Goal: Communication & Community: Answer question/provide support

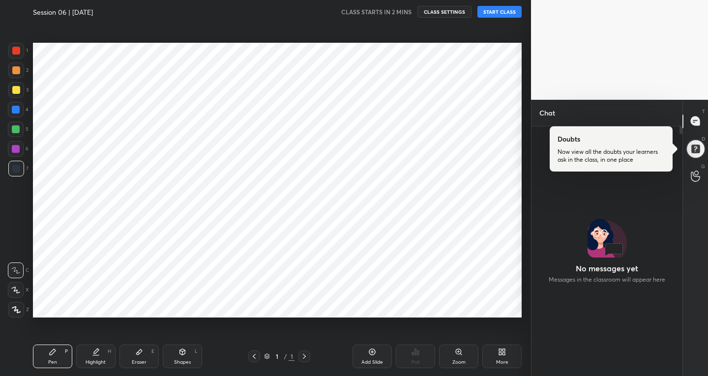
scroll to position [48882, 48703]
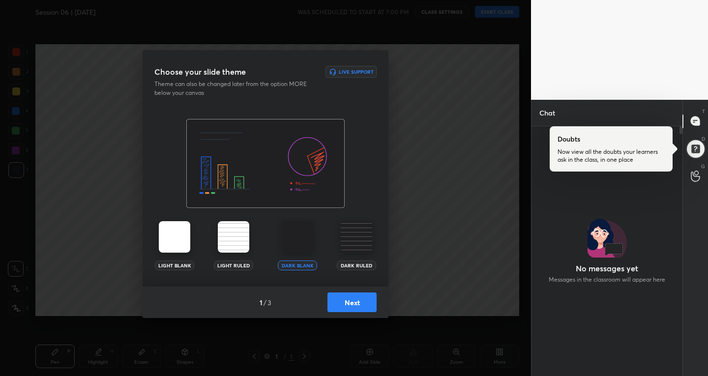
click at [367, 299] on button "Next" at bounding box center [352, 303] width 49 height 20
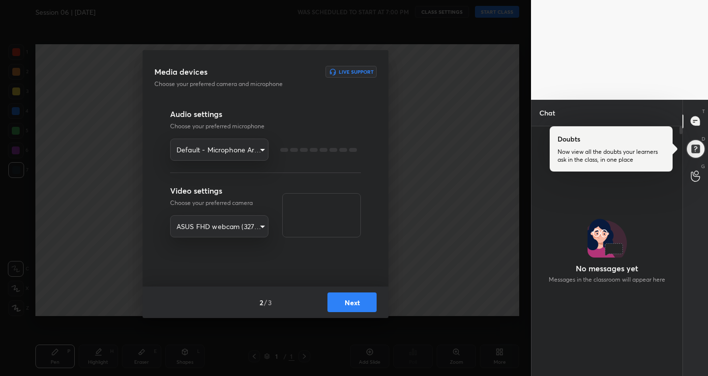
click at [367, 299] on button "Next" at bounding box center [352, 303] width 49 height 20
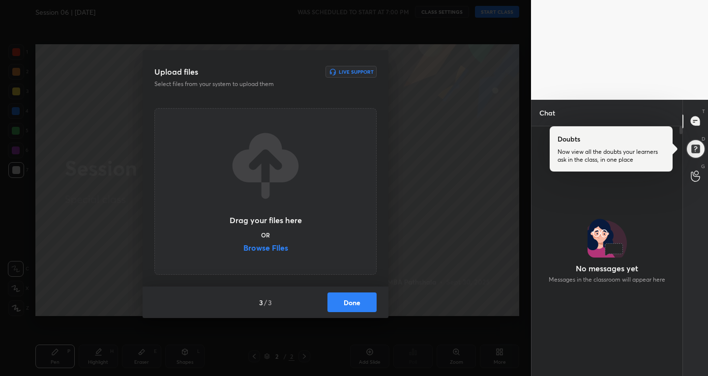
click at [367, 299] on button "Done" at bounding box center [352, 303] width 49 height 20
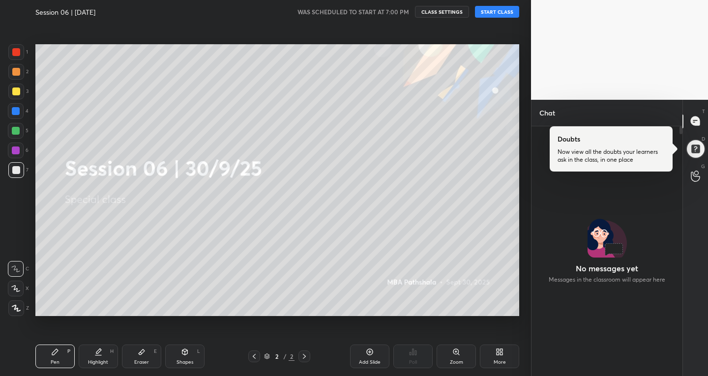
click at [501, 13] on button "START CLASS" at bounding box center [497, 12] width 44 height 12
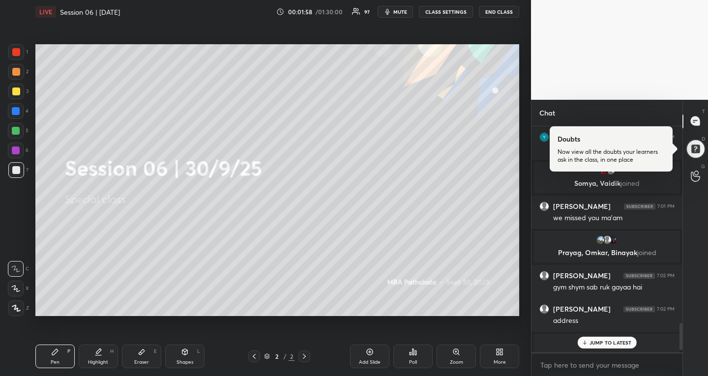
scroll to position [1627, 0]
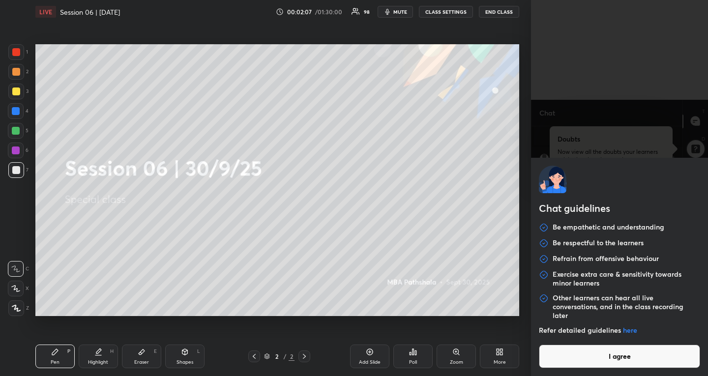
click at [610, 370] on body "1 2 3 4 5 6 7 R O A L C X Z Erase all C X Z LIVE Session 06 | 30/9/25 00:02:07 …" at bounding box center [354, 188] width 708 height 376
click at [614, 356] on button "I agree" at bounding box center [619, 357] width 161 height 24
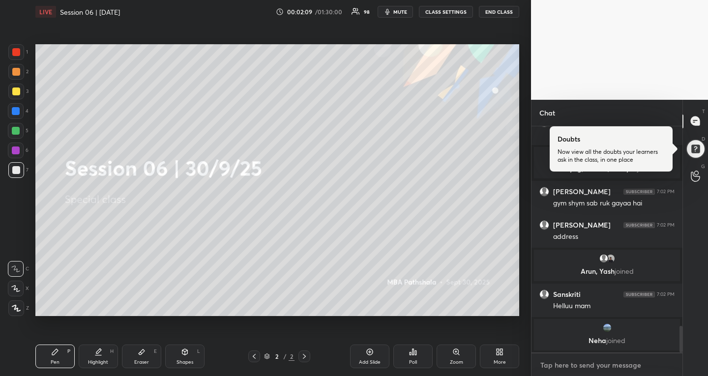
scroll to position [1725, 0]
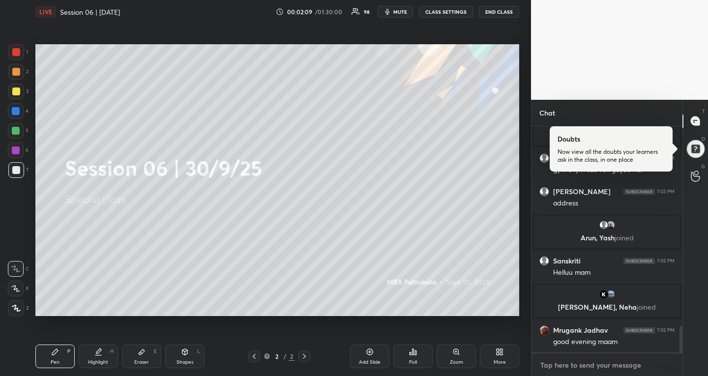
click at [615, 367] on textarea at bounding box center [607, 366] width 135 height 16
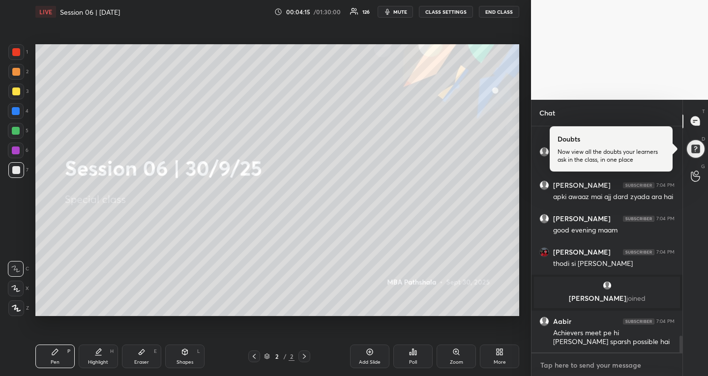
scroll to position [2874, 0]
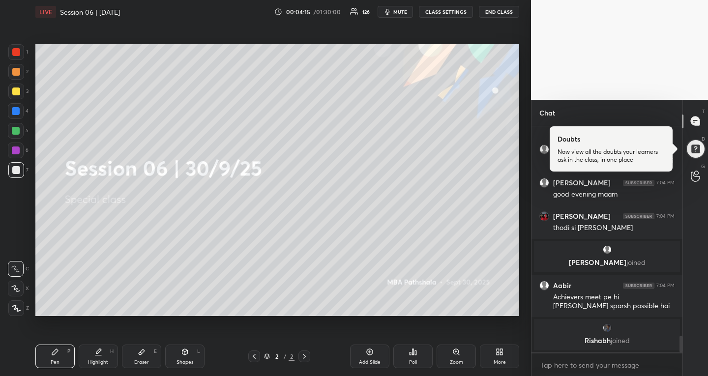
type textarea "x"
click at [429, 11] on button "CLASS SETTINGS" at bounding box center [446, 12] width 54 height 12
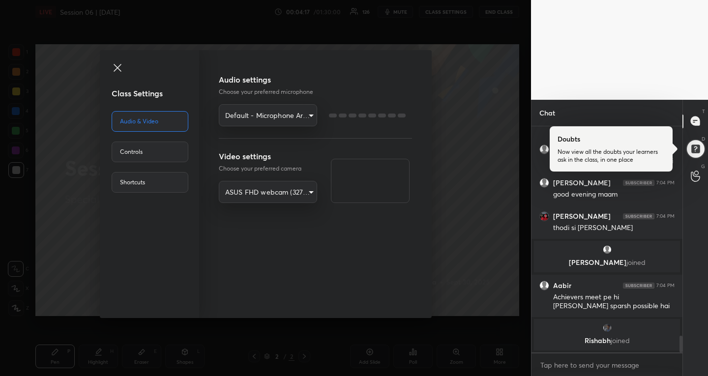
click at [246, 107] on body "1 2 3 4 5 6 7 R O A L C X Z Erase all C X Z LIVE Session 06 | 30/9/25 00:04:17 …" at bounding box center [354, 188] width 708 height 376
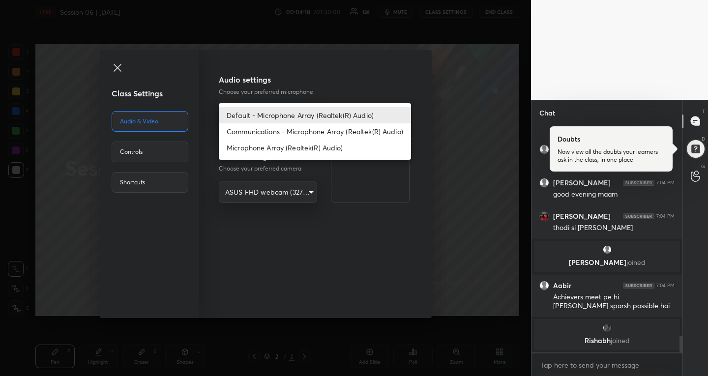
click at [257, 122] on li "Default - Microphone Array (Realtek(R) Audio)" at bounding box center [315, 115] width 192 height 16
click at [257, 114] on body "1 2 3 4 5 6 7 R O A L C X Z Erase all C X Z LIVE Session 06 | 30/9/25 00:04:19 …" at bounding box center [354, 188] width 708 height 376
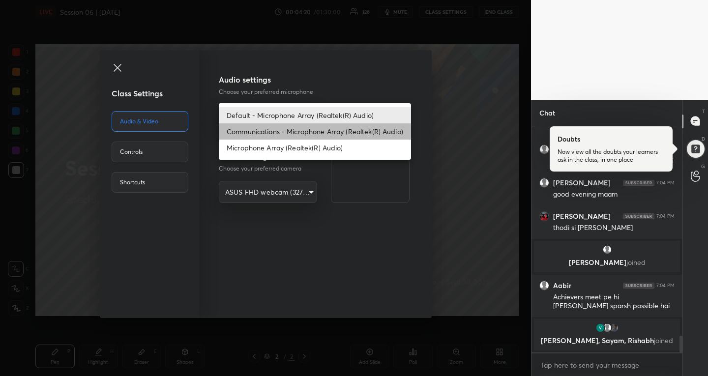
click at [248, 134] on li "Communications - Microphone Array (Realtek(R) Audio)" at bounding box center [315, 131] width 192 height 16
type input "communications"
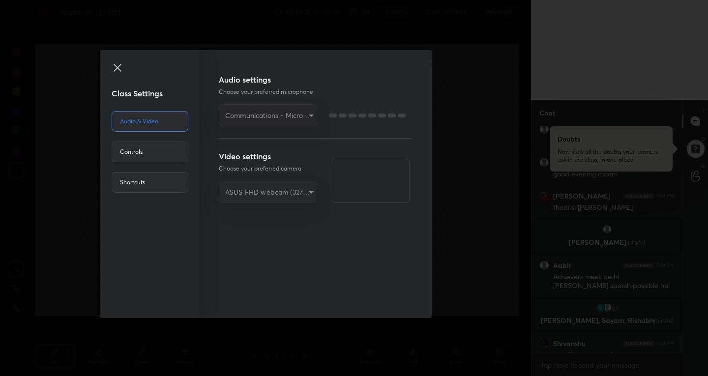
scroll to position [2887, 0]
click at [120, 70] on icon at bounding box center [117, 67] width 7 height 7
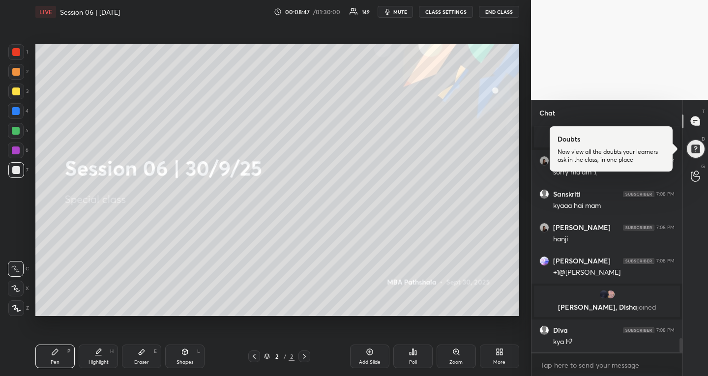
scroll to position [3366, 0]
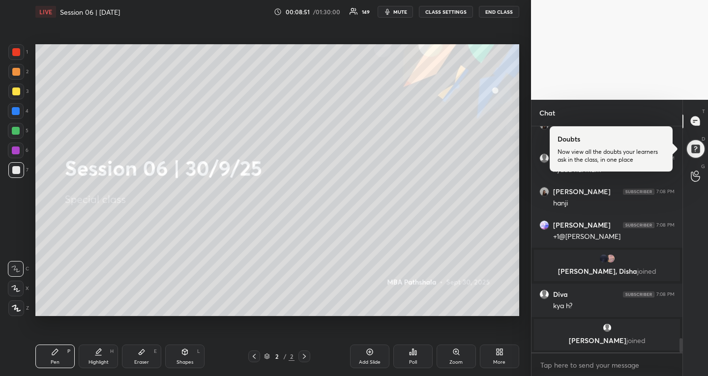
click at [20, 127] on div at bounding box center [16, 131] width 16 height 16
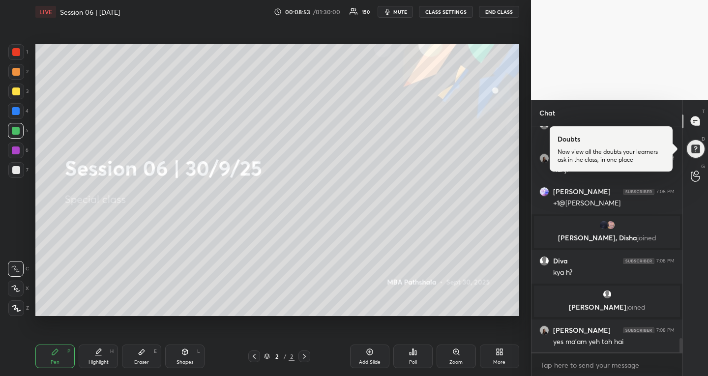
scroll to position [3424, 0]
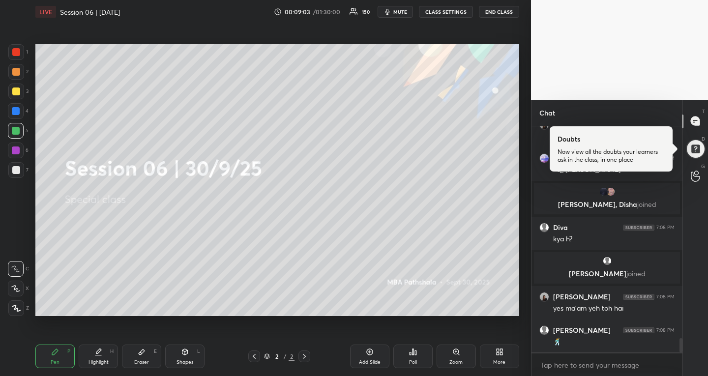
click at [505, 358] on div "More" at bounding box center [499, 357] width 39 height 24
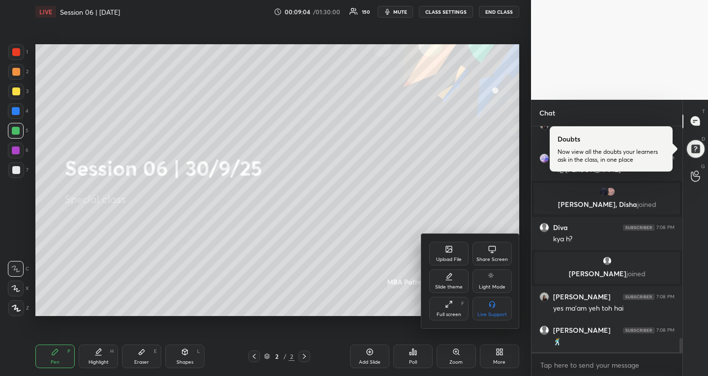
scroll to position [3460, 0]
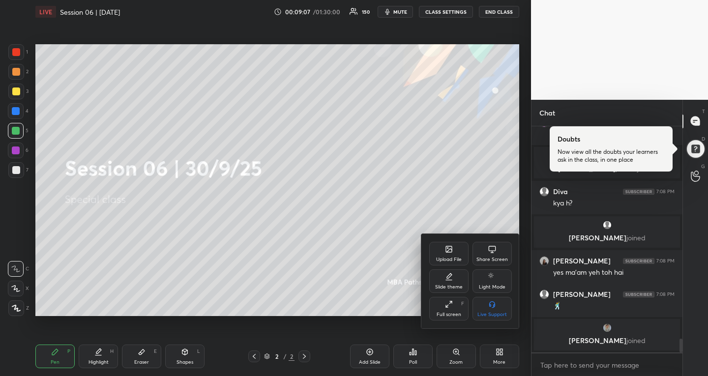
click at [256, 253] on div at bounding box center [354, 188] width 708 height 376
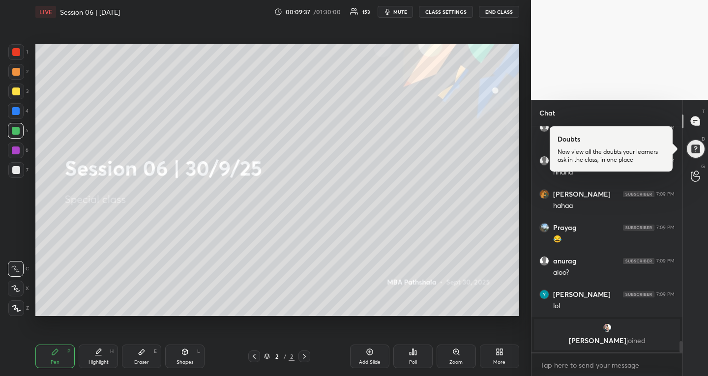
scroll to position [4202, 0]
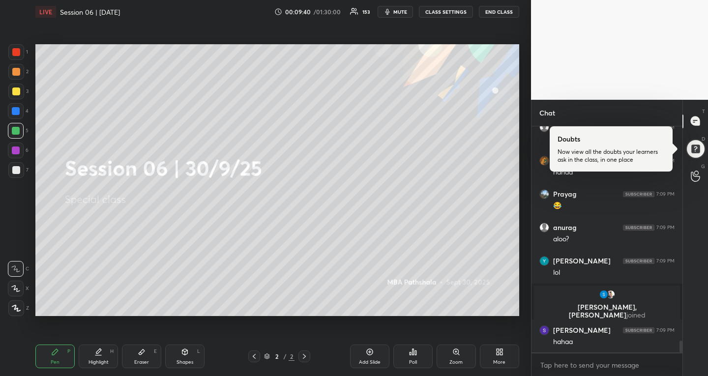
click at [503, 353] on icon at bounding box center [500, 352] width 8 height 8
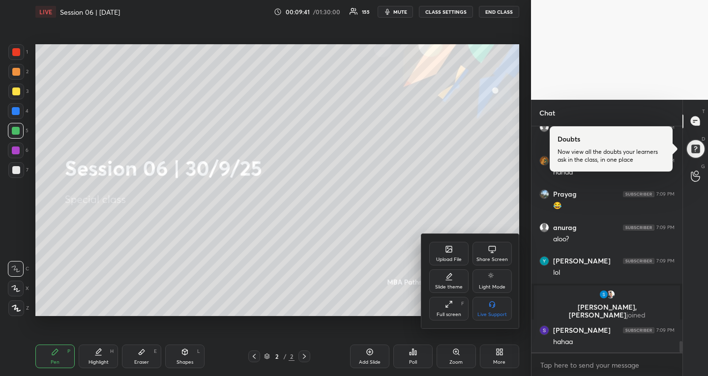
scroll to position [4235, 0]
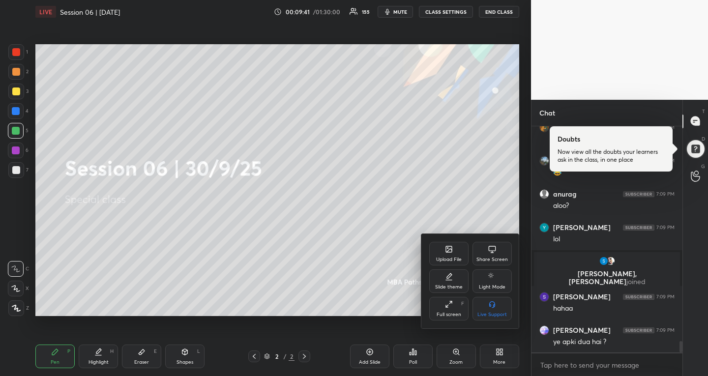
click at [455, 258] on div "Upload File" at bounding box center [449, 259] width 26 height 5
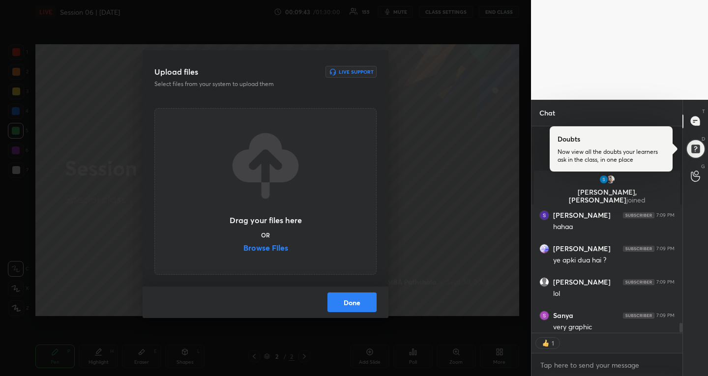
scroll to position [4398, 0]
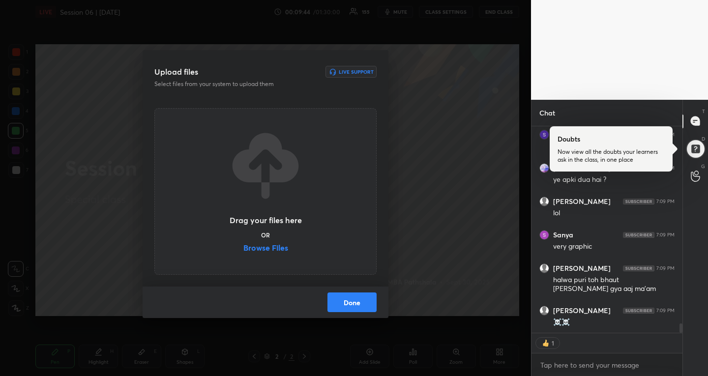
click at [252, 247] on label "Browse Files" at bounding box center [266, 249] width 45 height 10
click at [244, 247] on input "Browse Files" at bounding box center [244, 249] width 0 height 10
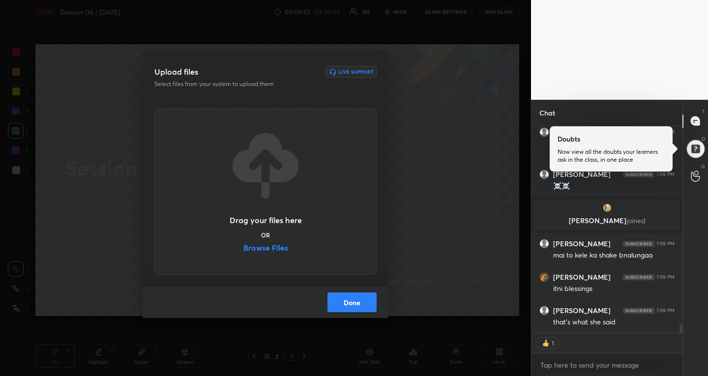
scroll to position [4505, 0]
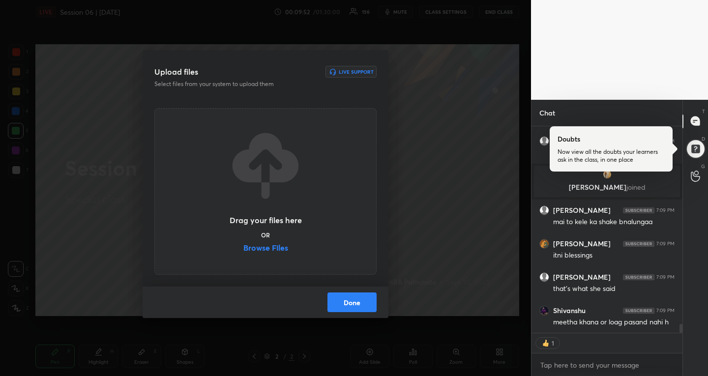
type textarea "x"
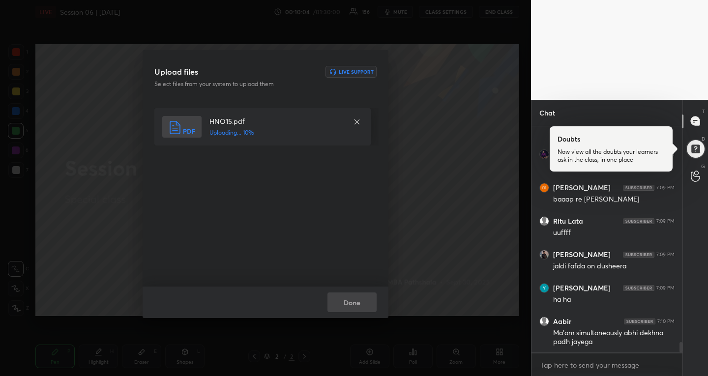
scroll to position [4695, 0]
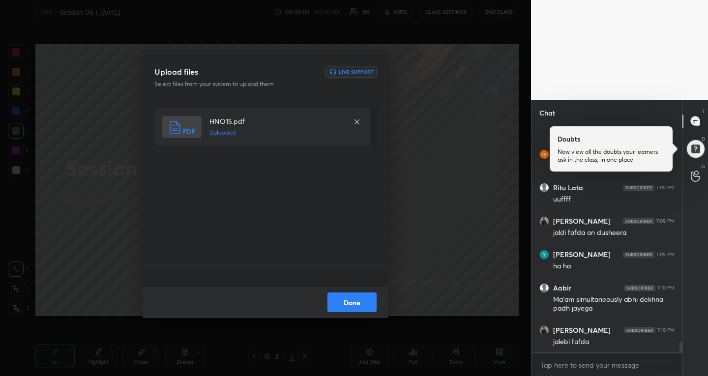
click at [344, 303] on button "Done" at bounding box center [352, 303] width 49 height 20
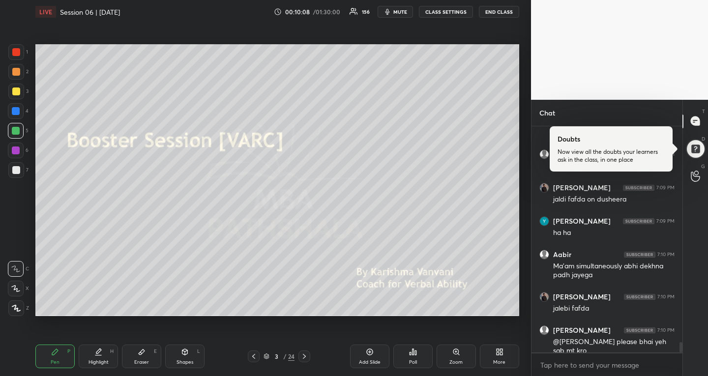
click at [256, 355] on icon at bounding box center [254, 357] width 8 height 8
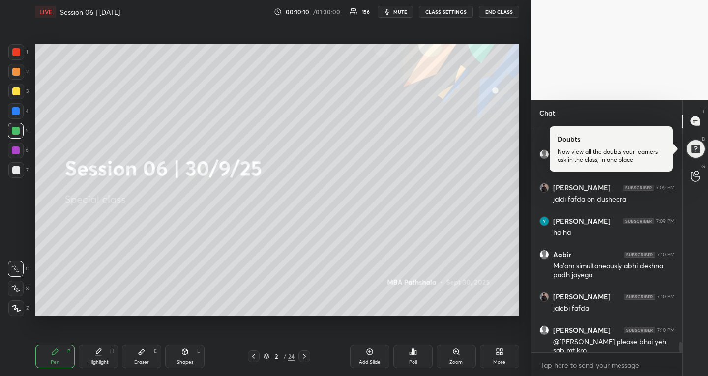
click at [263, 361] on div "2 / 24" at bounding box center [279, 357] width 62 height 12
click at [265, 351] on div "2 / 24" at bounding box center [279, 357] width 62 height 12
click at [268, 359] on icon at bounding box center [267, 357] width 6 height 6
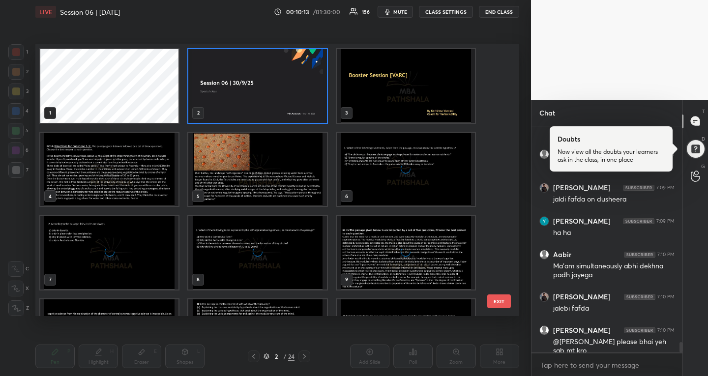
scroll to position [269, 479]
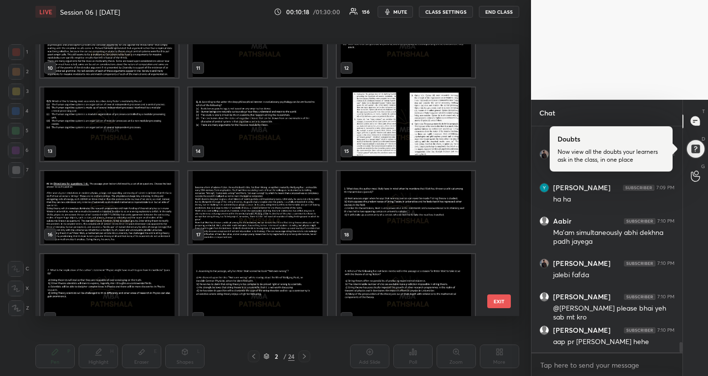
click at [113, 214] on img "grid" at bounding box center [109, 208] width 138 height 74
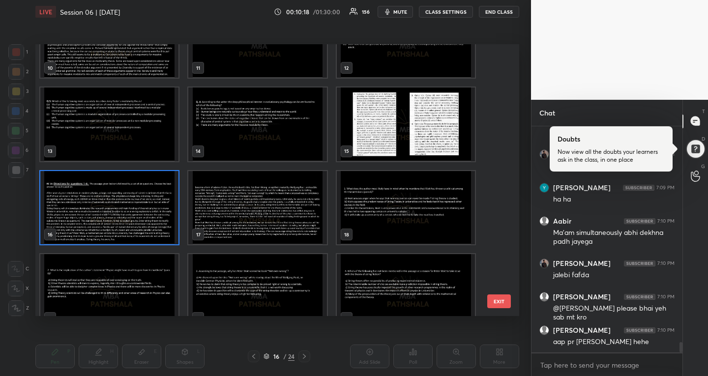
click at [113, 214] on img "grid" at bounding box center [109, 208] width 138 height 74
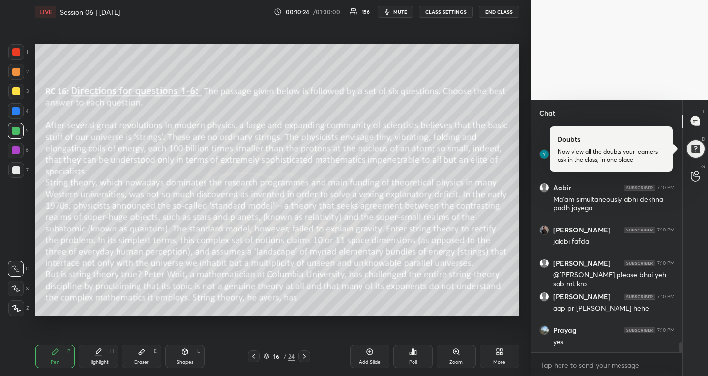
scroll to position [4829, 0]
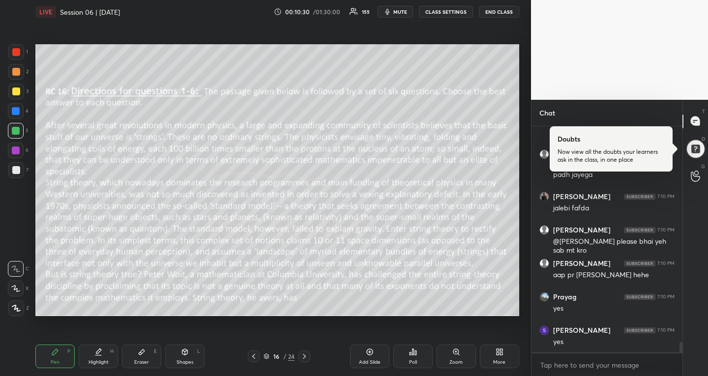
click at [254, 357] on icon at bounding box center [254, 357] width 8 height 8
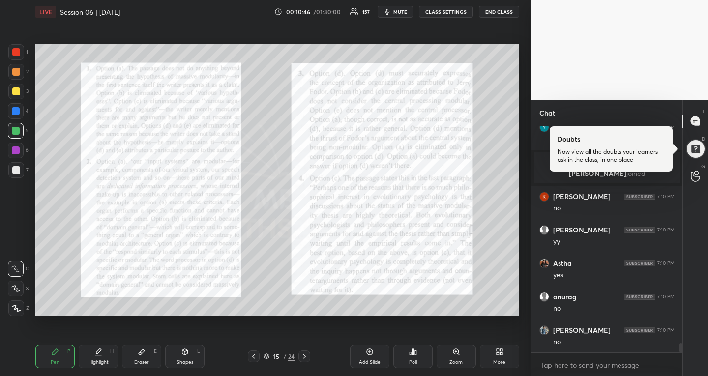
scroll to position [5197, 0]
click at [302, 354] on icon at bounding box center [305, 357] width 8 height 8
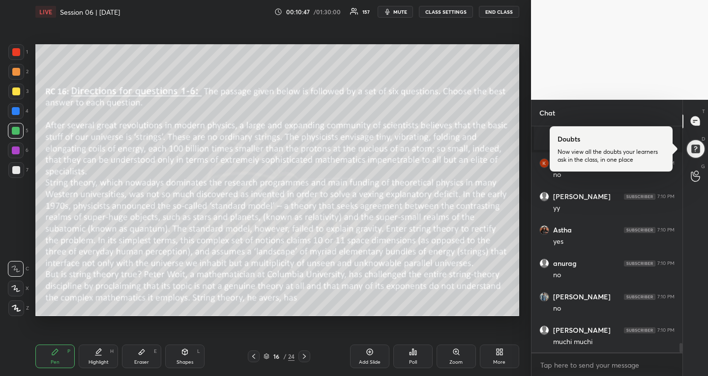
click at [303, 356] on icon at bounding box center [305, 357] width 8 height 8
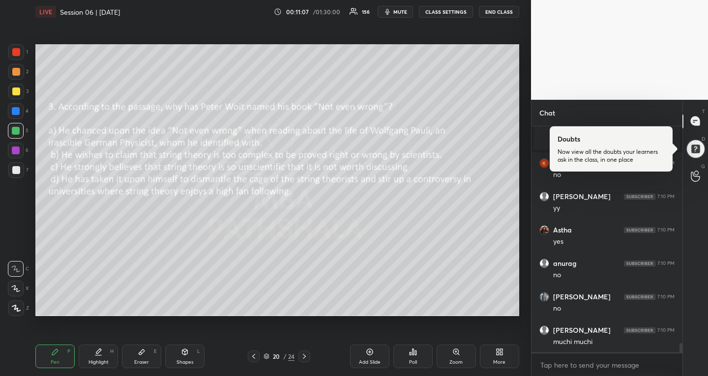
scroll to position [5230, 0]
click at [306, 357] on icon at bounding box center [304, 356] width 3 height 5
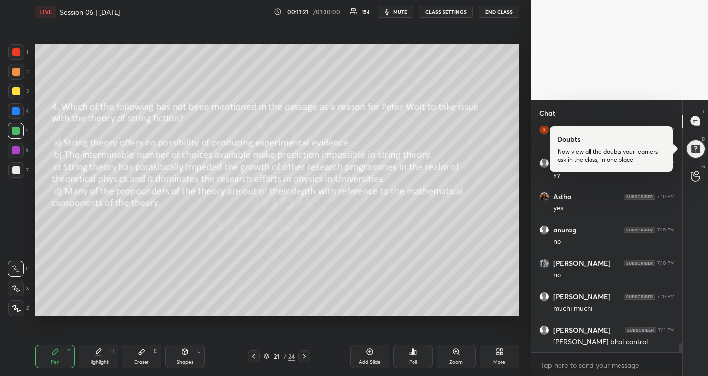
click at [306, 358] on icon at bounding box center [305, 357] width 8 height 8
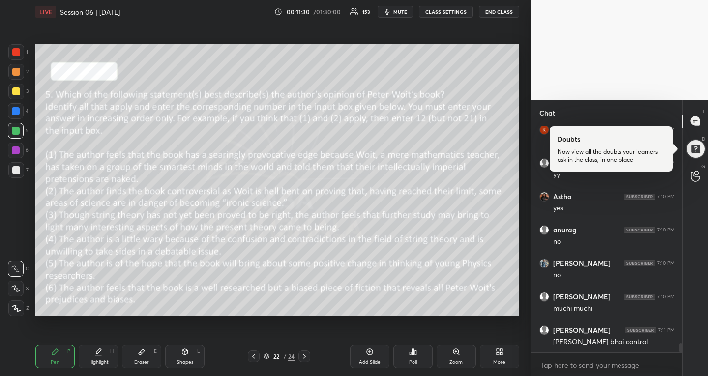
scroll to position [5266, 0]
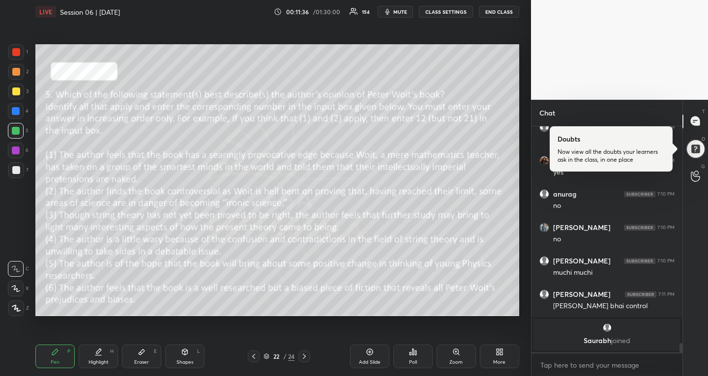
click at [301, 353] on icon at bounding box center [305, 357] width 8 height 8
click at [253, 358] on icon at bounding box center [254, 357] width 8 height 8
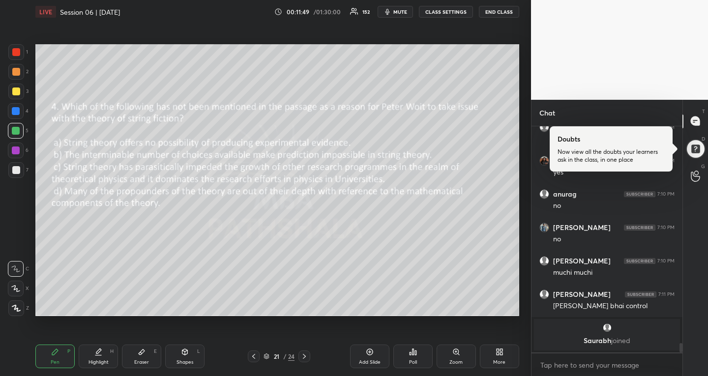
click at [253, 358] on icon at bounding box center [254, 357] width 8 height 8
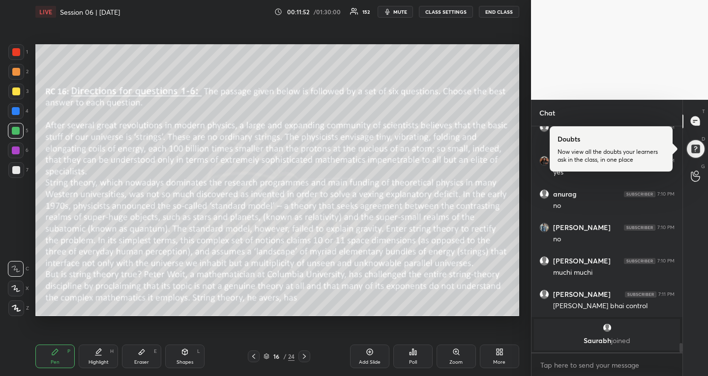
click at [437, 352] on div "Zoom" at bounding box center [456, 357] width 39 height 24
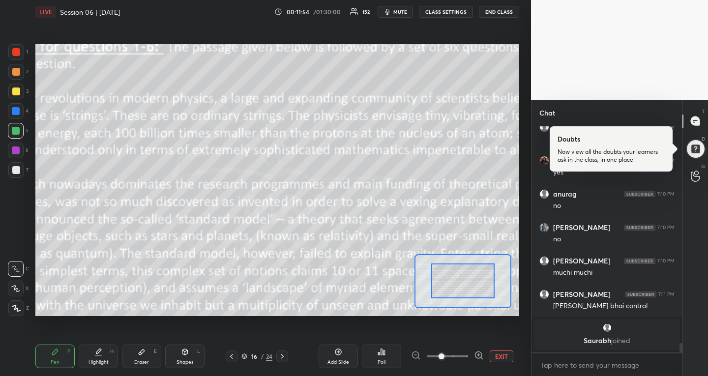
click at [493, 357] on button "EXIT" at bounding box center [502, 357] width 24 height 12
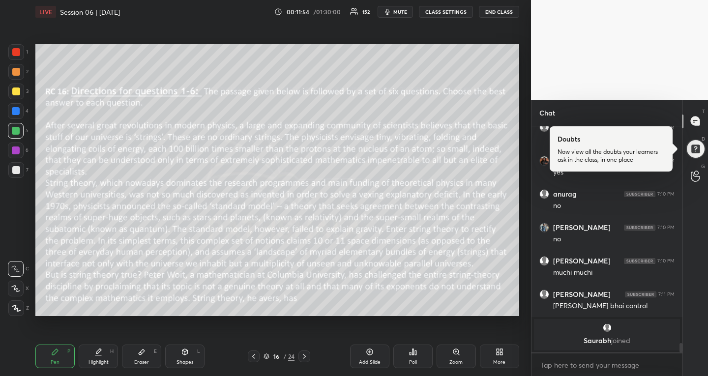
click at [411, 351] on icon at bounding box center [413, 352] width 8 height 8
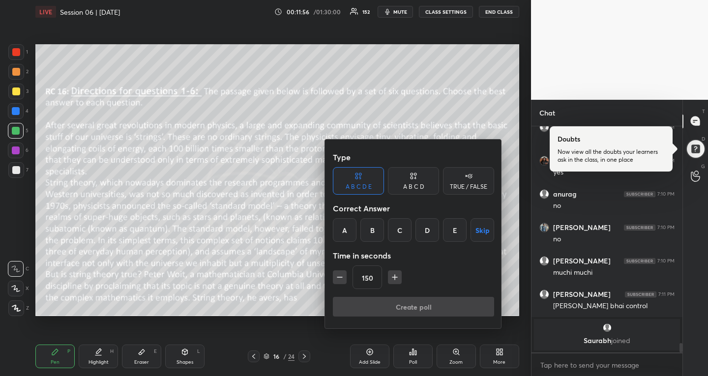
click at [477, 227] on button "Skip" at bounding box center [483, 230] width 24 height 24
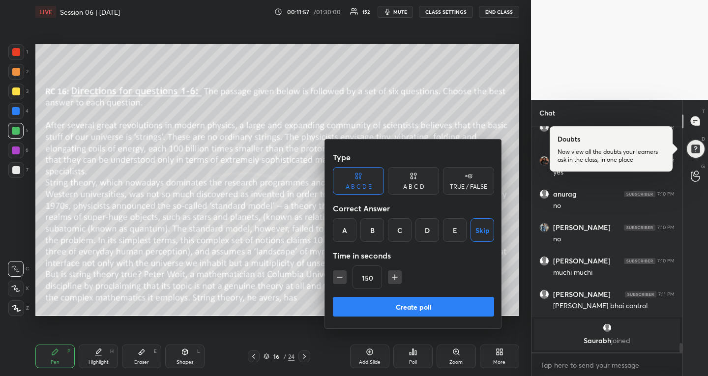
click at [334, 275] on button "button" at bounding box center [340, 278] width 14 height 14
type input "120"
click at [337, 304] on button "Create poll" at bounding box center [413, 307] width 161 height 20
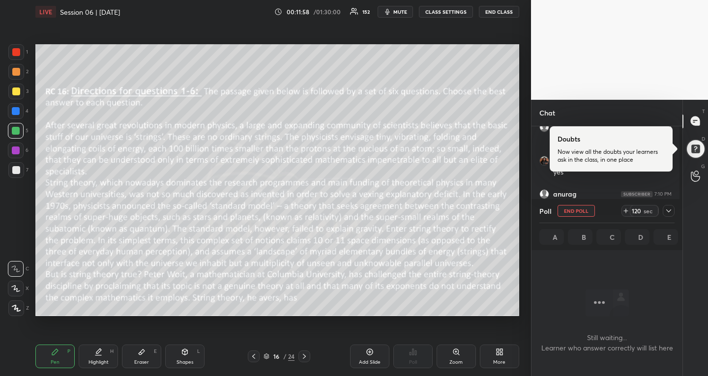
scroll to position [3, 3]
click at [673, 207] on div at bounding box center [669, 211] width 12 height 12
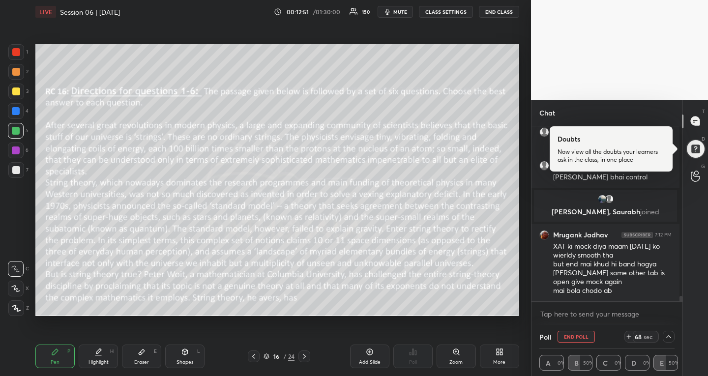
scroll to position [5395, 0]
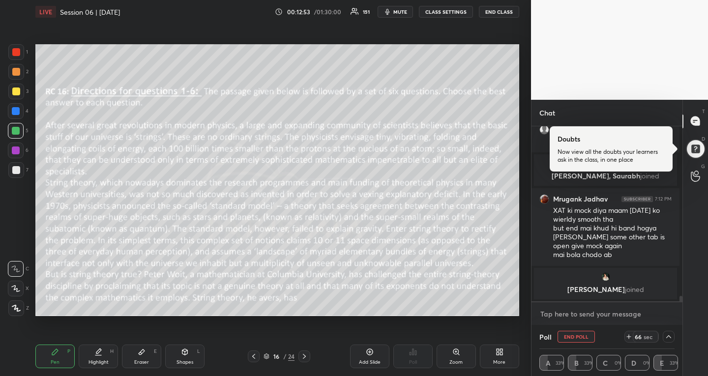
type textarea "x"
click at [574, 310] on textarea at bounding box center [607, 314] width 135 height 16
type textarea "c"
type textarea "x"
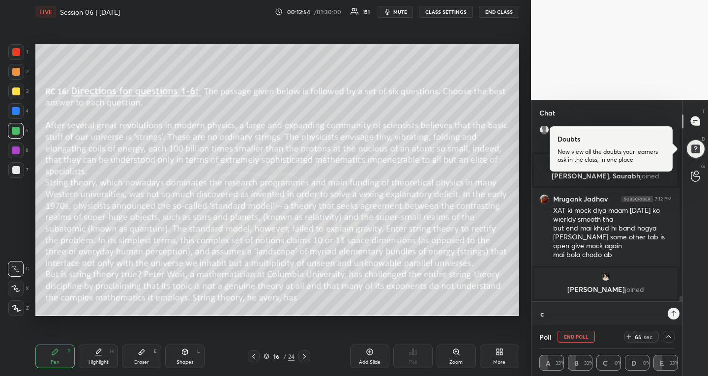
type textarea "ch"
type textarea "x"
type textarea "chh"
type textarea "x"
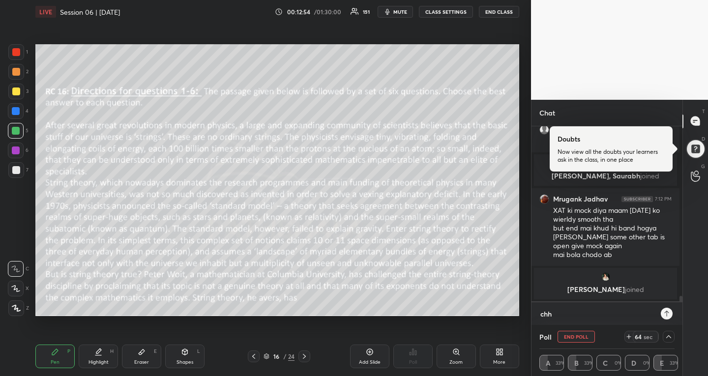
type textarea "chho"
type textarea "x"
type textarea "[PERSON_NAME]"
type textarea "x"
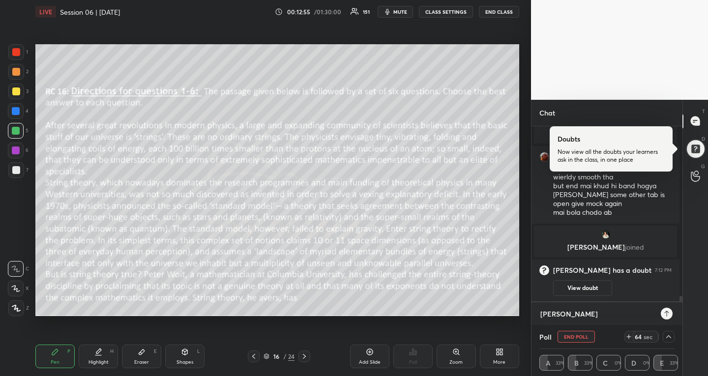
type textarea "chhoro"
type textarea "x"
type textarea "chhoro*"
type textarea "x"
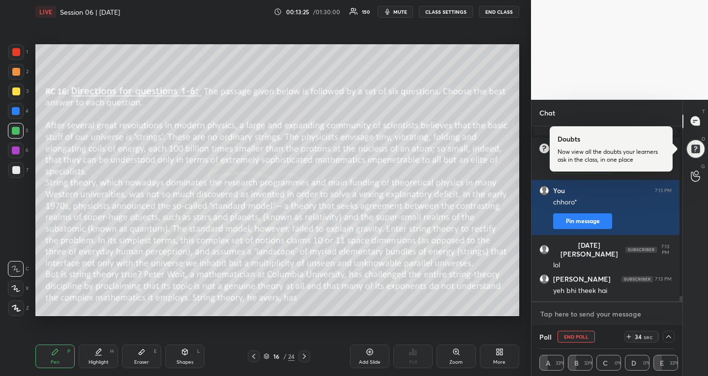
scroll to position [5520, 0]
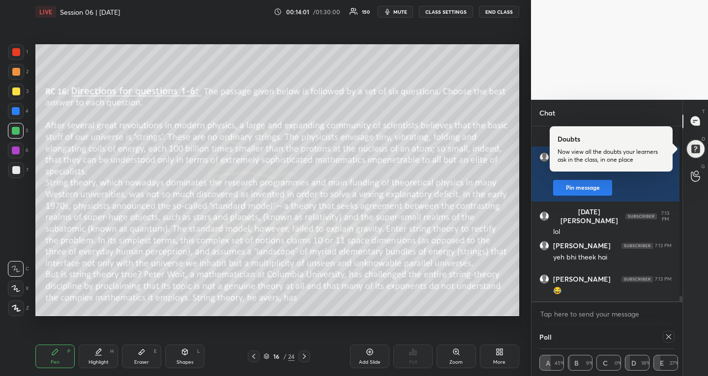
click at [305, 354] on icon at bounding box center [305, 357] width 8 height 8
click at [667, 336] on icon at bounding box center [669, 337] width 8 height 8
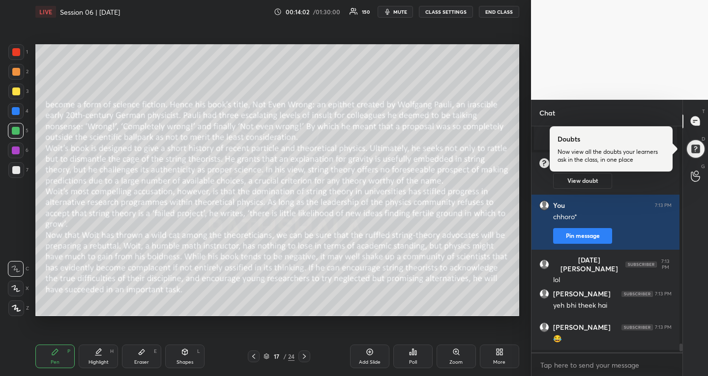
scroll to position [5469, 0]
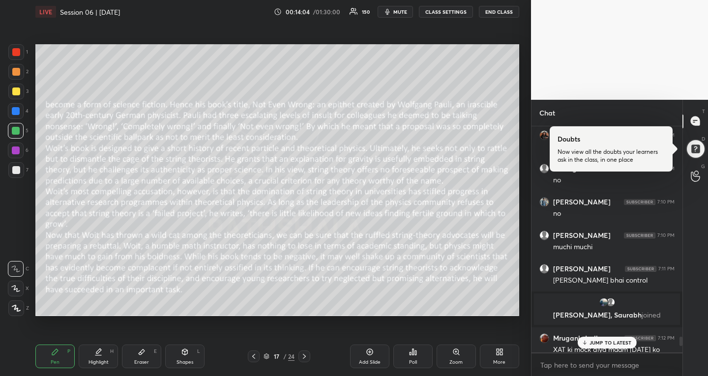
click at [415, 356] on icon at bounding box center [413, 352] width 8 height 8
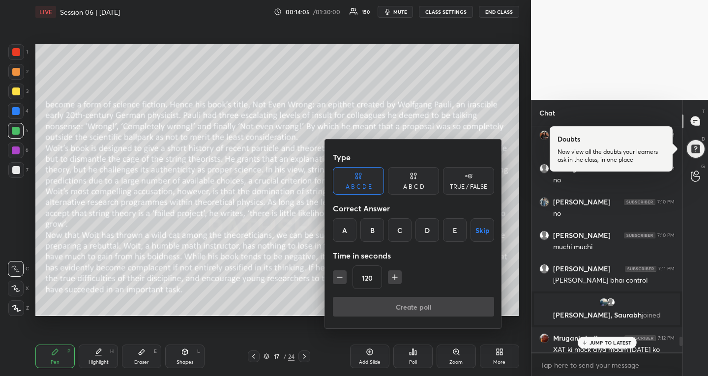
click at [487, 221] on button "Skip" at bounding box center [483, 230] width 24 height 24
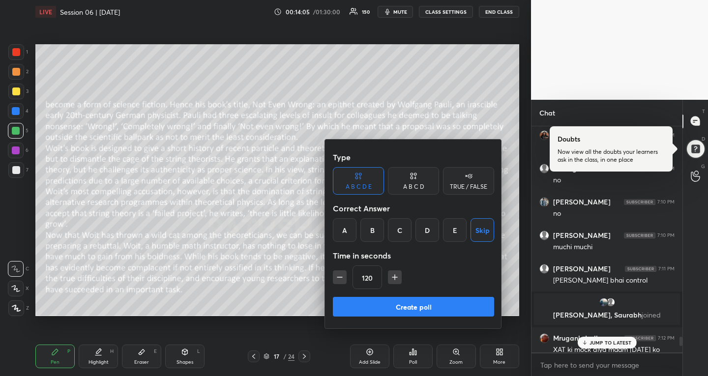
click at [402, 305] on button "Create poll" at bounding box center [413, 307] width 161 height 20
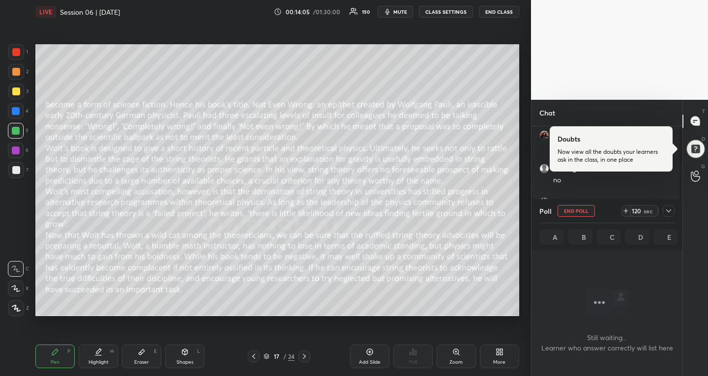
scroll to position [3, 3]
click at [671, 211] on icon at bounding box center [669, 211] width 8 height 8
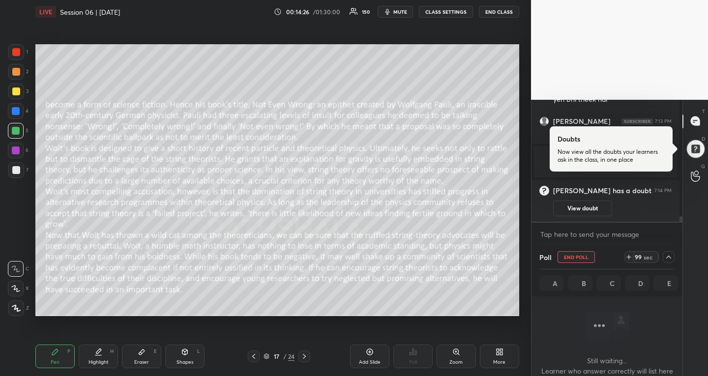
click at [668, 257] on icon at bounding box center [669, 257] width 8 height 8
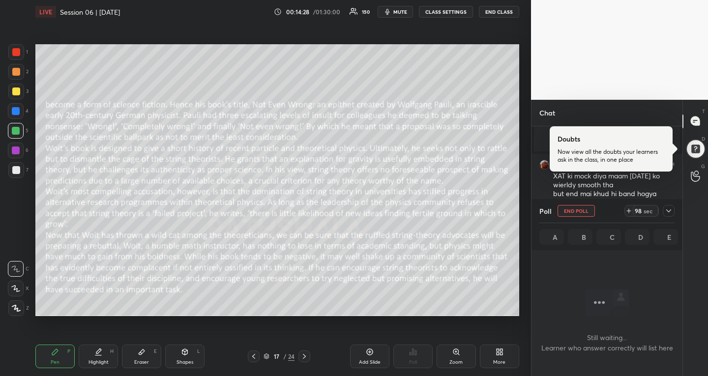
click at [668, 213] on icon at bounding box center [669, 211] width 8 height 8
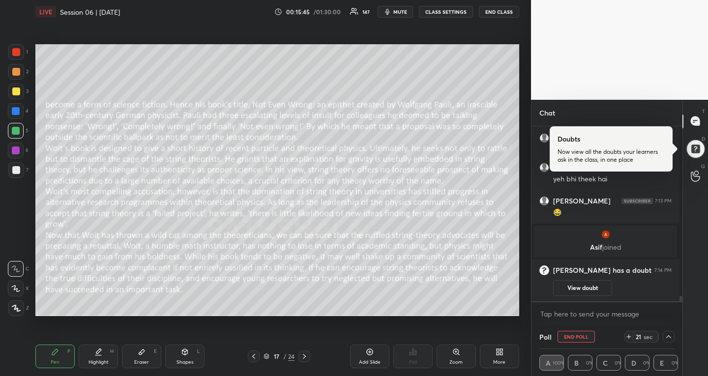
click at [110, 354] on div "Highlight H" at bounding box center [98, 357] width 39 height 24
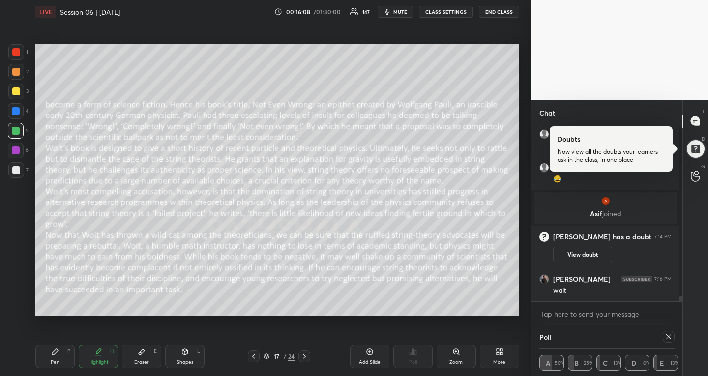
click at [668, 341] on div at bounding box center [669, 337] width 12 height 12
type textarea "x"
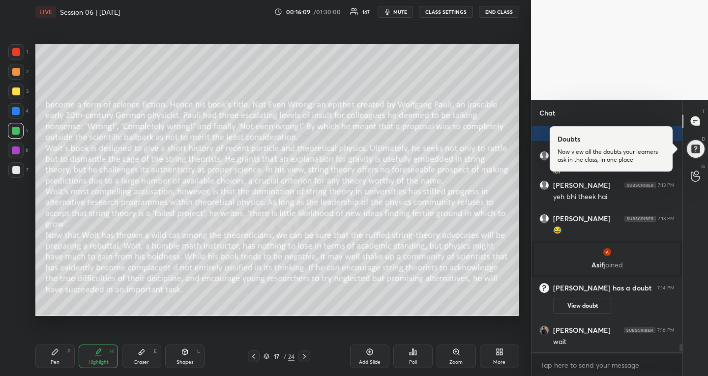
scroll to position [5283, 0]
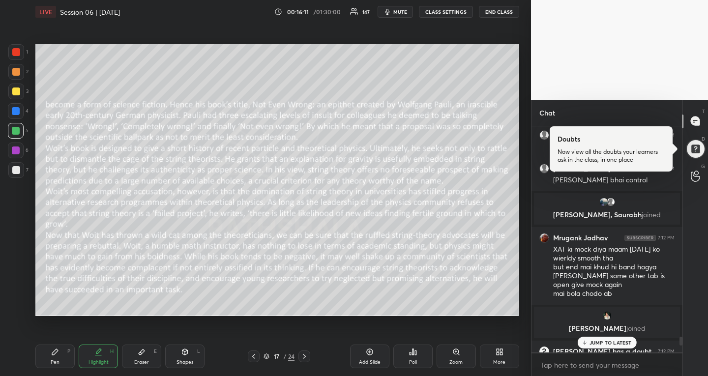
click at [626, 342] on p "JUMP TO LATEST" at bounding box center [611, 343] width 42 height 6
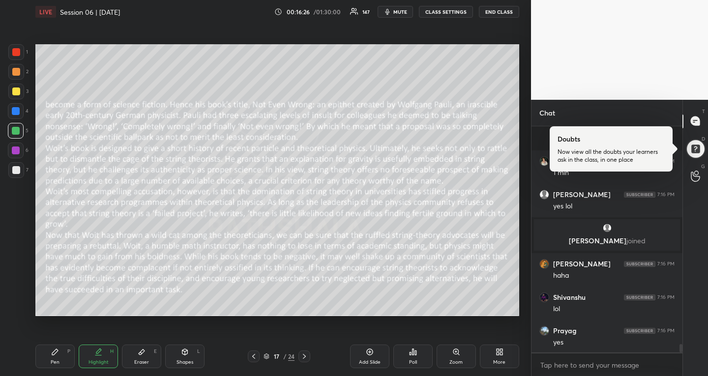
scroll to position [5784, 0]
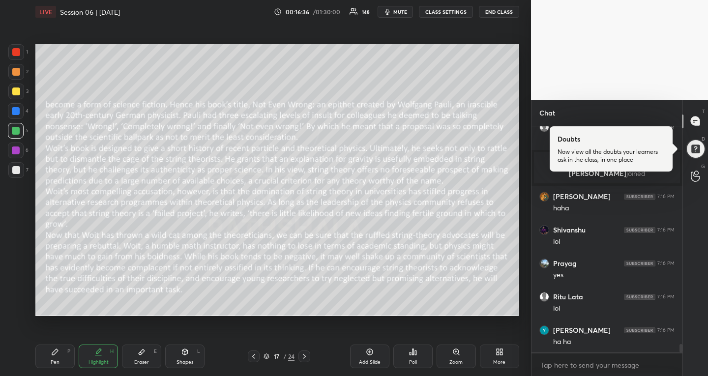
click at [307, 355] on icon at bounding box center [305, 357] width 8 height 8
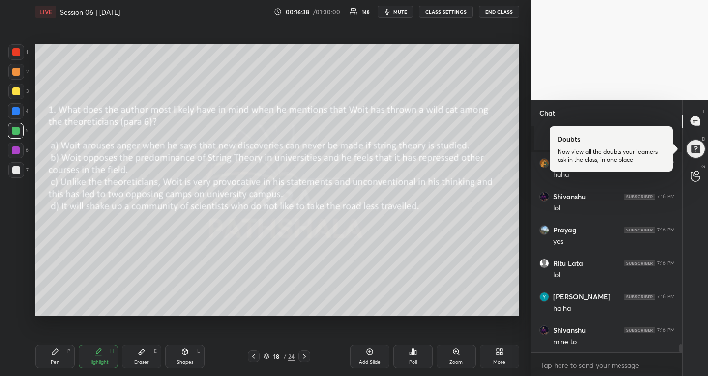
scroll to position [5853, 0]
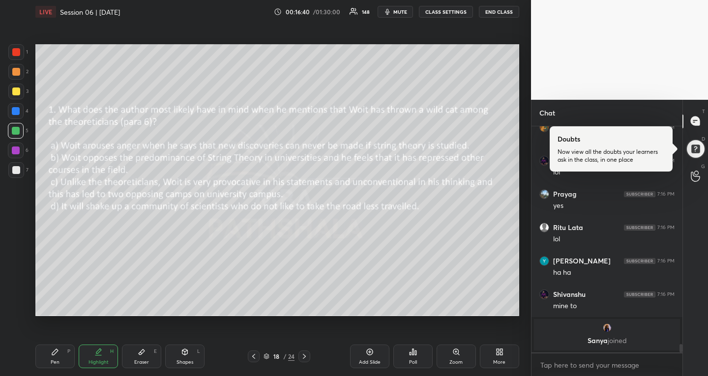
click at [419, 355] on div "Poll" at bounding box center [413, 357] width 39 height 24
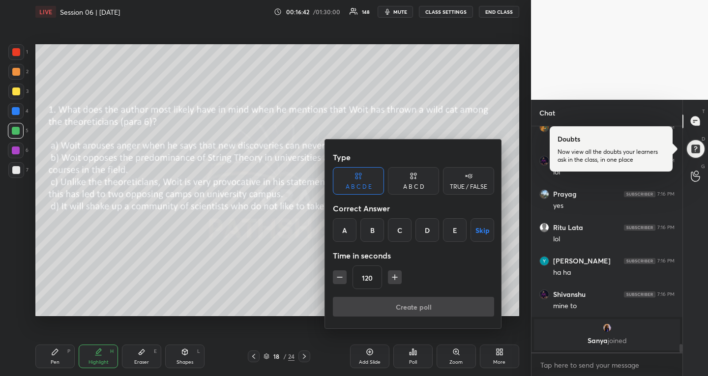
drag, startPoint x: 423, startPoint y: 182, endPoint x: 444, endPoint y: 228, distance: 51.5
click at [422, 181] on div "A B C D" at bounding box center [413, 181] width 51 height 28
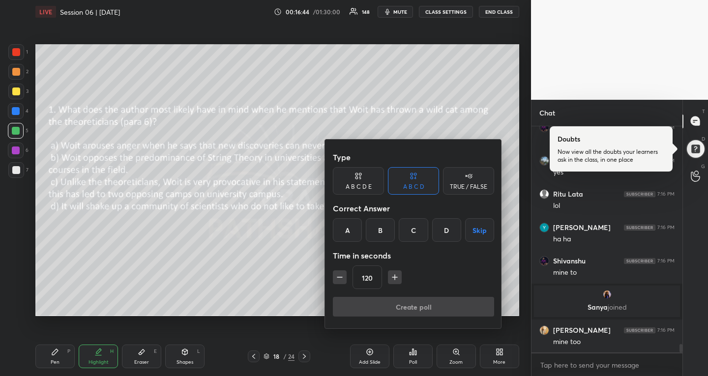
click at [329, 276] on div "Type A B C D E A B C D TRUE / FALSE Correct Answer A B C D Skip Time in seconds…" at bounding box center [413, 234] width 177 height 189
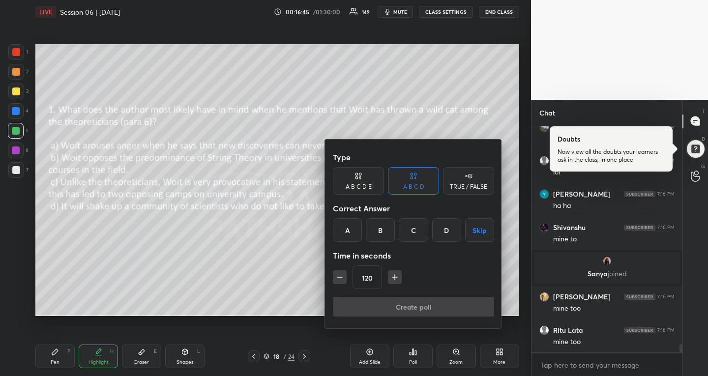
click at [340, 274] on icon "button" at bounding box center [340, 278] width 10 height 10
click at [340, 280] on icon "button" at bounding box center [340, 278] width 10 height 10
type input "60"
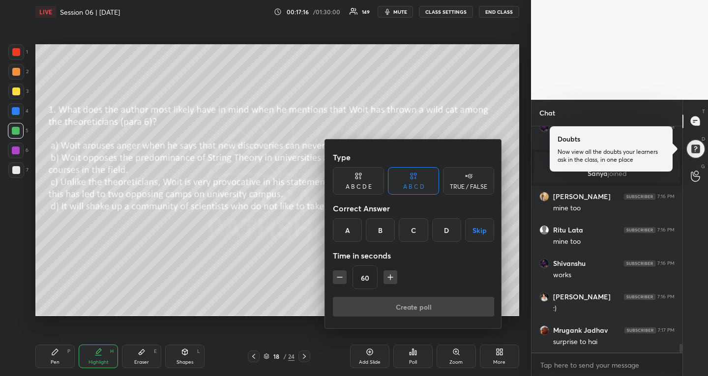
scroll to position [6014, 0]
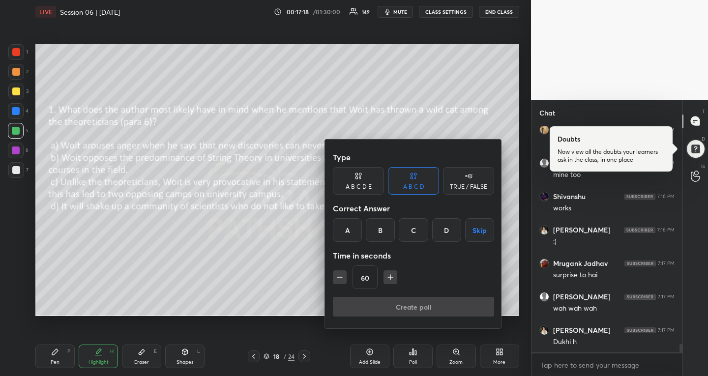
click at [377, 231] on div "B" at bounding box center [380, 230] width 29 height 24
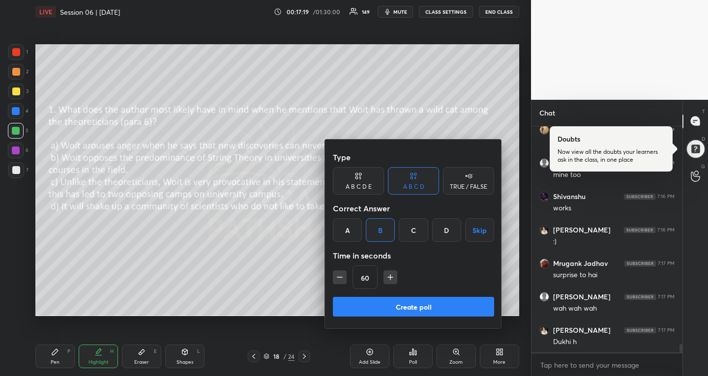
click at [353, 303] on button "Create poll" at bounding box center [413, 307] width 161 height 20
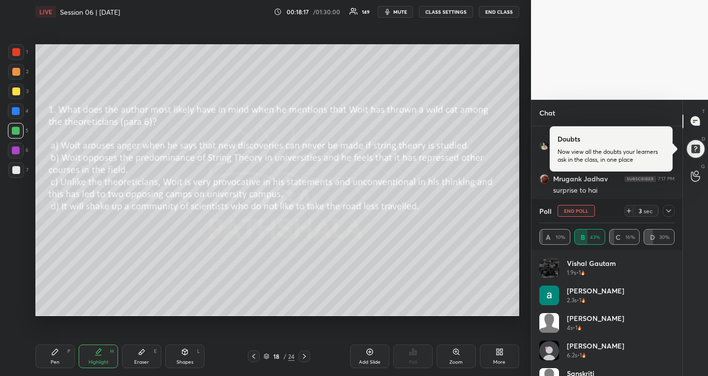
scroll to position [6049, 0]
click at [668, 205] on div at bounding box center [669, 211] width 12 height 12
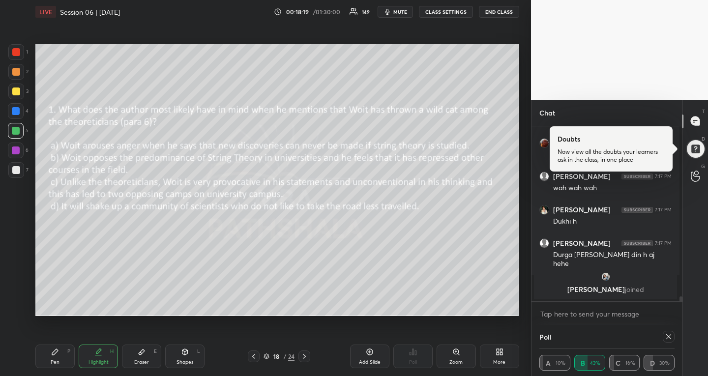
scroll to position [2, 129]
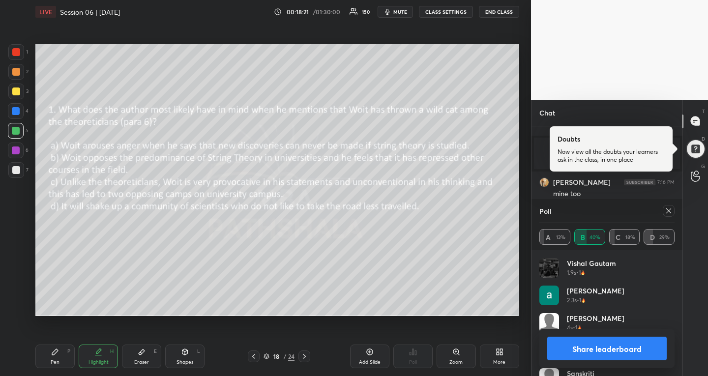
click at [668, 213] on icon at bounding box center [669, 211] width 5 height 5
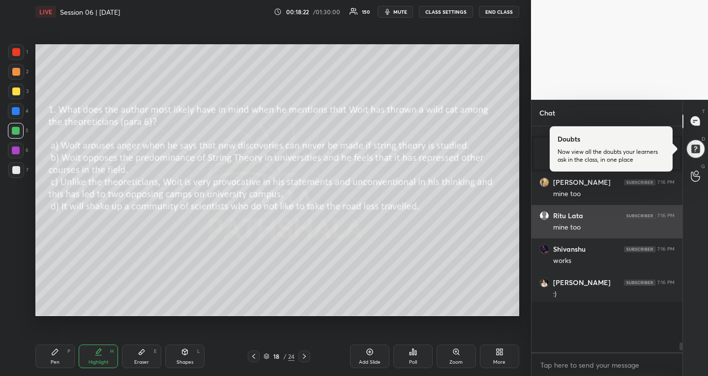
scroll to position [0, 0]
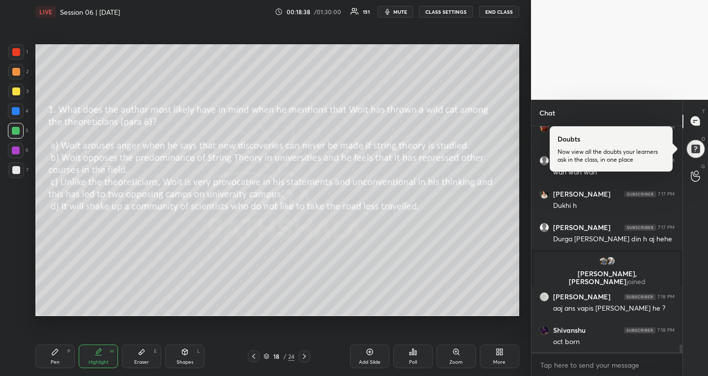
click at [301, 355] on div at bounding box center [305, 357] width 12 height 12
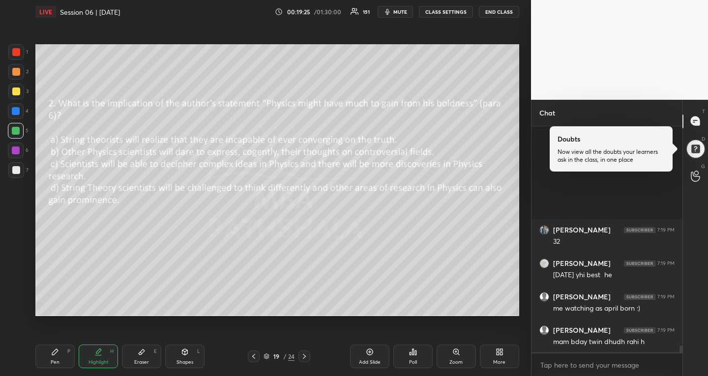
scroll to position [7337, 0]
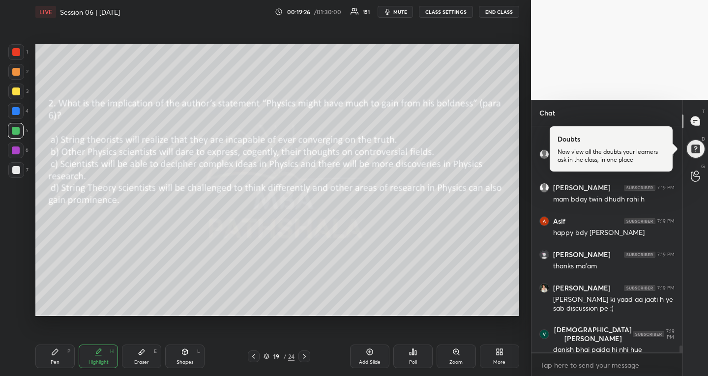
click at [416, 360] on div "Poll" at bounding box center [413, 362] width 8 height 5
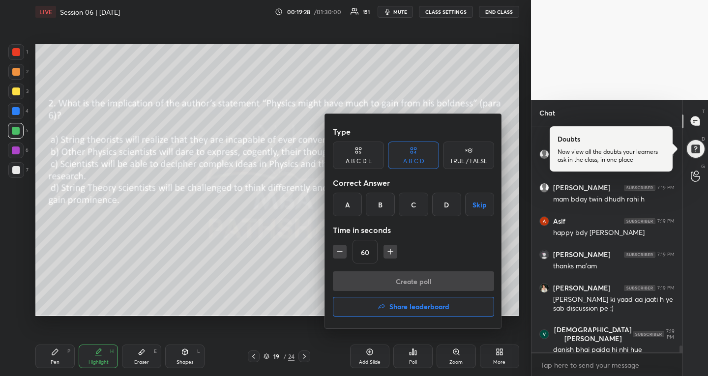
click at [454, 202] on div "D" at bounding box center [446, 205] width 29 height 24
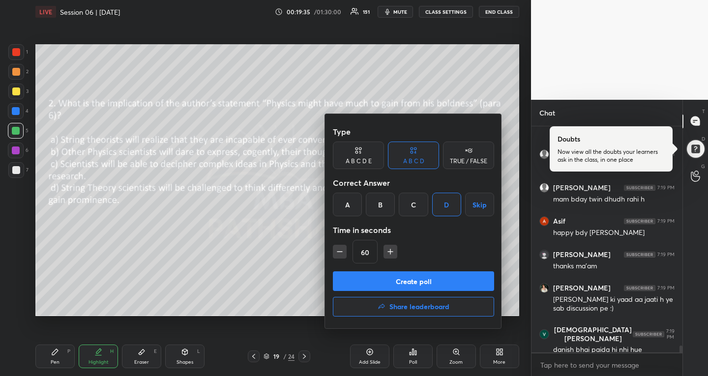
click at [448, 278] on button "Create poll" at bounding box center [413, 282] width 161 height 20
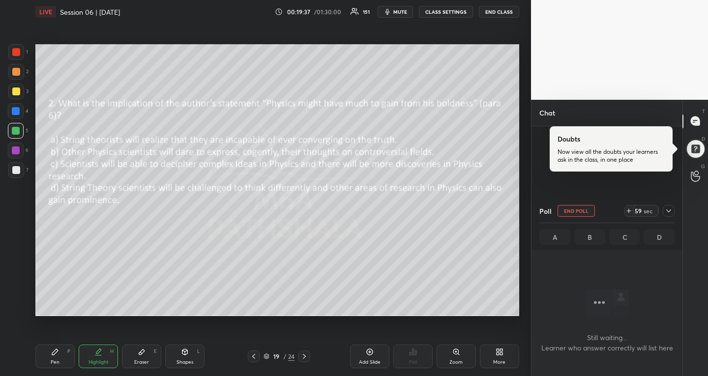
scroll to position [6907, 0]
click at [666, 211] on icon at bounding box center [669, 211] width 8 height 8
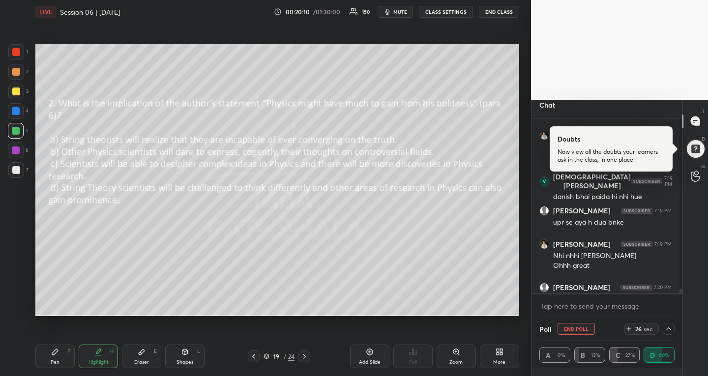
scroll to position [6992, 0]
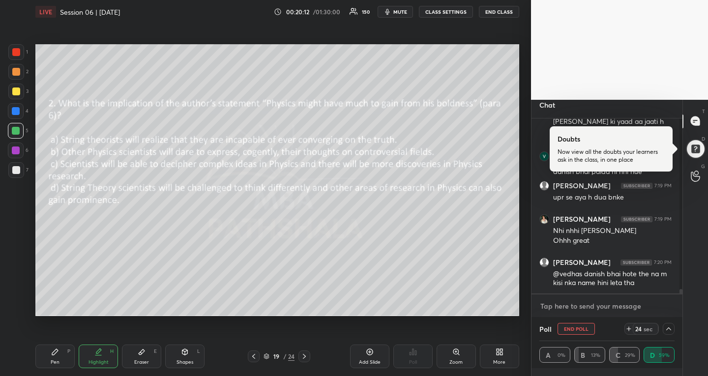
click at [572, 307] on textarea at bounding box center [607, 307] width 135 height 16
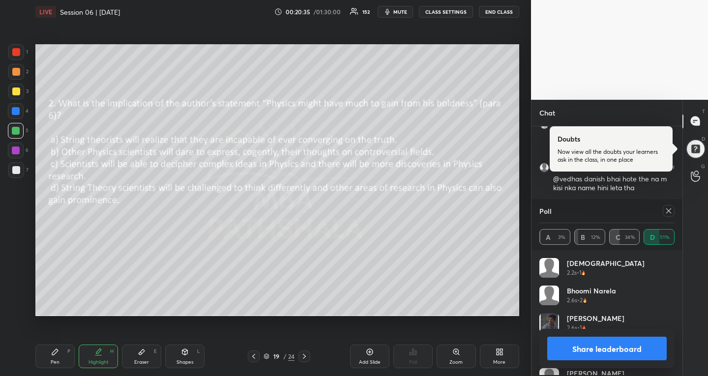
scroll to position [172, 148]
click at [672, 214] on icon at bounding box center [669, 211] width 8 height 8
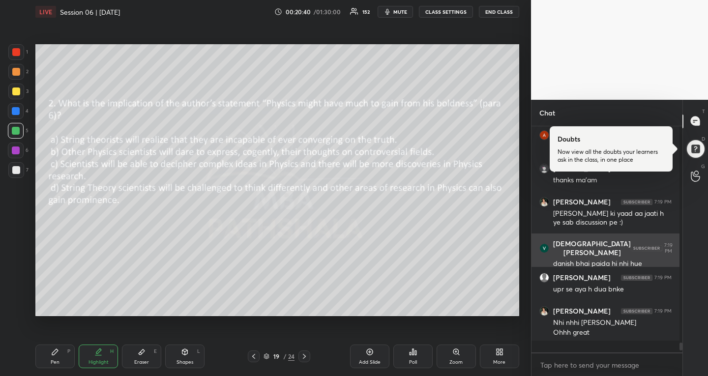
scroll to position [220, 145]
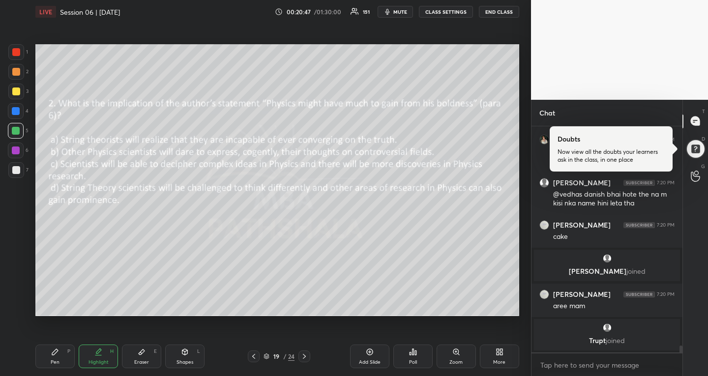
click at [305, 358] on icon at bounding box center [305, 357] width 8 height 8
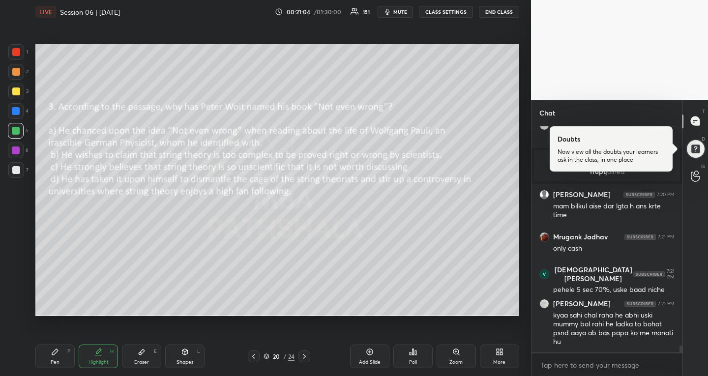
click at [412, 359] on div "Poll" at bounding box center [413, 357] width 39 height 24
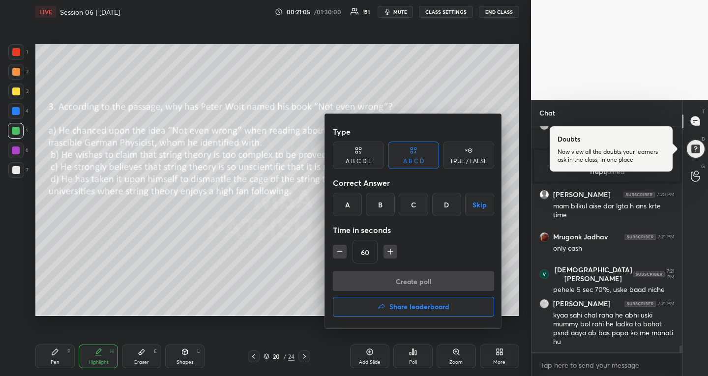
click at [423, 206] on div "C" at bounding box center [413, 205] width 29 height 24
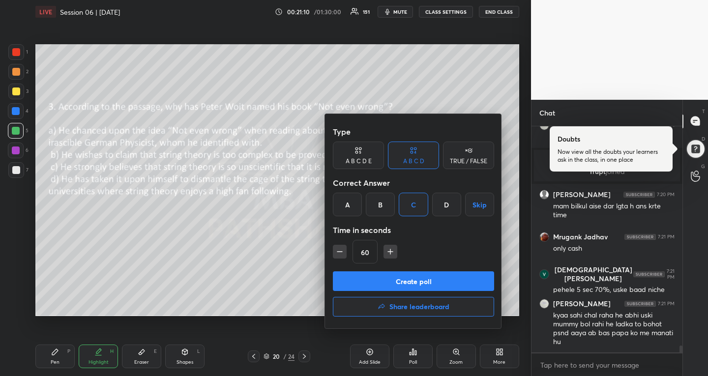
click at [379, 276] on button "Create poll" at bounding box center [413, 282] width 161 height 20
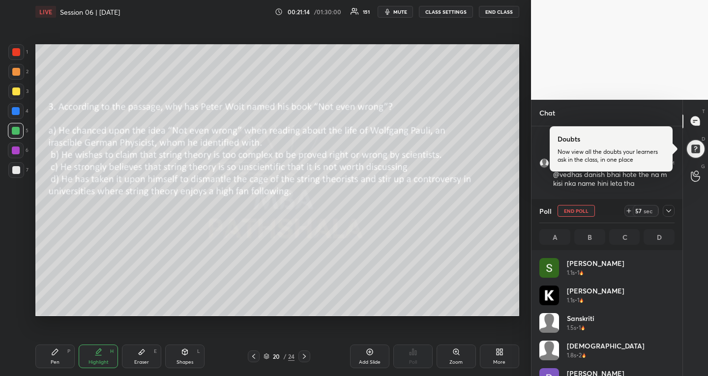
click at [665, 212] on icon at bounding box center [669, 211] width 8 height 8
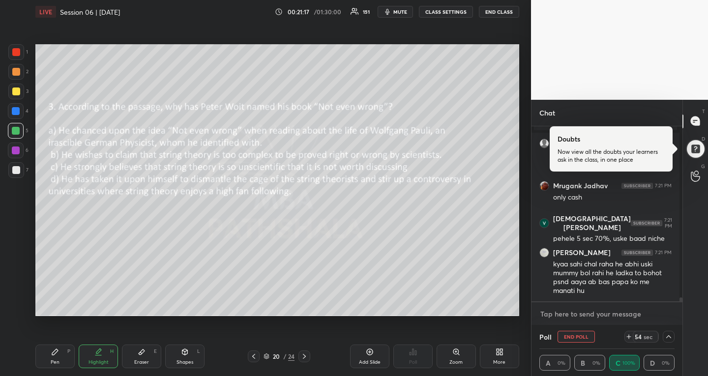
click at [619, 310] on textarea at bounding box center [607, 314] width 135 height 16
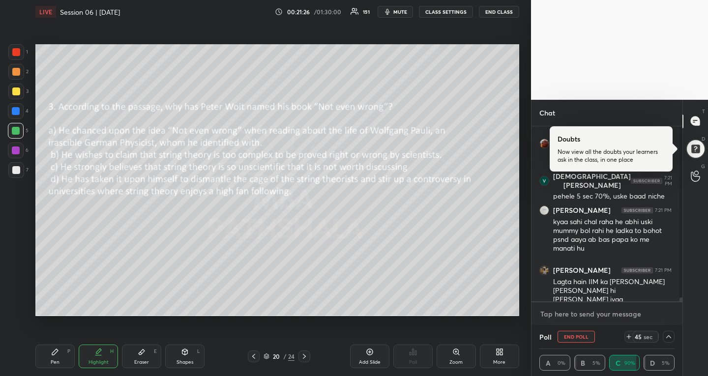
click at [574, 313] on textarea at bounding box center [607, 314] width 135 height 16
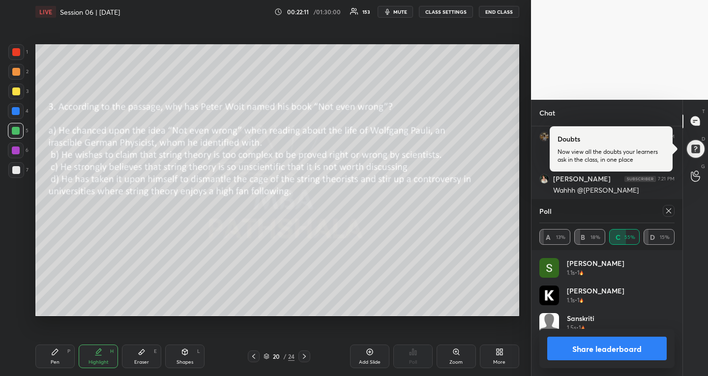
scroll to position [172, 148]
click at [671, 206] on div at bounding box center [669, 211] width 12 height 12
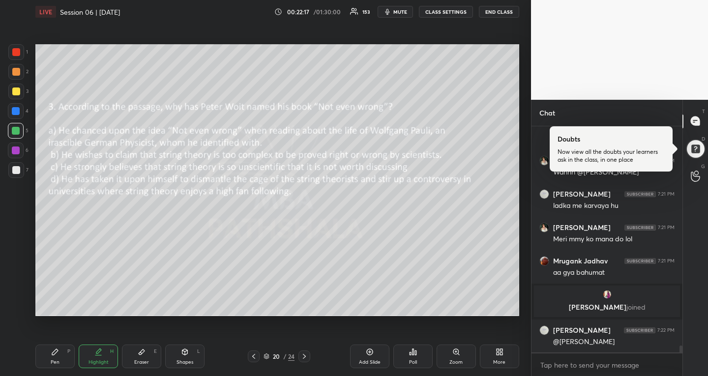
click at [304, 351] on div at bounding box center [305, 357] width 12 height 12
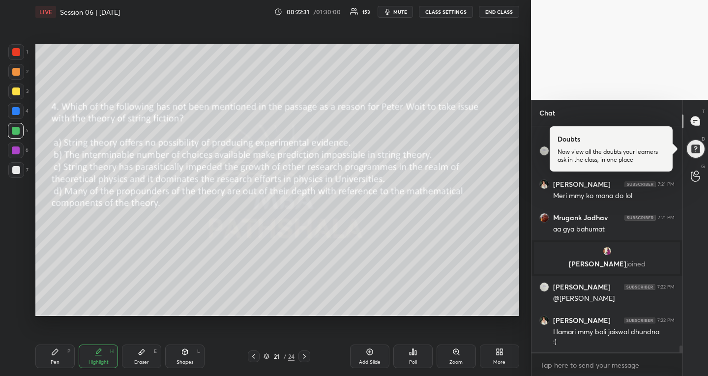
click at [414, 355] on icon at bounding box center [413, 352] width 8 height 8
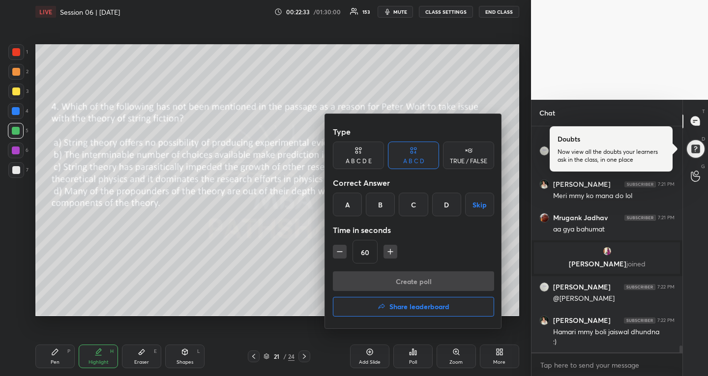
click at [346, 199] on div "A" at bounding box center [347, 205] width 29 height 24
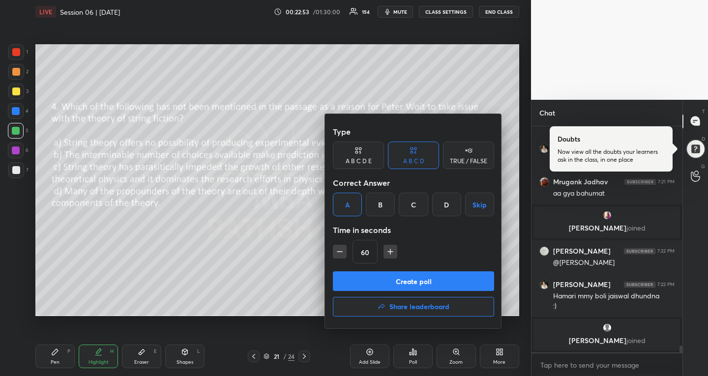
click at [450, 281] on button "Create poll" at bounding box center [413, 282] width 161 height 20
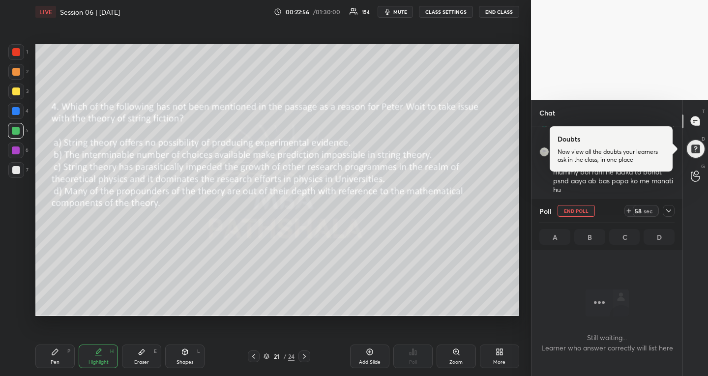
click at [667, 210] on icon at bounding box center [669, 211] width 8 height 8
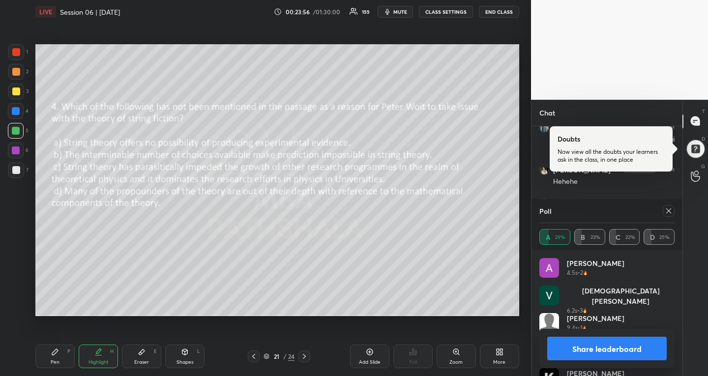
scroll to position [7728, 0]
click at [669, 209] on icon at bounding box center [669, 211] width 8 height 8
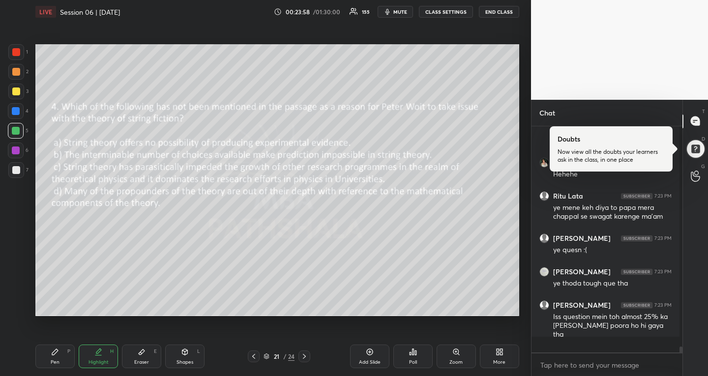
scroll to position [3, 3]
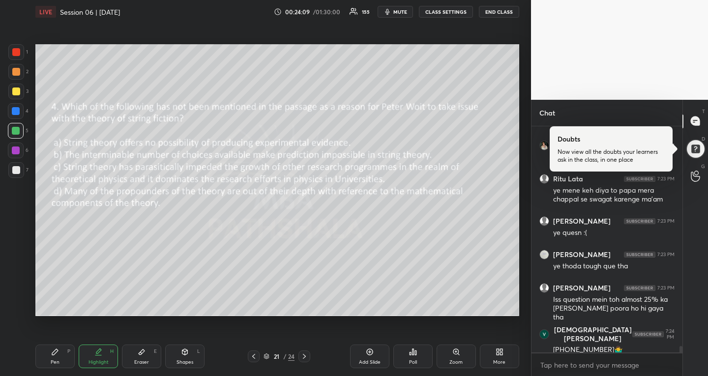
click at [305, 356] on icon at bounding box center [305, 357] width 8 height 8
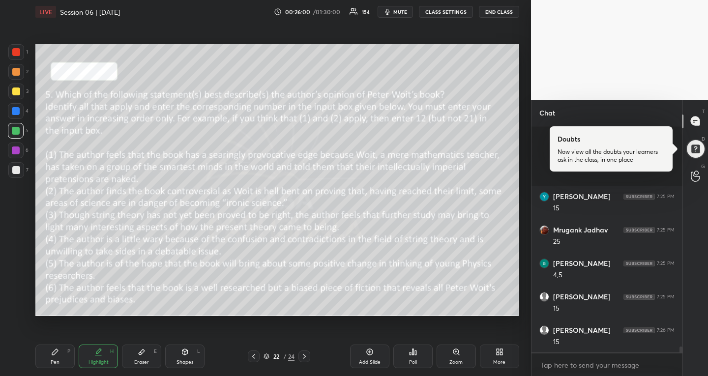
scroll to position [8575, 0]
click at [63, 349] on div "Pen P" at bounding box center [54, 357] width 39 height 24
click at [306, 356] on icon at bounding box center [304, 356] width 3 height 5
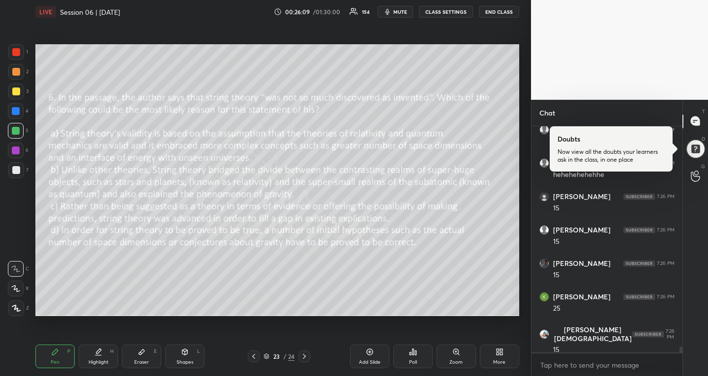
scroll to position [8818, 0]
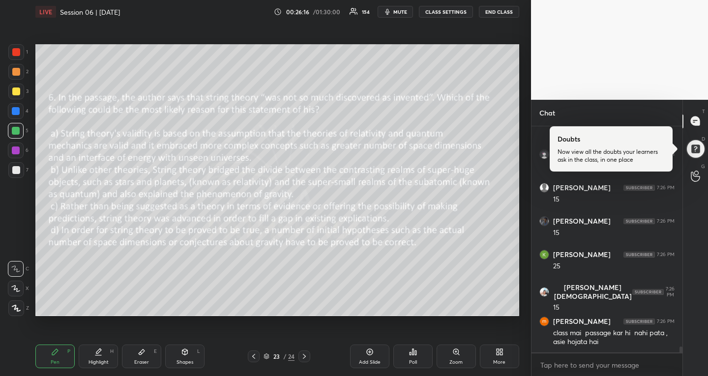
click at [413, 364] on div "Poll" at bounding box center [413, 362] width 8 height 5
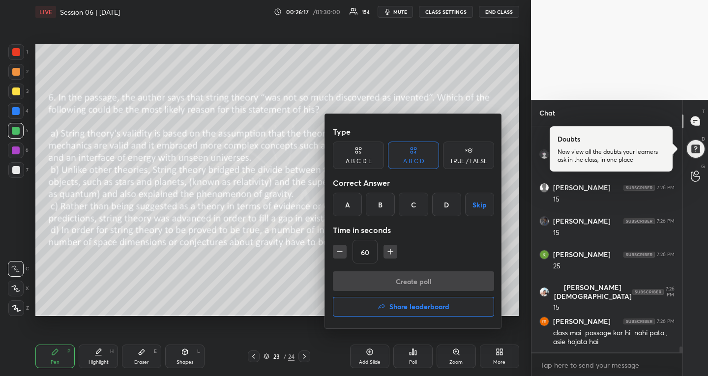
click at [408, 202] on div "C" at bounding box center [413, 205] width 29 height 24
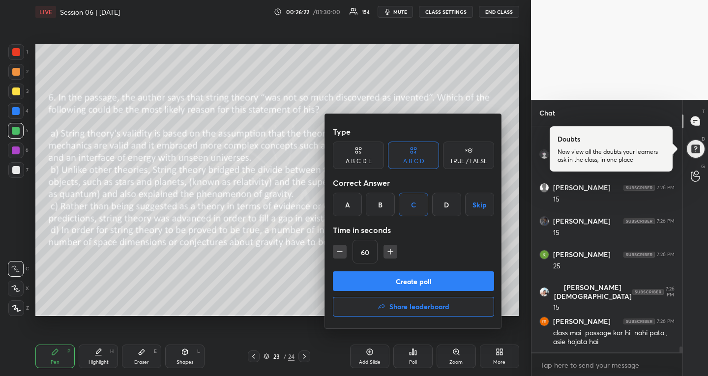
click at [404, 279] on button "Create poll" at bounding box center [413, 282] width 161 height 20
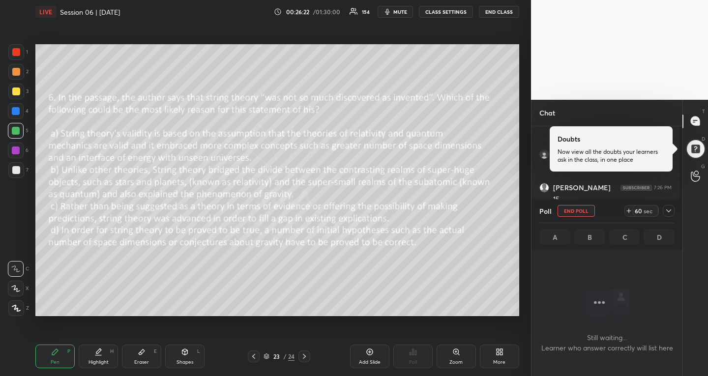
scroll to position [3, 3]
click at [667, 209] on icon at bounding box center [669, 211] width 8 height 8
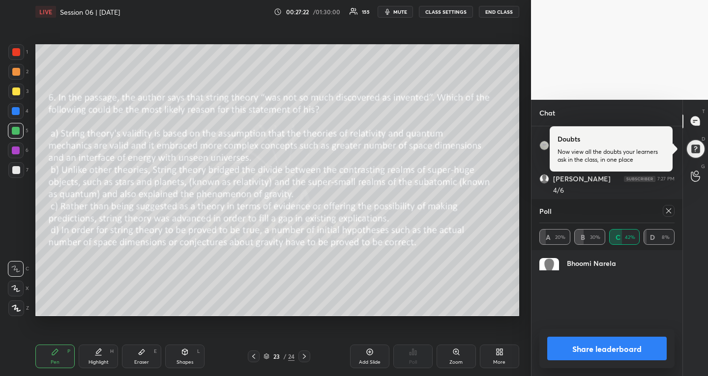
scroll to position [108, 129]
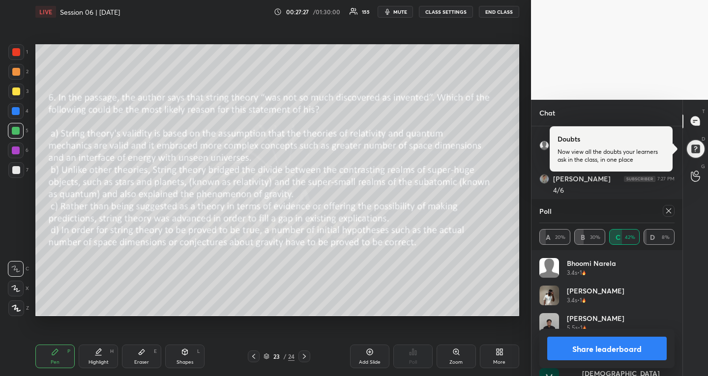
click at [672, 213] on icon at bounding box center [669, 211] width 8 height 8
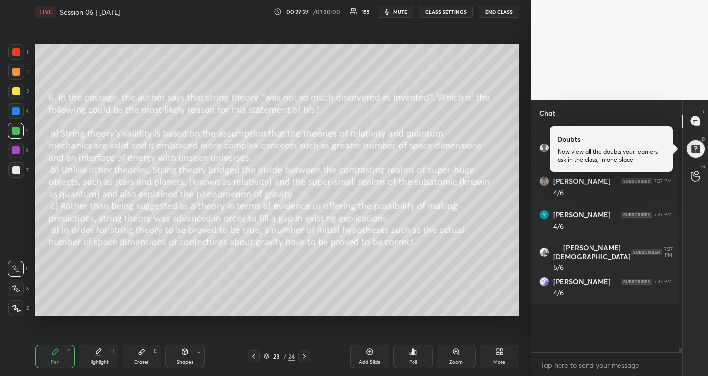
scroll to position [198, 145]
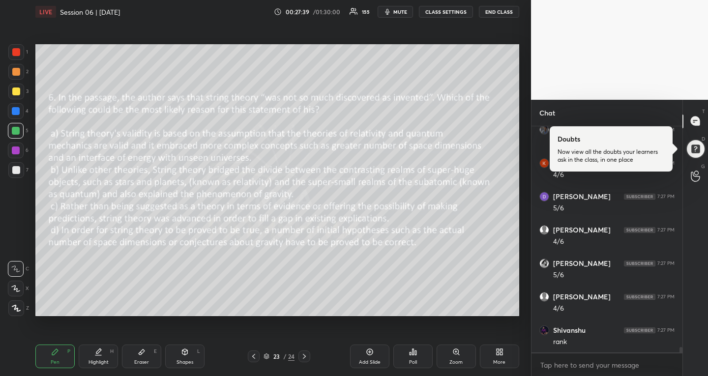
click at [253, 360] on icon at bounding box center [254, 357] width 8 height 8
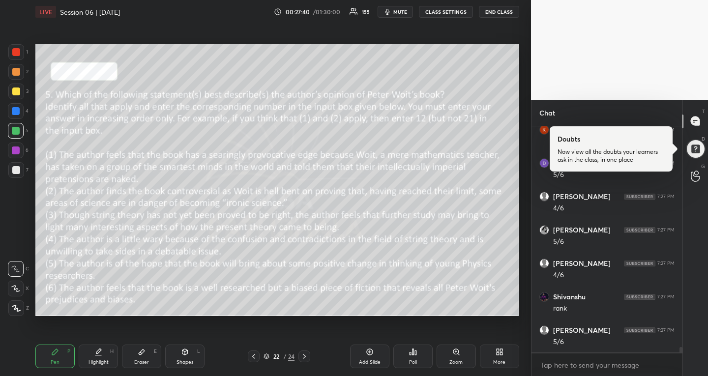
click at [253, 360] on icon at bounding box center [254, 357] width 8 height 8
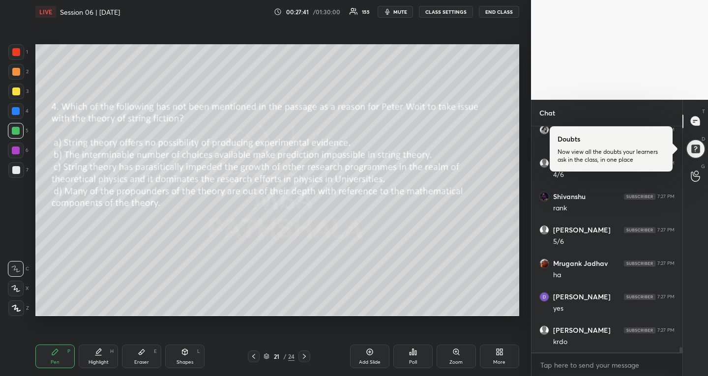
click at [253, 360] on icon at bounding box center [254, 357] width 8 height 8
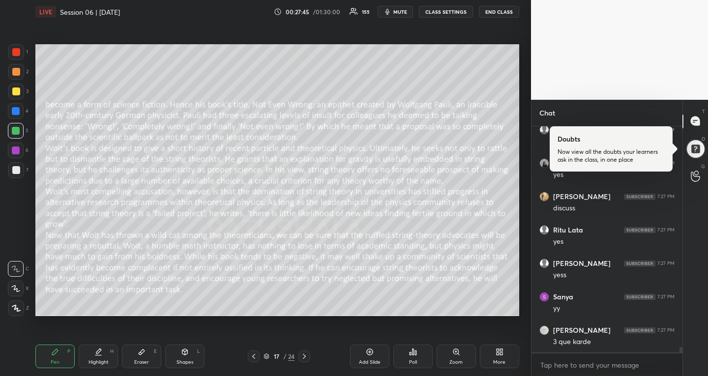
click at [253, 360] on icon at bounding box center [254, 357] width 8 height 8
click at [97, 352] on icon at bounding box center [98, 351] width 5 height 5
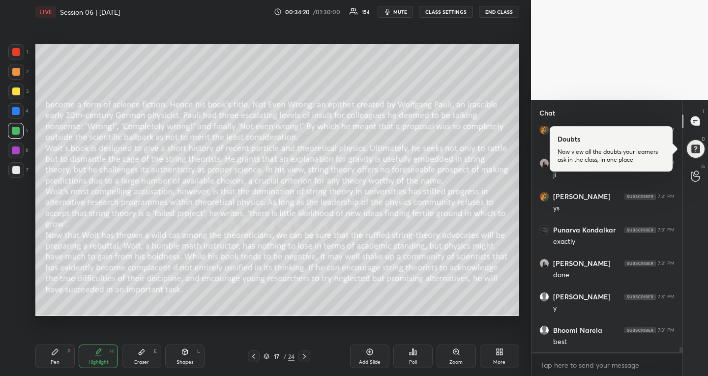
click at [306, 354] on icon at bounding box center [305, 357] width 8 height 8
click at [606, 369] on textarea at bounding box center [607, 366] width 135 height 16
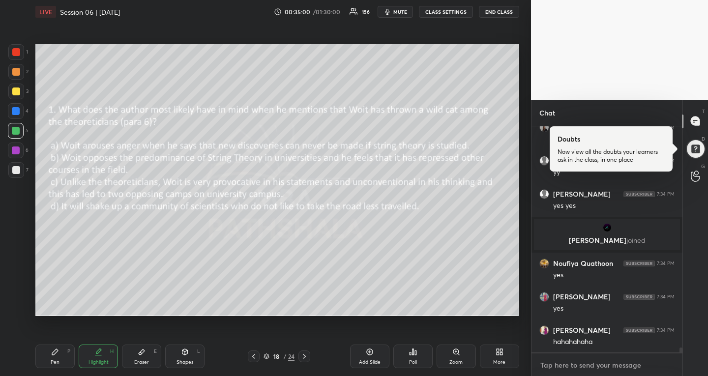
scroll to position [10310, 0]
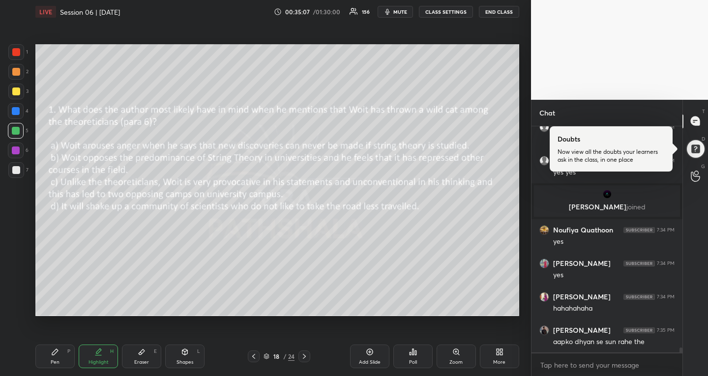
click at [61, 352] on div "Pen P" at bounding box center [54, 357] width 39 height 24
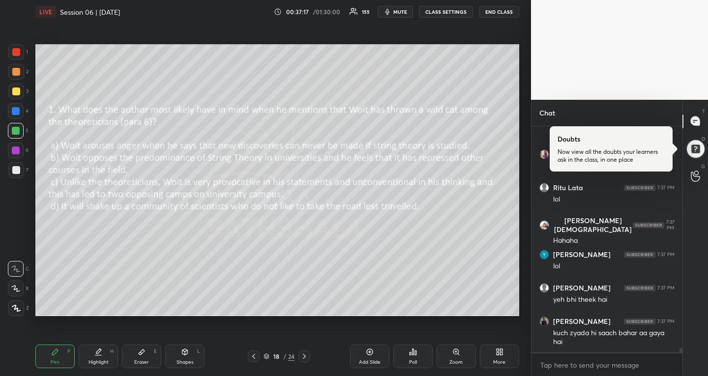
scroll to position [11717, 0]
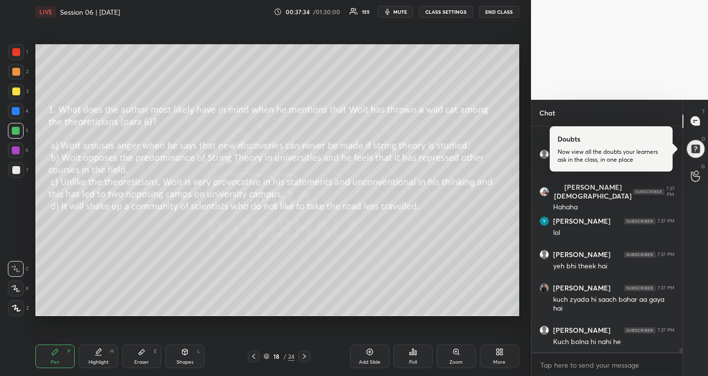
click at [305, 354] on icon at bounding box center [305, 357] width 8 height 8
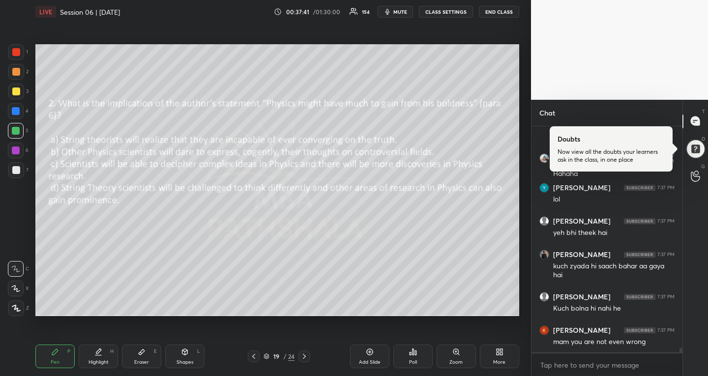
click at [16, 90] on div at bounding box center [16, 92] width 8 height 8
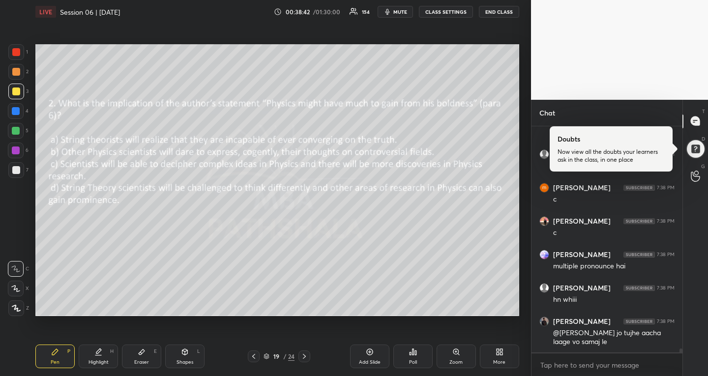
scroll to position [12195, 0]
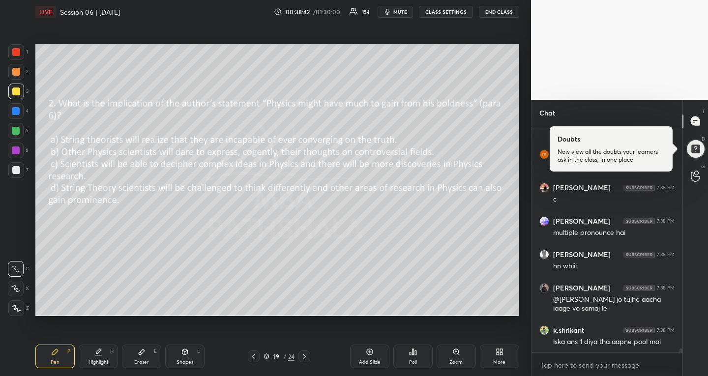
click at [302, 354] on icon at bounding box center [305, 357] width 8 height 8
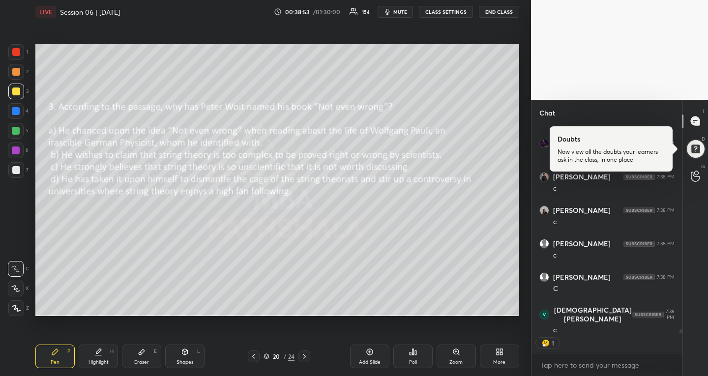
scroll to position [12448, 0]
click at [251, 355] on icon at bounding box center [254, 357] width 8 height 8
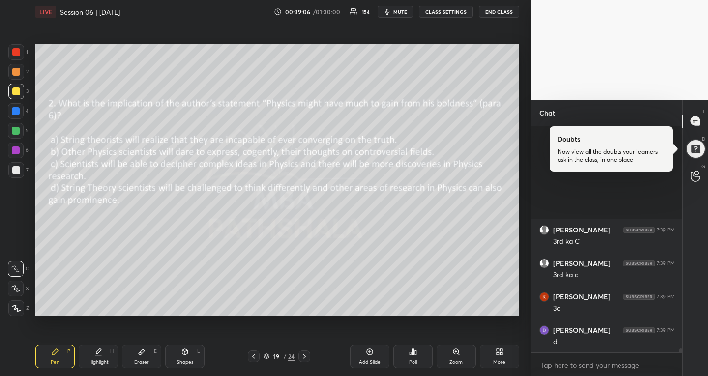
scroll to position [13131, 0]
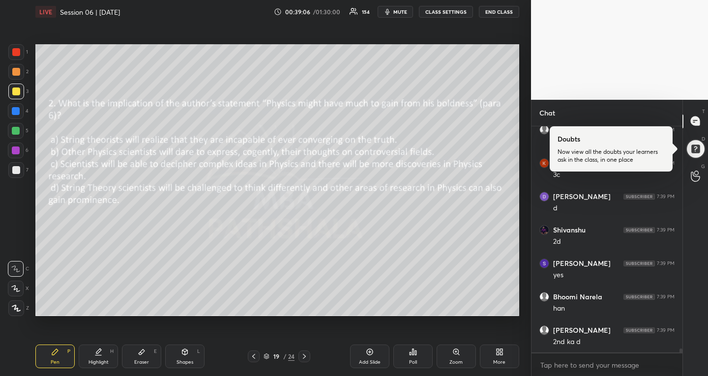
click at [302, 356] on icon at bounding box center [305, 357] width 8 height 8
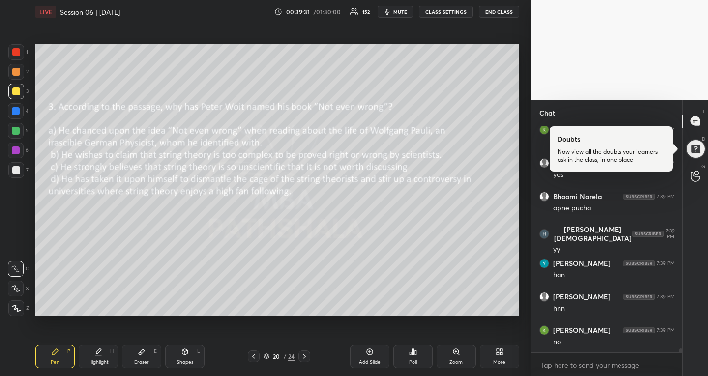
scroll to position [13633, 0]
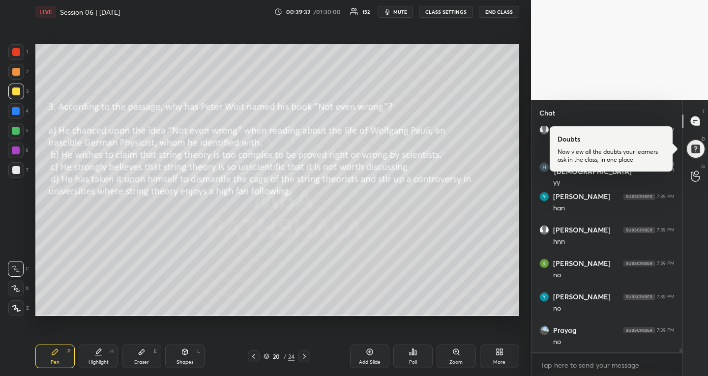
click at [305, 357] on icon at bounding box center [305, 357] width 8 height 8
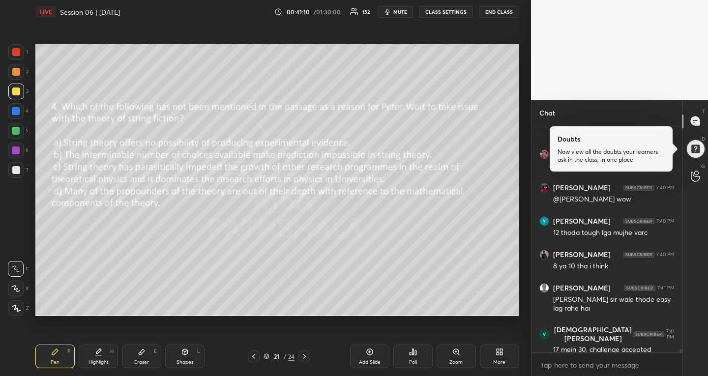
scroll to position [14749, 0]
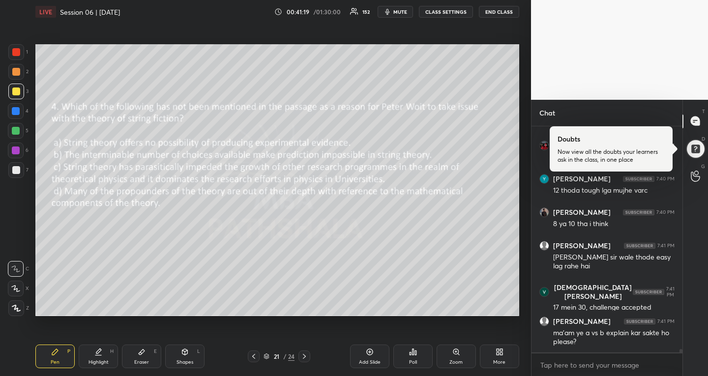
click at [303, 360] on icon at bounding box center [305, 357] width 8 height 8
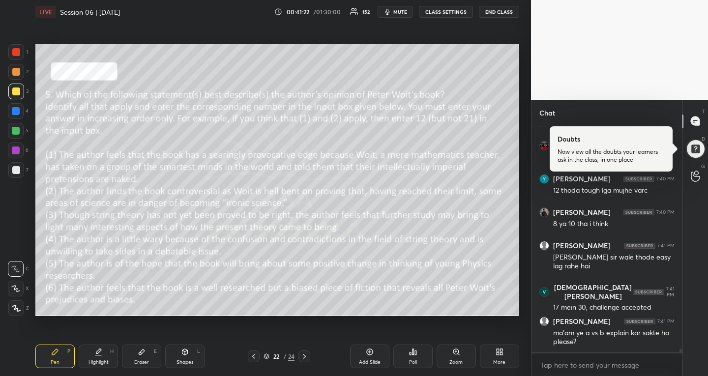
click at [250, 352] on div at bounding box center [254, 357] width 12 height 12
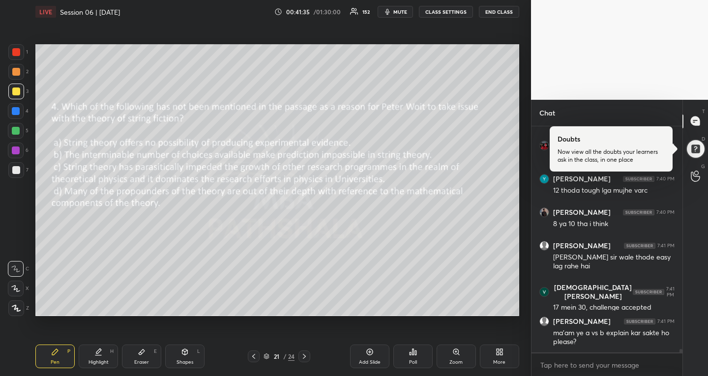
scroll to position [14791, 0]
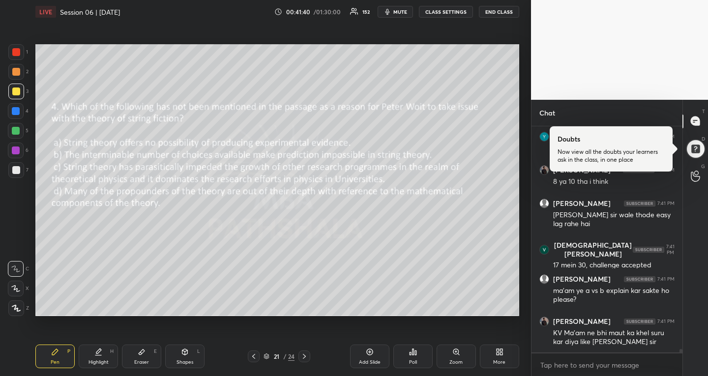
click at [252, 358] on icon at bounding box center [254, 357] width 8 height 8
click at [302, 354] on icon at bounding box center [305, 357] width 8 height 8
click at [256, 354] on icon at bounding box center [254, 357] width 8 height 8
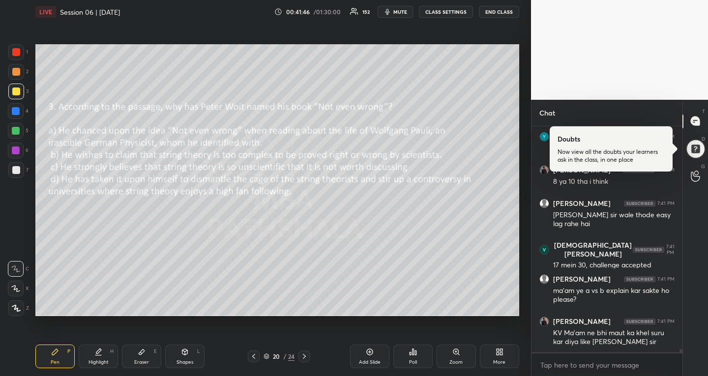
click at [256, 354] on icon at bounding box center [254, 357] width 8 height 8
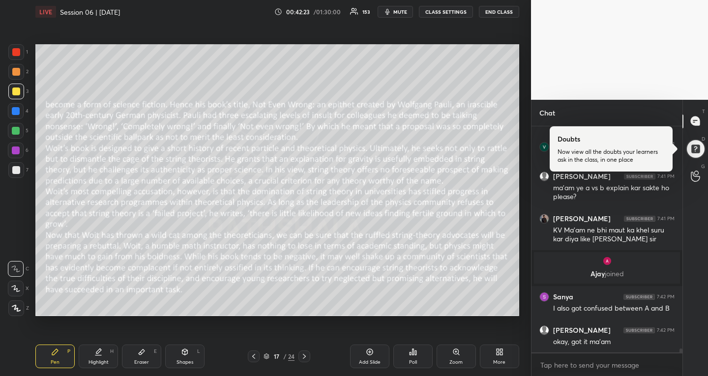
scroll to position [13667, 0]
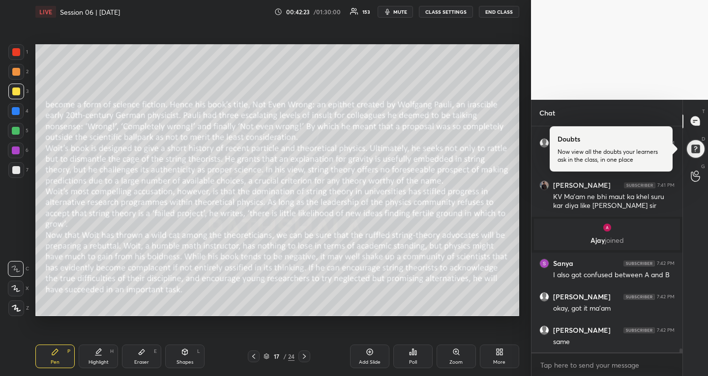
click at [303, 359] on icon at bounding box center [305, 357] width 8 height 8
click at [304, 354] on icon at bounding box center [304, 356] width 3 height 5
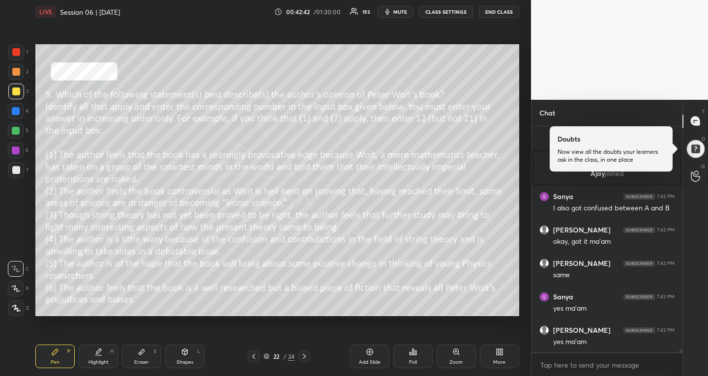
scroll to position [13768, 0]
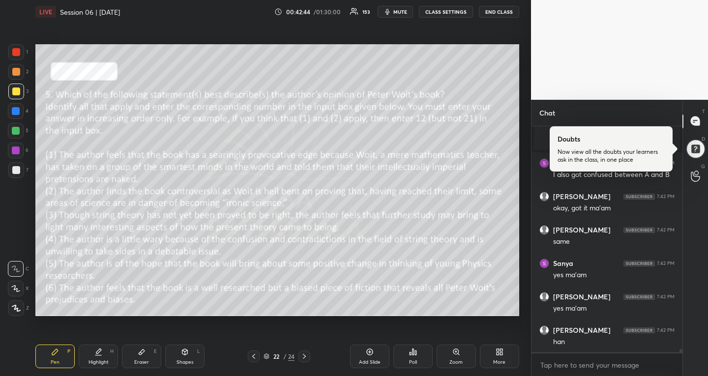
click at [304, 354] on icon at bounding box center [304, 356] width 3 height 5
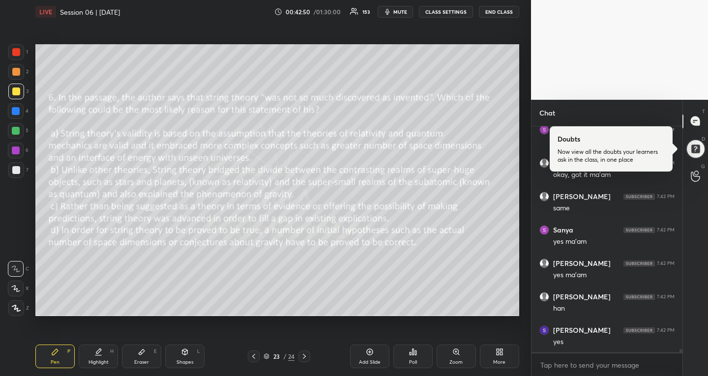
scroll to position [13835, 0]
click at [256, 353] on icon at bounding box center [254, 357] width 8 height 8
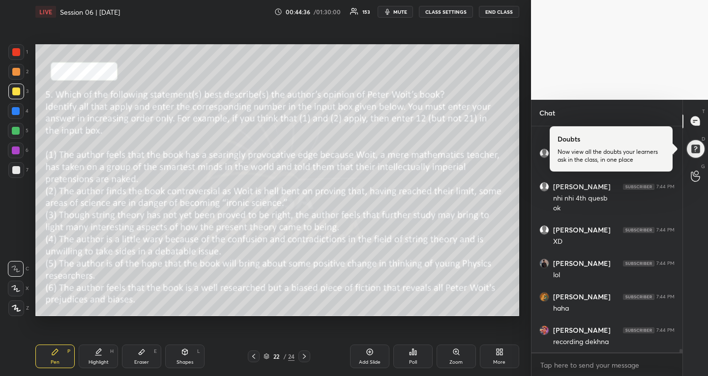
scroll to position [14083, 0]
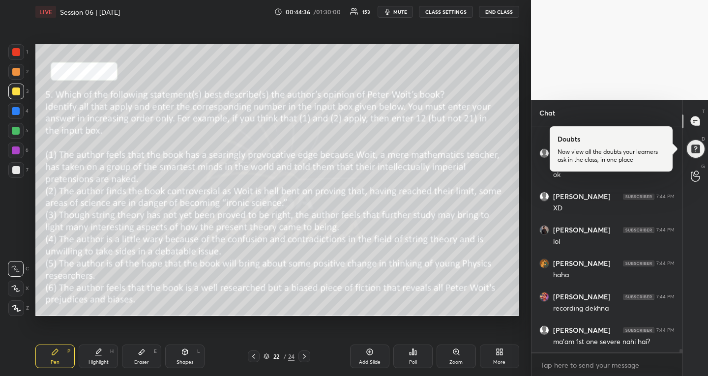
click at [304, 356] on icon at bounding box center [305, 357] width 8 height 8
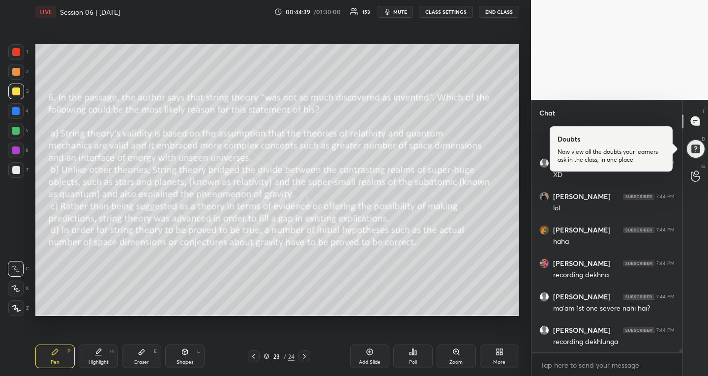
click at [248, 355] on div at bounding box center [254, 357] width 12 height 12
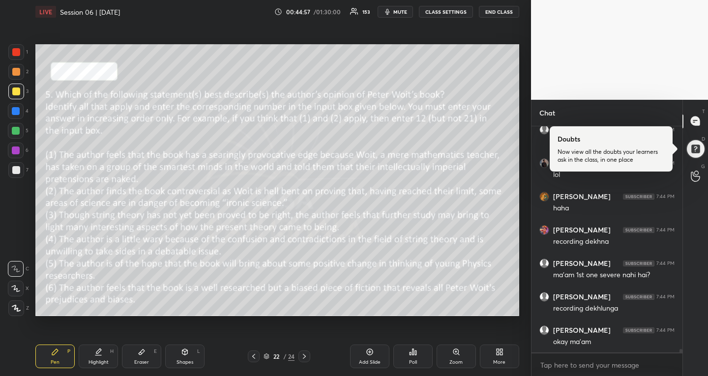
click at [302, 356] on icon at bounding box center [305, 357] width 8 height 8
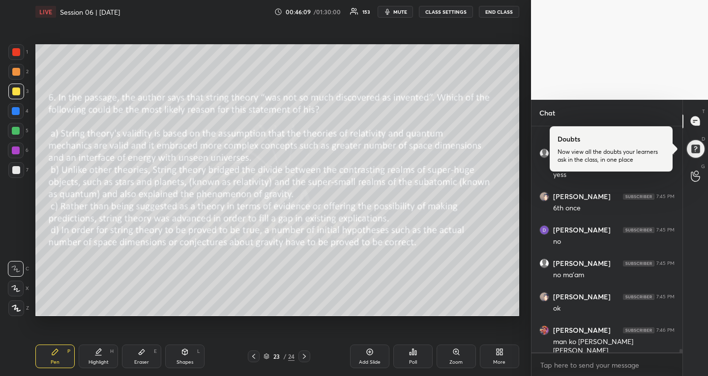
scroll to position [14394, 0]
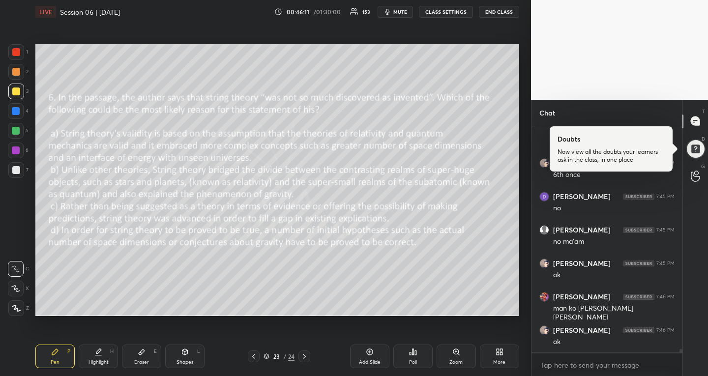
click at [304, 350] on div "Pen P Highlight H Eraser E Shapes L 23 / 24 Add Slide Poll Zoom More" at bounding box center [277, 356] width 484 height 39
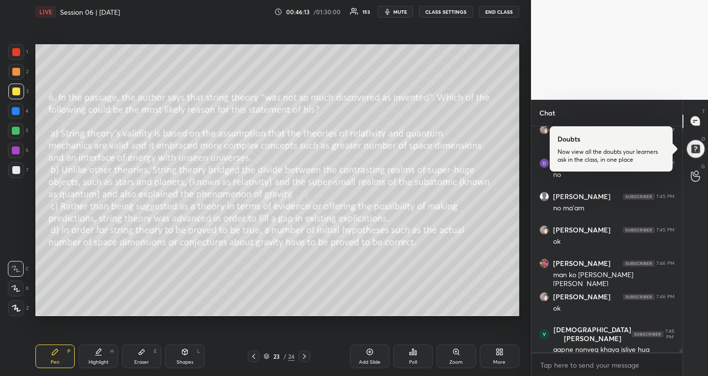
click at [303, 358] on icon at bounding box center [305, 357] width 8 height 8
click at [307, 356] on icon at bounding box center [305, 357] width 8 height 8
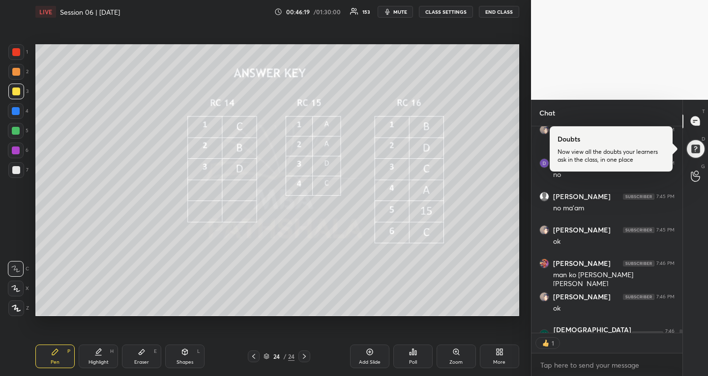
click at [16, 132] on div at bounding box center [16, 131] width 8 height 8
click at [501, 365] on div "More" at bounding box center [499, 362] width 12 height 5
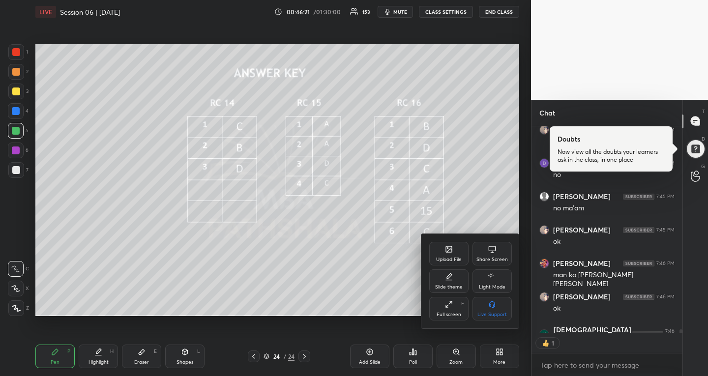
click at [451, 254] on div "Upload File" at bounding box center [448, 254] width 39 height 24
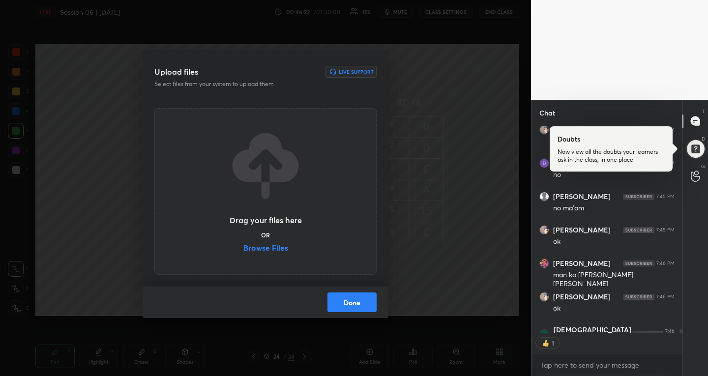
click at [280, 251] on label "Browse Files" at bounding box center [266, 249] width 45 height 10
click at [244, 251] on input "Browse Files" at bounding box center [244, 249] width 0 height 10
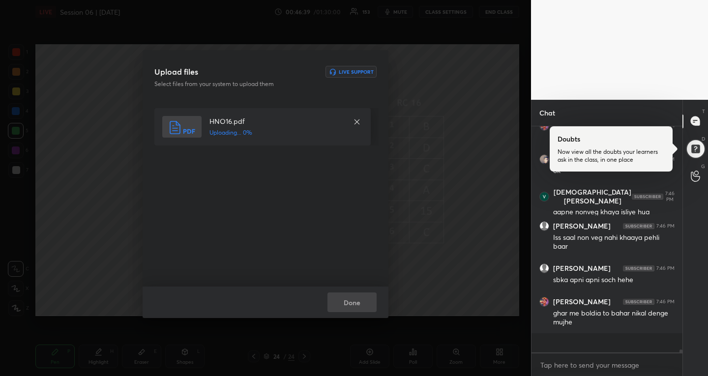
scroll to position [14546, 0]
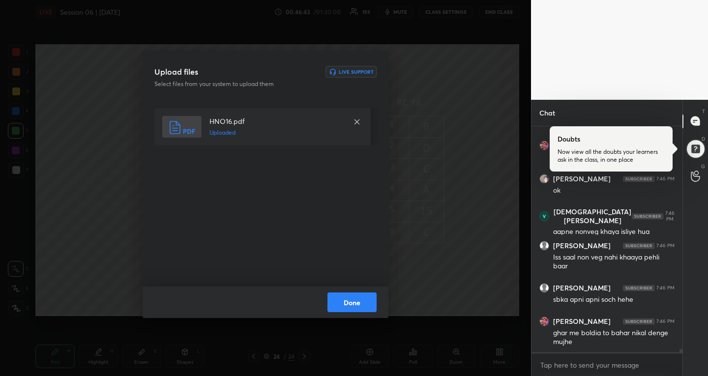
click at [351, 306] on button "Done" at bounding box center [352, 303] width 49 height 20
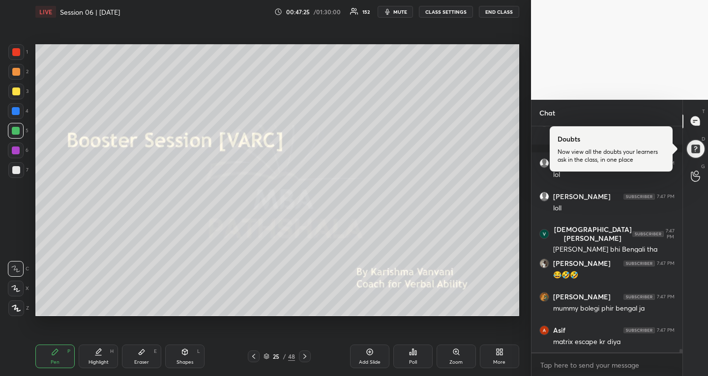
scroll to position [15265, 0]
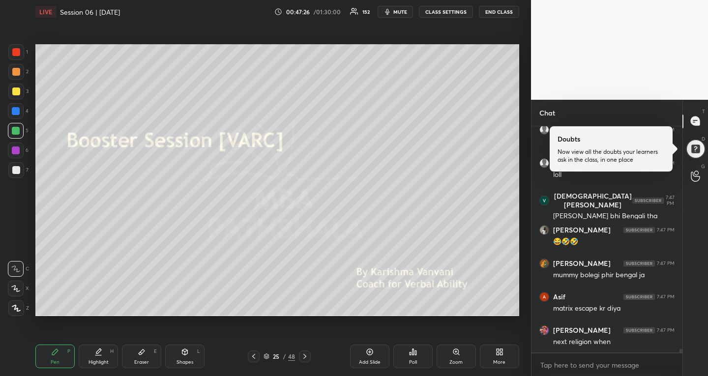
click at [16, 89] on div at bounding box center [16, 92] width 8 height 8
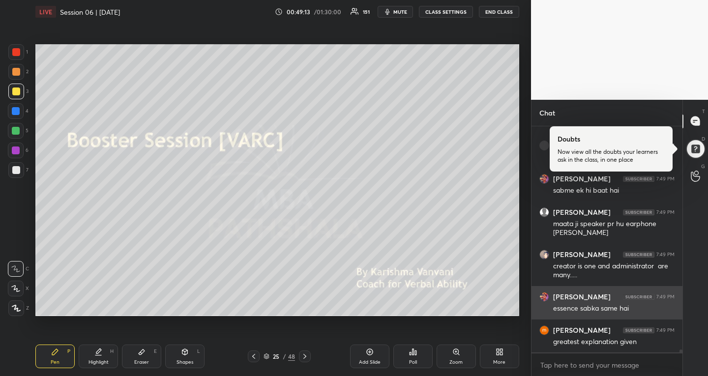
scroll to position [17225, 0]
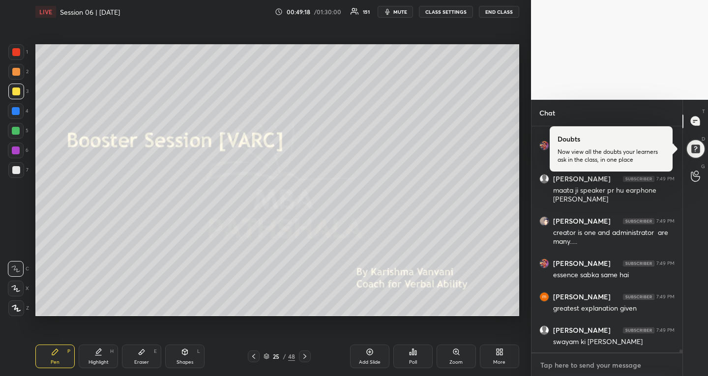
click at [622, 364] on textarea at bounding box center [607, 366] width 135 height 16
click at [615, 371] on textarea at bounding box center [607, 366] width 135 height 16
click at [569, 371] on textarea at bounding box center [607, 366] width 135 height 16
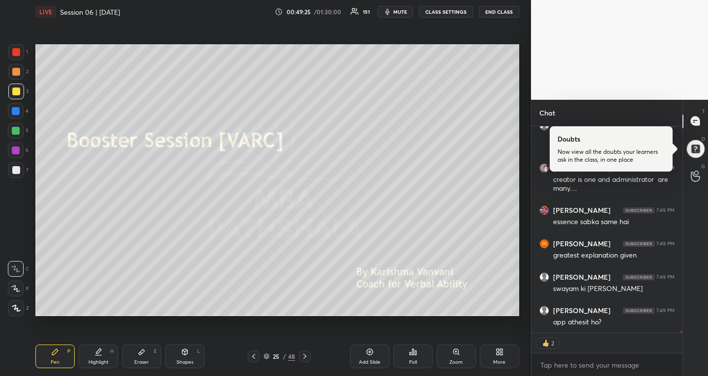
click at [17, 127] on div at bounding box center [16, 131] width 8 height 8
click at [266, 356] on icon at bounding box center [266, 355] width 5 height 2
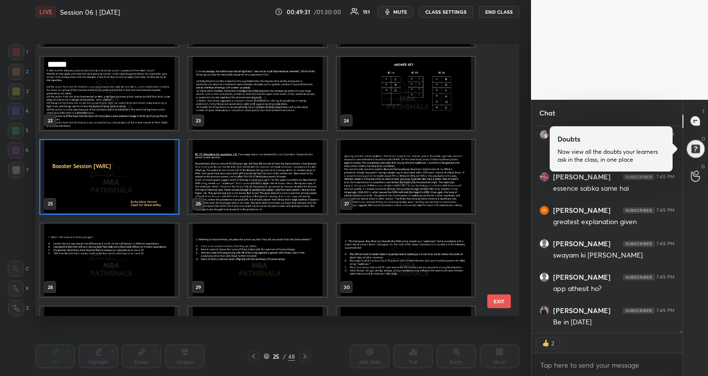
scroll to position [17354, 0]
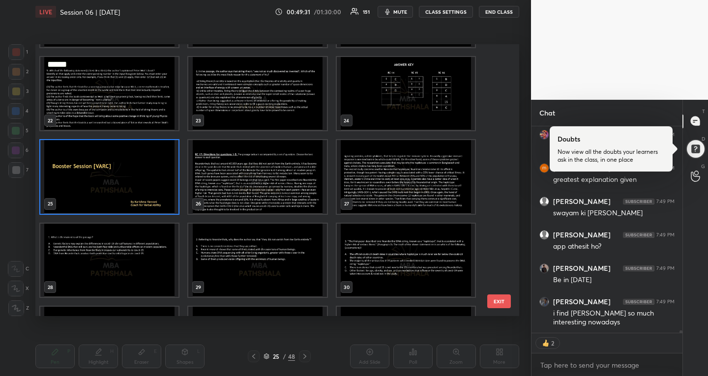
click at [78, 253] on img "grid" at bounding box center [109, 260] width 138 height 74
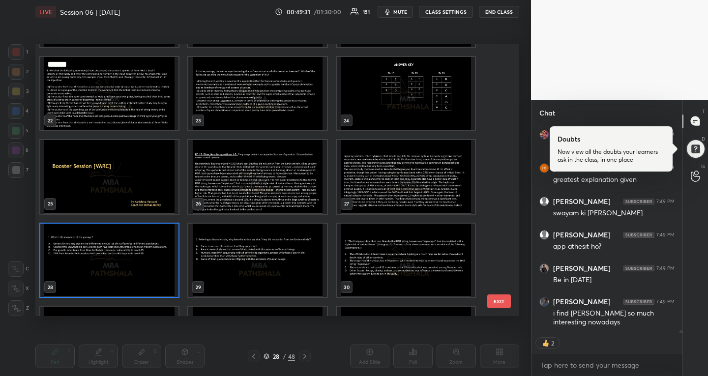
click at [78, 253] on img "grid" at bounding box center [109, 260] width 138 height 74
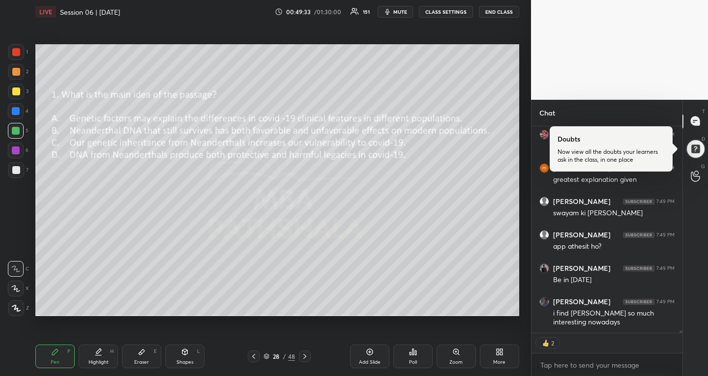
scroll to position [17387, 0]
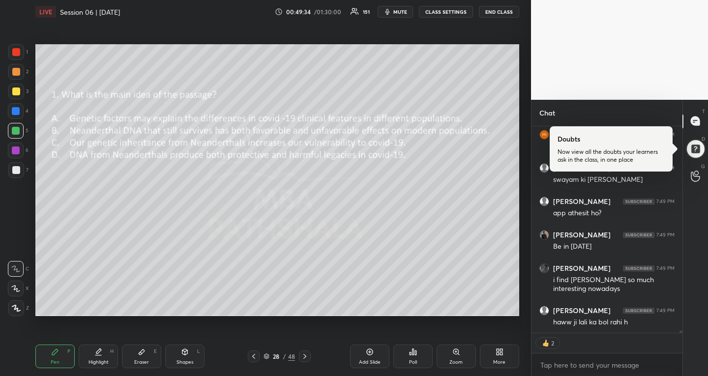
type textarea "x"
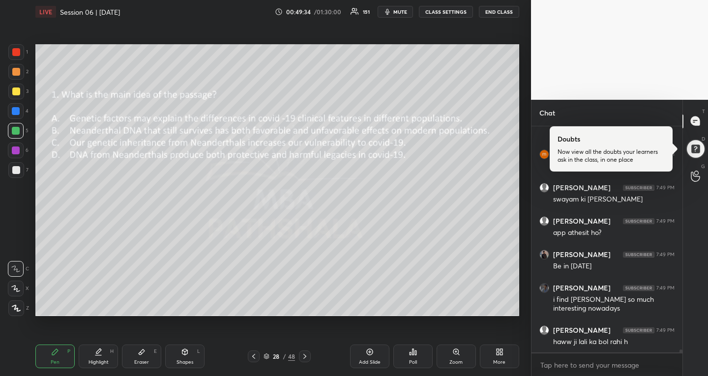
scroll to position [17367, 0]
click at [308, 353] on icon at bounding box center [305, 357] width 8 height 8
click at [307, 356] on icon at bounding box center [305, 357] width 8 height 8
click at [306, 359] on icon at bounding box center [305, 357] width 8 height 8
click at [305, 358] on icon at bounding box center [305, 357] width 8 height 8
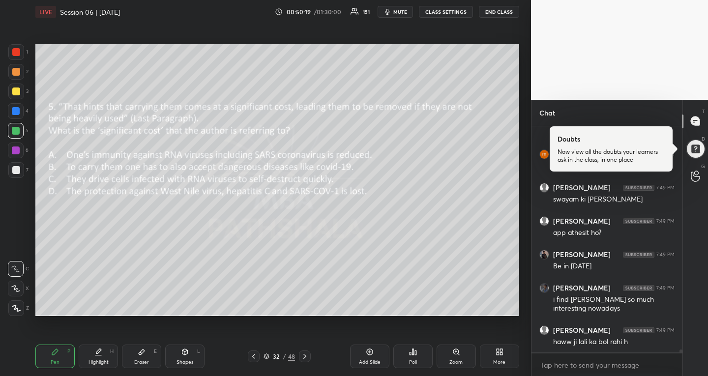
click at [306, 357] on icon at bounding box center [305, 357] width 8 height 8
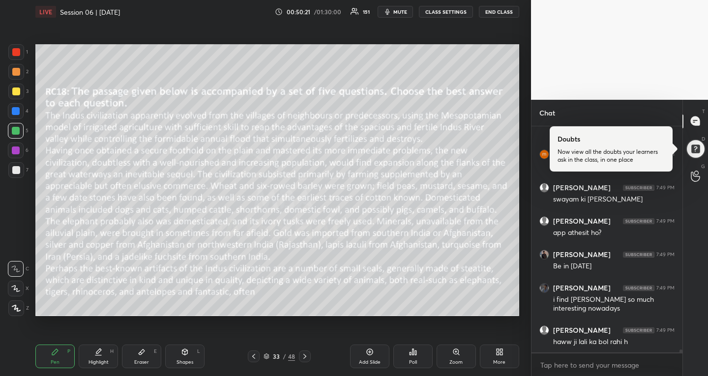
click at [252, 357] on icon at bounding box center [254, 357] width 8 height 8
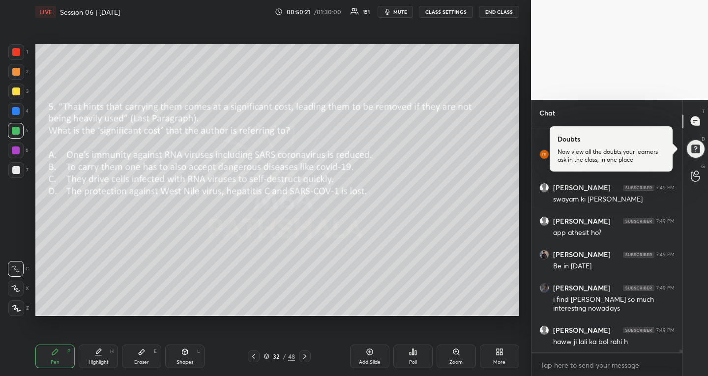
click at [252, 357] on icon at bounding box center [254, 357] width 8 height 8
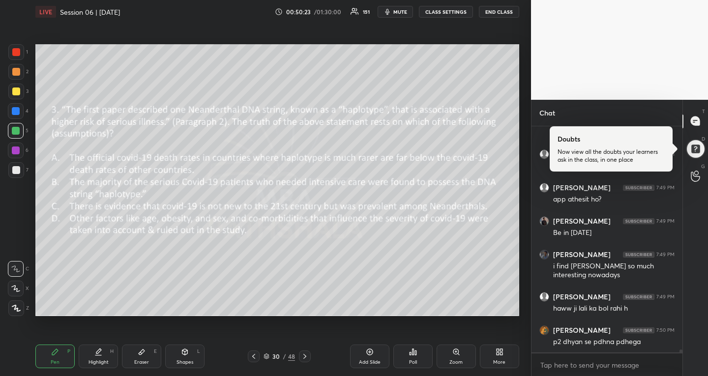
click at [252, 357] on icon at bounding box center [254, 357] width 8 height 8
click at [252, 357] on icon at bounding box center [253, 356] width 3 height 5
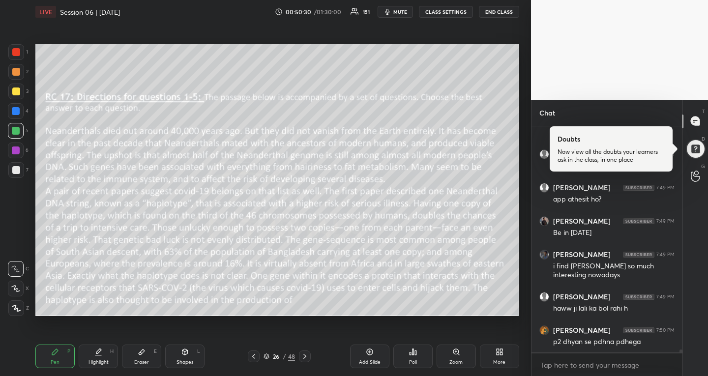
click at [417, 360] on div "Poll" at bounding box center [413, 357] width 39 height 24
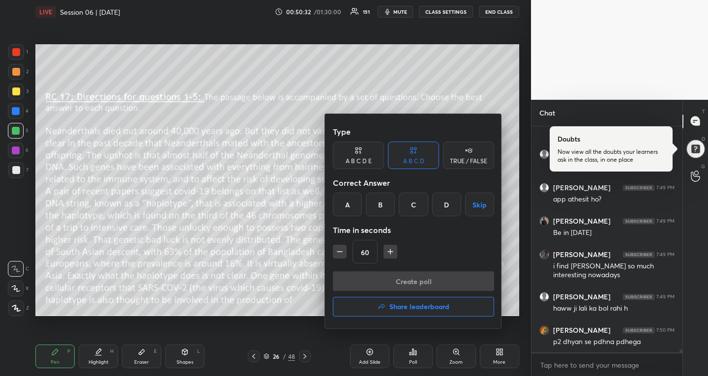
click at [478, 207] on button "Skip" at bounding box center [479, 205] width 29 height 24
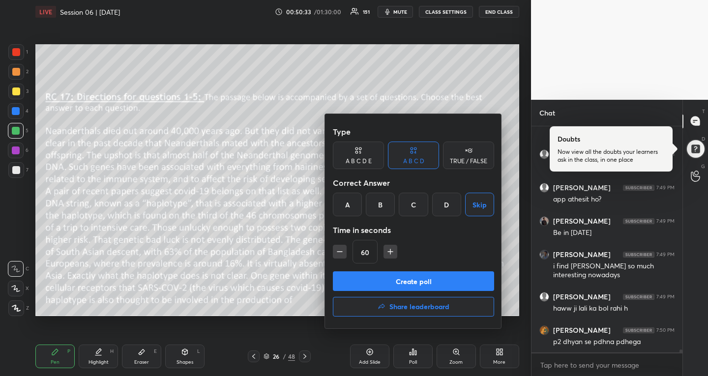
scroll to position [17452, 0]
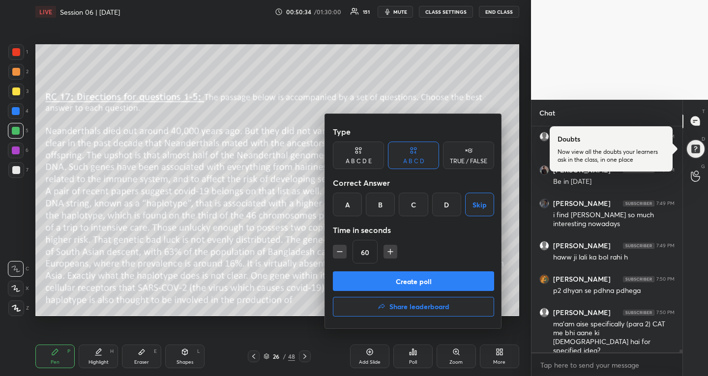
click at [391, 252] on icon "button" at bounding box center [391, 251] width 0 height 5
click at [393, 253] on icon "button" at bounding box center [395, 252] width 10 height 10
type input "120"
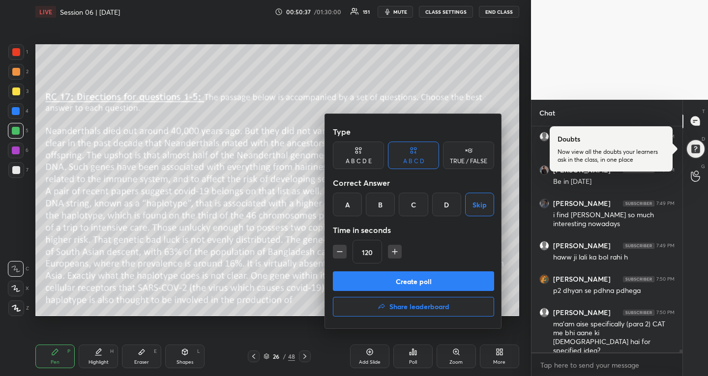
scroll to position [17494, 0]
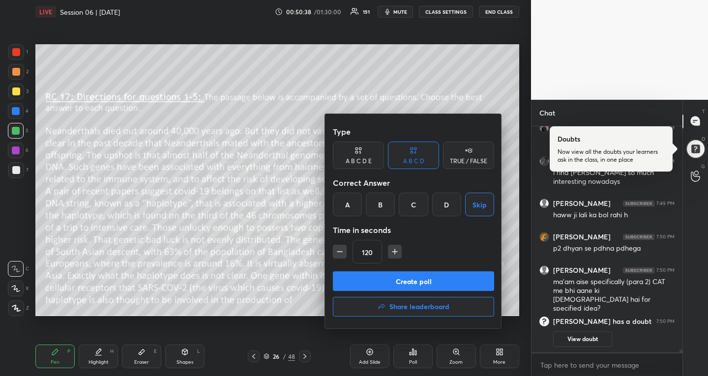
click at [385, 280] on button "Create poll" at bounding box center [413, 282] width 161 height 20
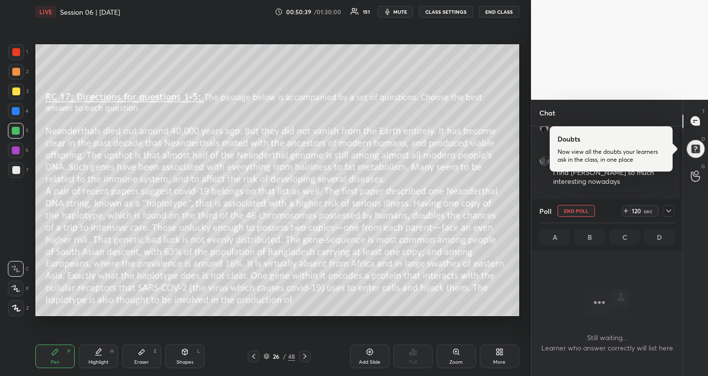
scroll to position [196, 148]
click at [671, 214] on icon at bounding box center [669, 211] width 8 height 8
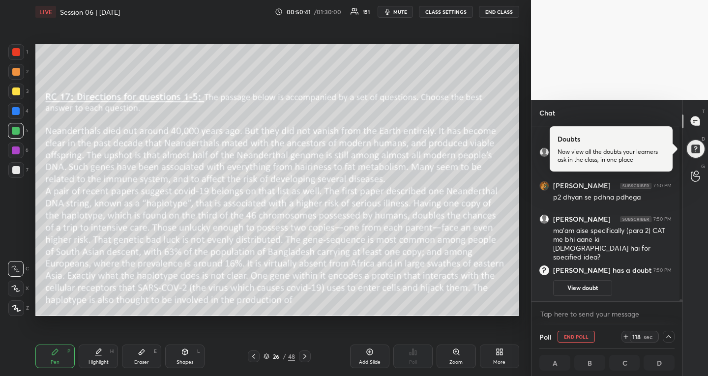
scroll to position [80, 0]
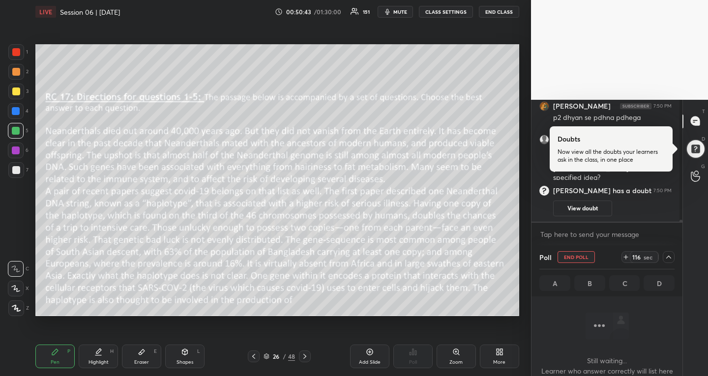
click at [667, 258] on icon at bounding box center [669, 257] width 8 height 8
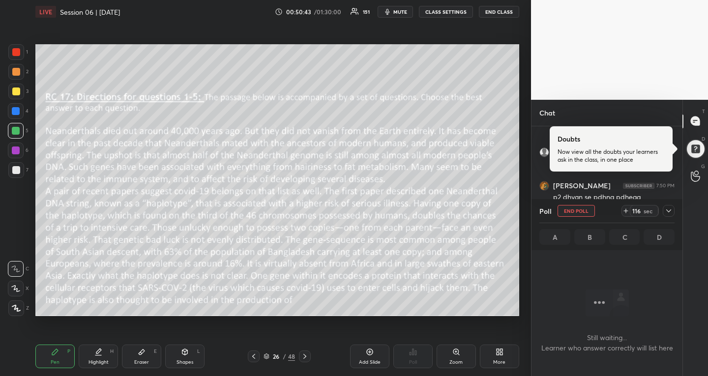
scroll to position [16256, 0]
click at [664, 208] on div at bounding box center [669, 211] width 12 height 12
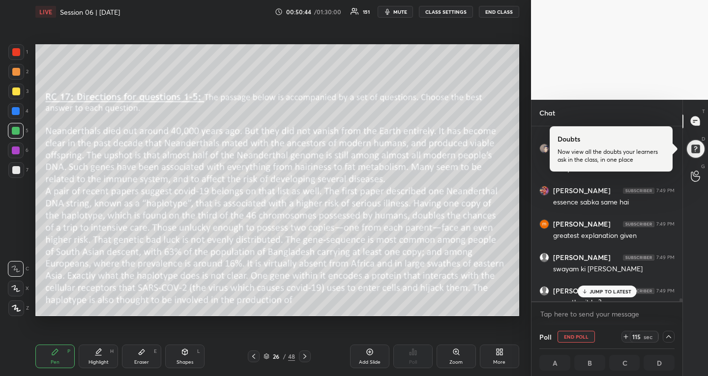
scroll to position [172, 145]
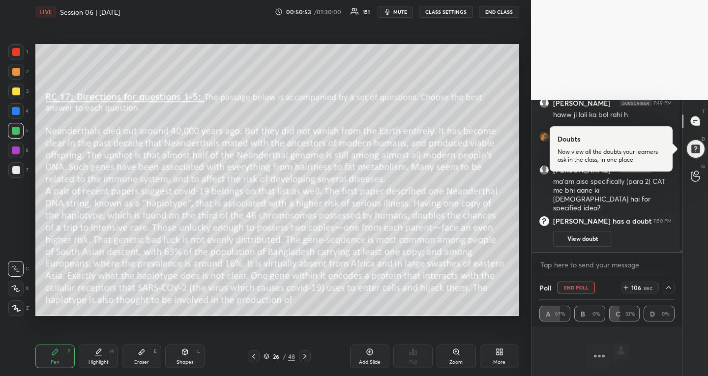
click at [667, 285] on icon at bounding box center [669, 288] width 8 height 8
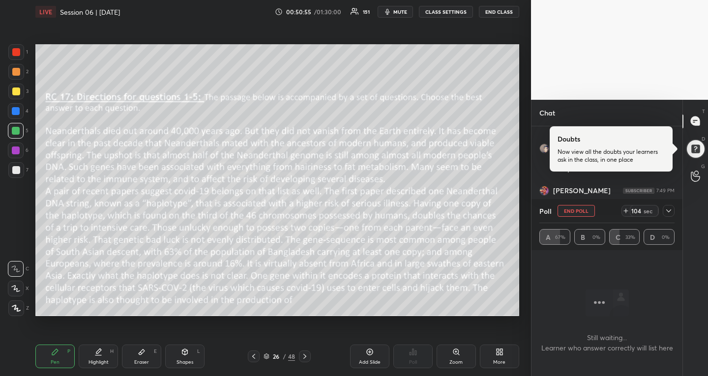
click at [667, 214] on icon at bounding box center [669, 211] width 8 height 8
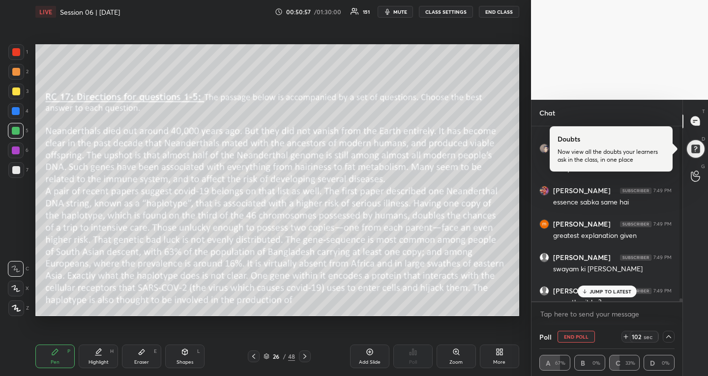
click at [612, 291] on p "JUMP TO LATEST" at bounding box center [611, 292] width 42 height 6
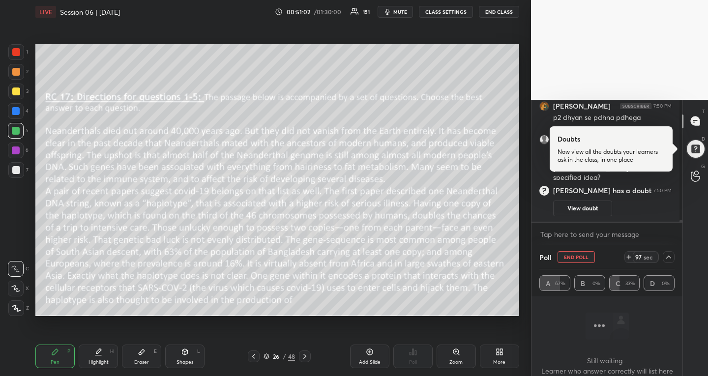
click at [19, 90] on div at bounding box center [16, 92] width 8 height 8
click at [667, 252] on div at bounding box center [669, 257] width 12 height 12
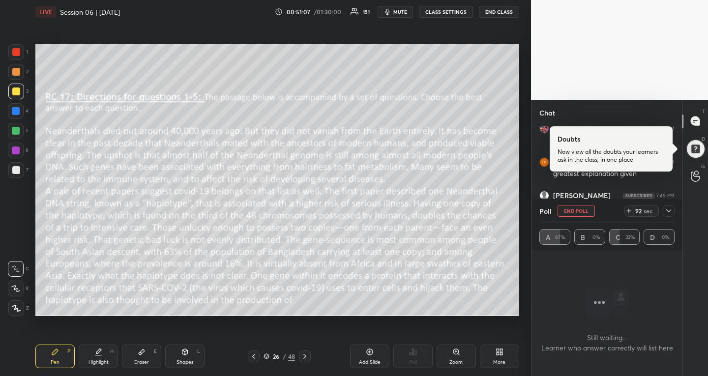
click at [669, 212] on icon at bounding box center [669, 211] width 5 height 3
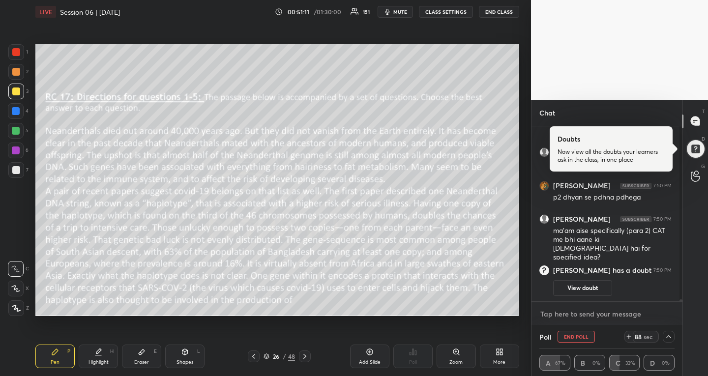
click at [619, 314] on textarea at bounding box center [607, 314] width 135 height 16
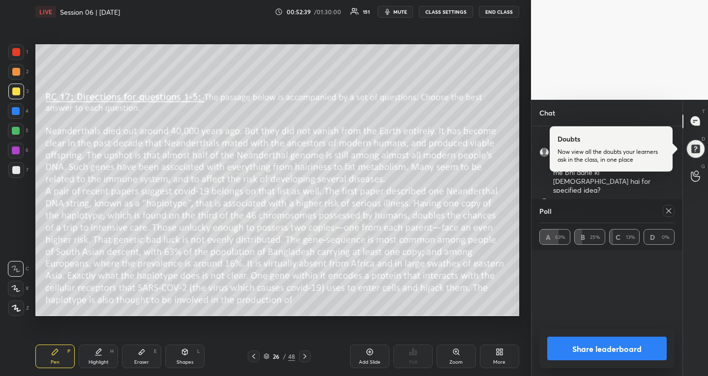
scroll to position [16323, 0]
click at [306, 356] on icon at bounding box center [305, 356] width 3 height 5
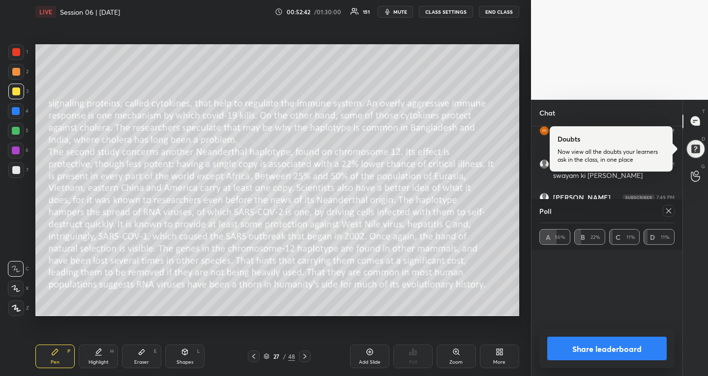
click at [672, 210] on icon at bounding box center [669, 211] width 8 height 8
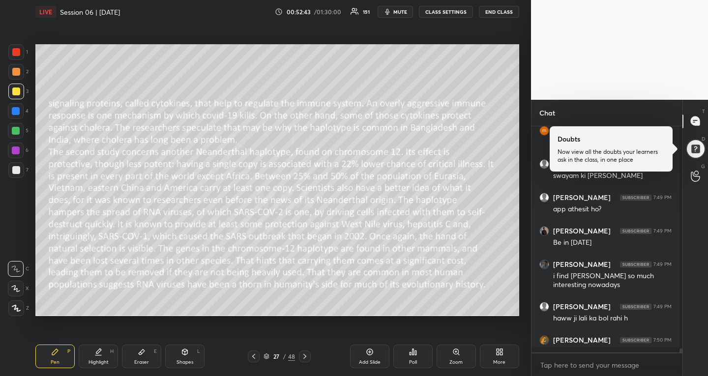
scroll to position [3, 3]
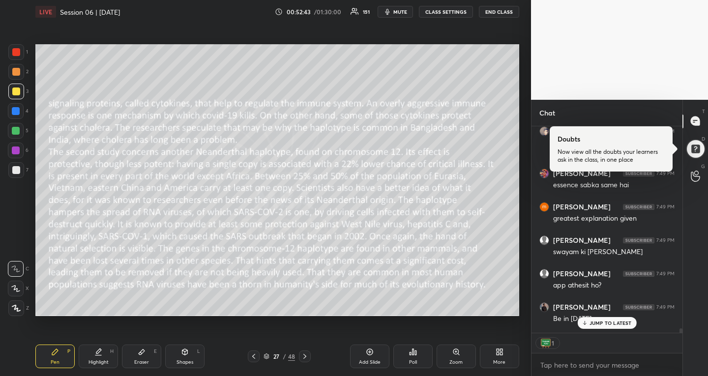
click at [413, 360] on div "Poll" at bounding box center [413, 362] width 8 height 5
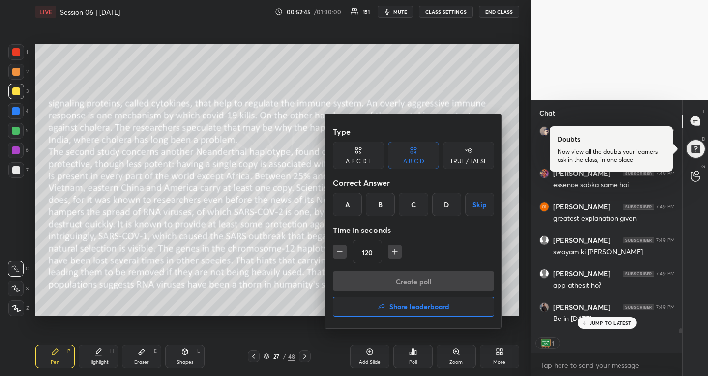
click at [478, 202] on button "Skip" at bounding box center [479, 205] width 29 height 24
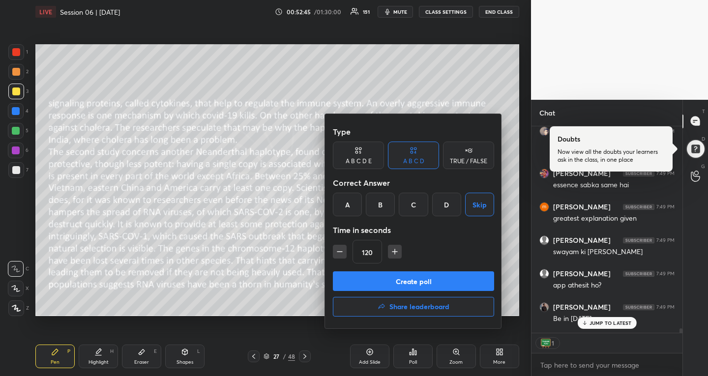
click at [460, 288] on button "Create poll" at bounding box center [413, 282] width 161 height 20
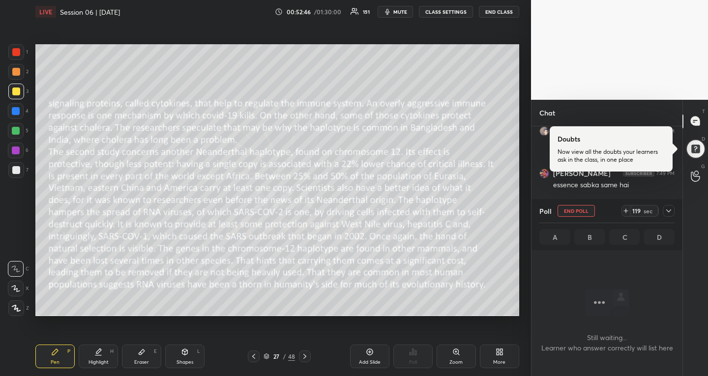
click at [673, 209] on div at bounding box center [669, 211] width 12 height 12
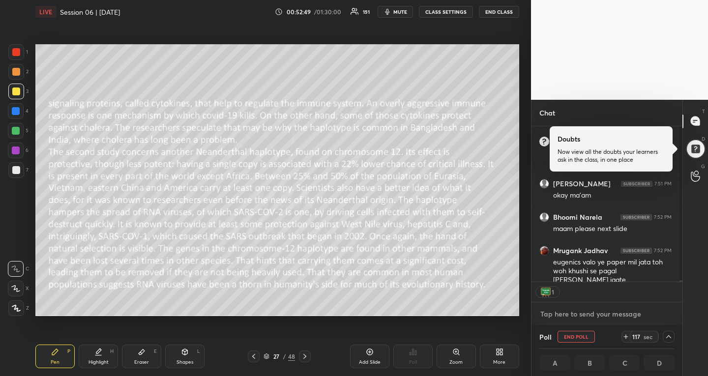
click at [614, 316] on textarea at bounding box center [607, 314] width 135 height 16
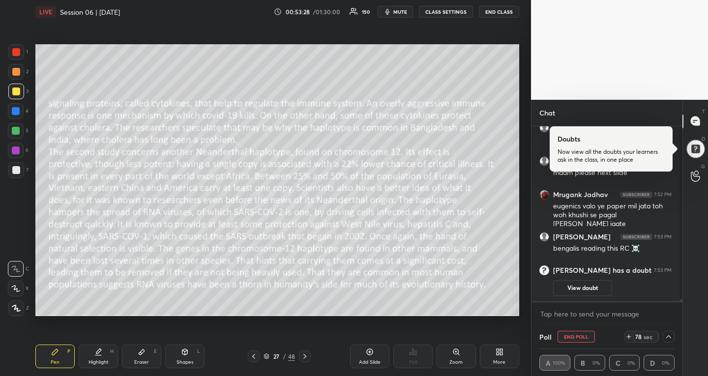
click at [399, 17] on button "mute" at bounding box center [395, 12] width 35 height 12
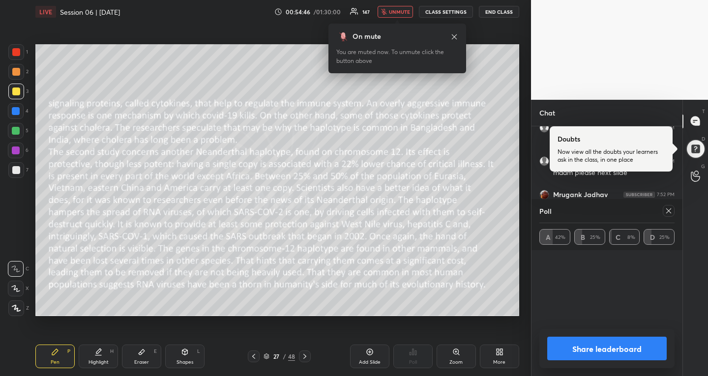
scroll to position [16405, 0]
click at [306, 352] on div at bounding box center [305, 357] width 12 height 12
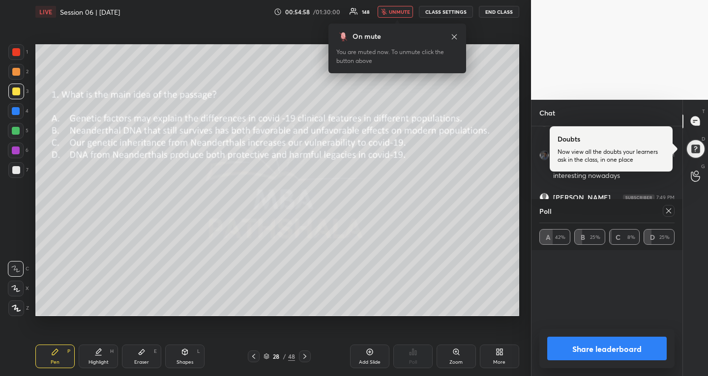
click at [670, 208] on icon at bounding box center [669, 211] width 8 height 8
type textarea "x"
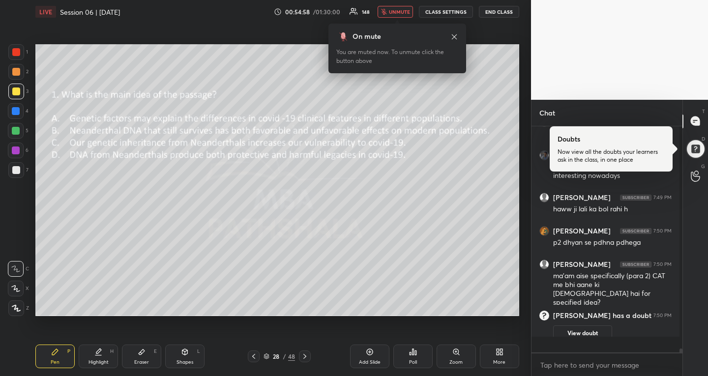
scroll to position [3, 3]
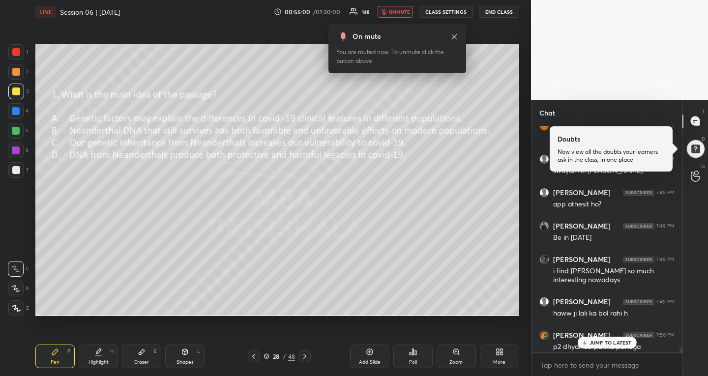
click at [415, 351] on icon at bounding box center [413, 352] width 8 height 8
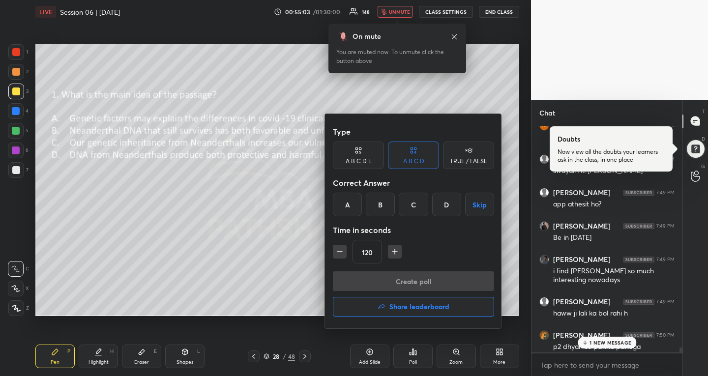
click at [388, 7] on div at bounding box center [354, 188] width 708 height 376
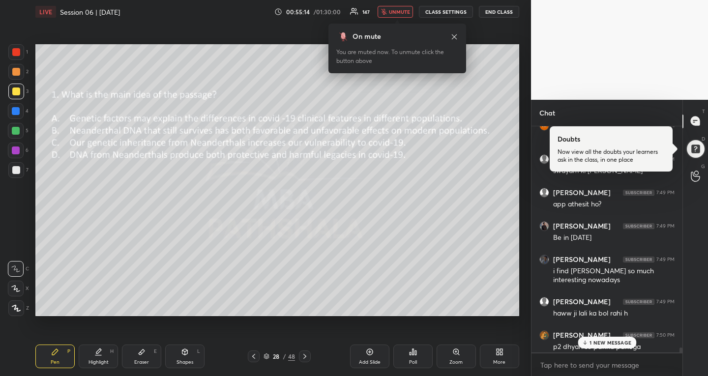
click at [407, 358] on div "Poll" at bounding box center [413, 357] width 39 height 24
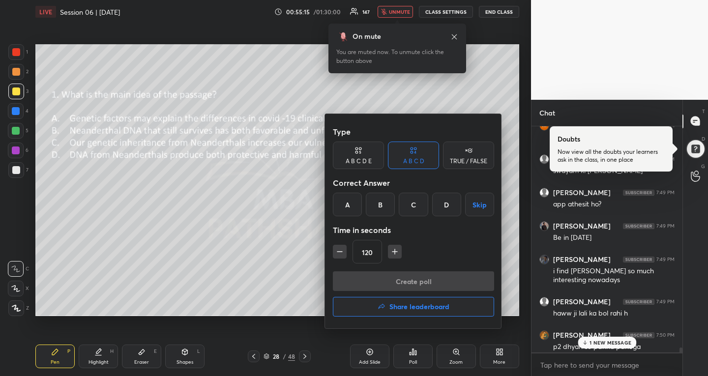
click at [387, 204] on div "B" at bounding box center [380, 205] width 29 height 24
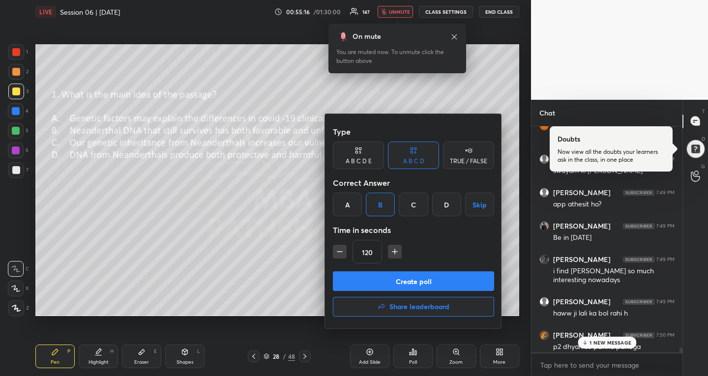
click at [335, 258] on button "button" at bounding box center [340, 252] width 14 height 14
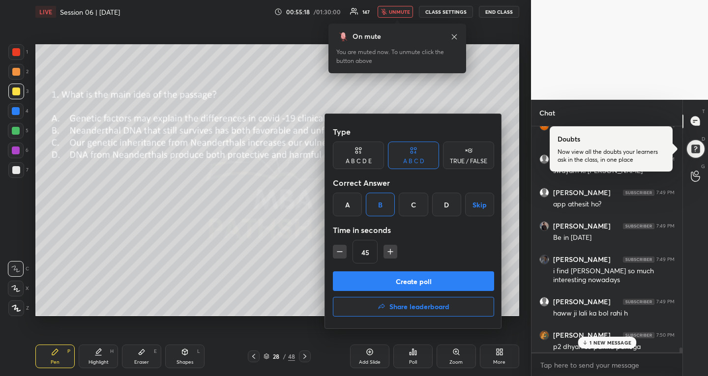
click at [384, 255] on button "button" at bounding box center [391, 252] width 14 height 14
type input "60"
click at [383, 281] on button "Create poll" at bounding box center [413, 282] width 161 height 20
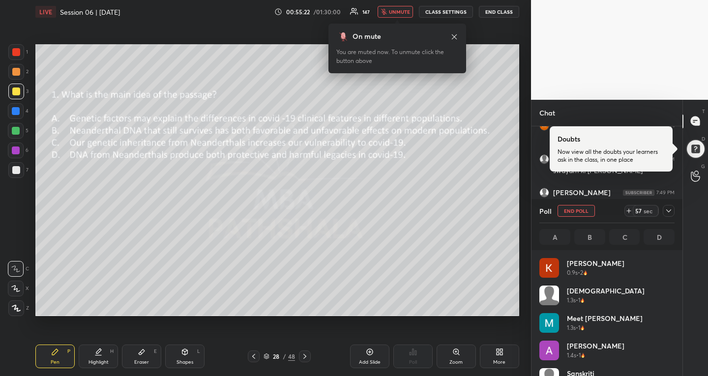
scroll to position [115, 132]
click at [673, 209] on icon at bounding box center [669, 211] width 8 height 8
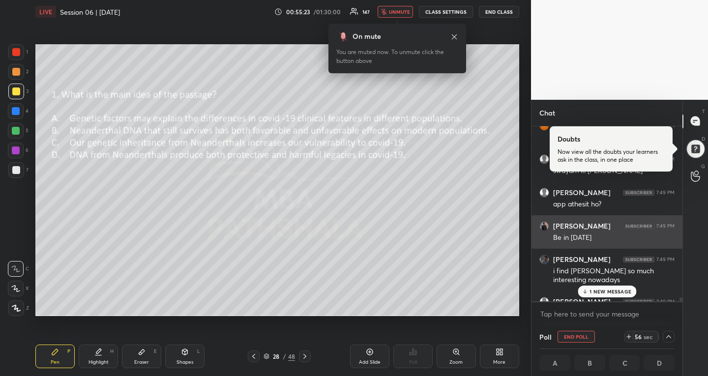
scroll to position [172, 145]
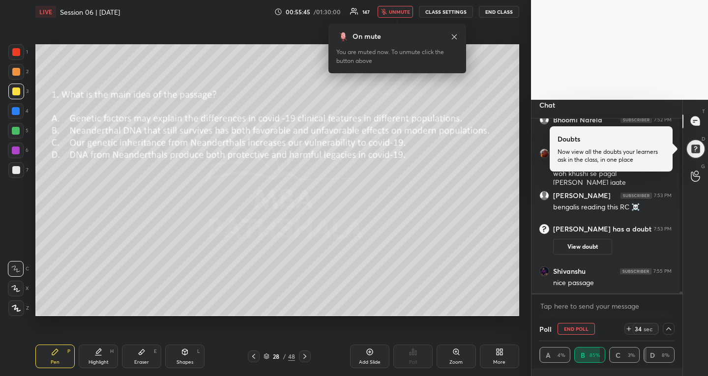
click at [394, 9] on span "unmute" at bounding box center [399, 11] width 21 height 7
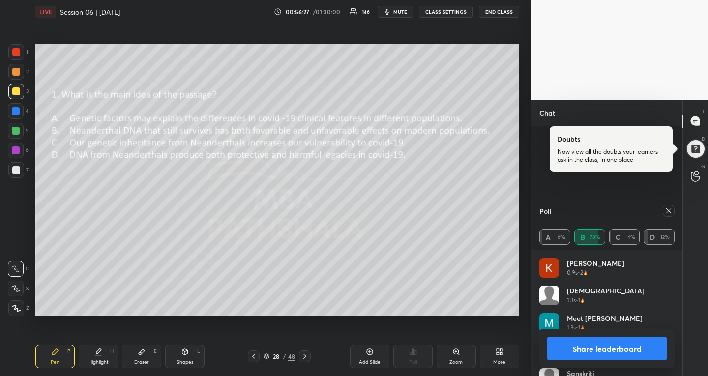
scroll to position [16819, 0]
click at [669, 212] on icon at bounding box center [669, 211] width 8 height 8
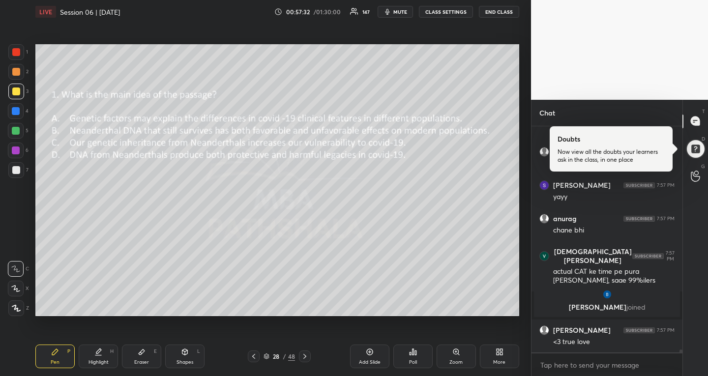
scroll to position [17959, 0]
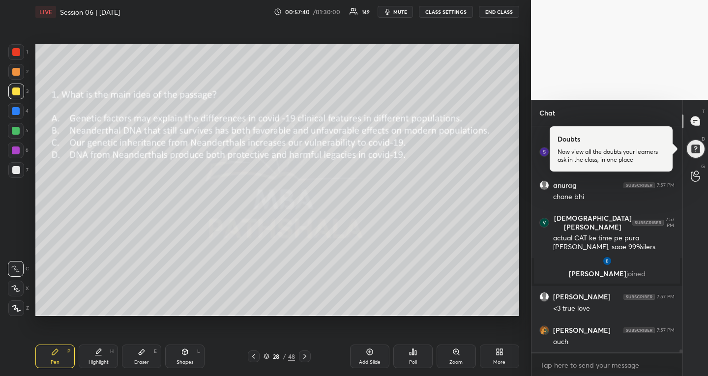
click at [305, 355] on icon at bounding box center [305, 356] width 3 height 5
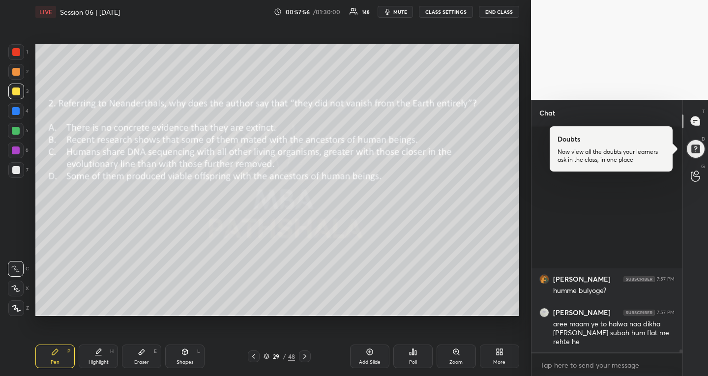
scroll to position [17634, 0]
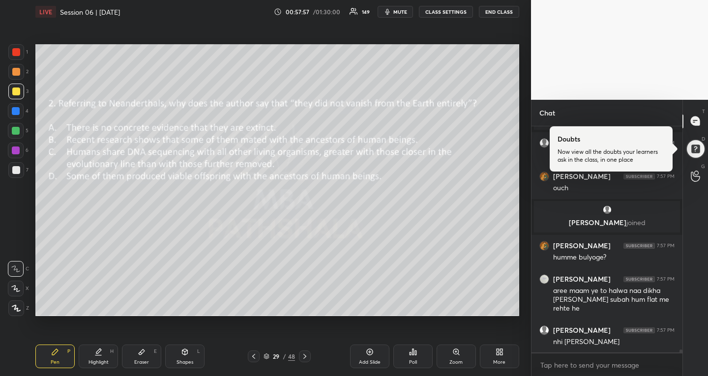
click at [409, 349] on div "Poll" at bounding box center [413, 357] width 39 height 24
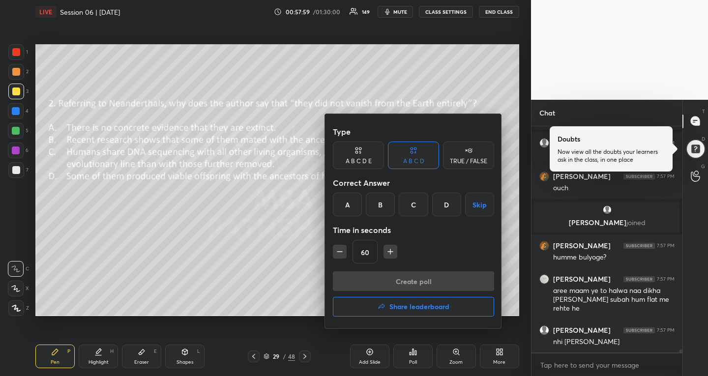
click at [450, 200] on div "D" at bounding box center [446, 205] width 29 height 24
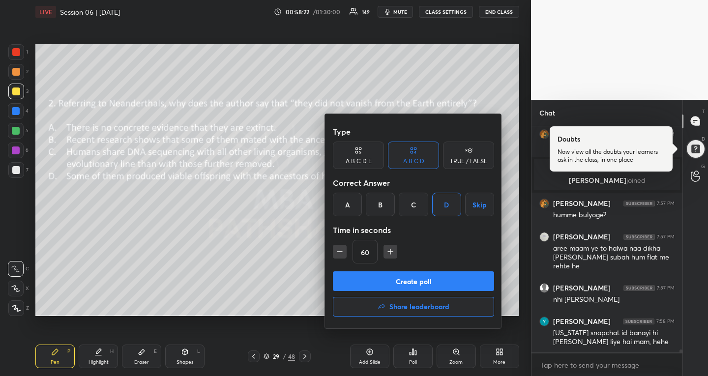
scroll to position [17719, 0]
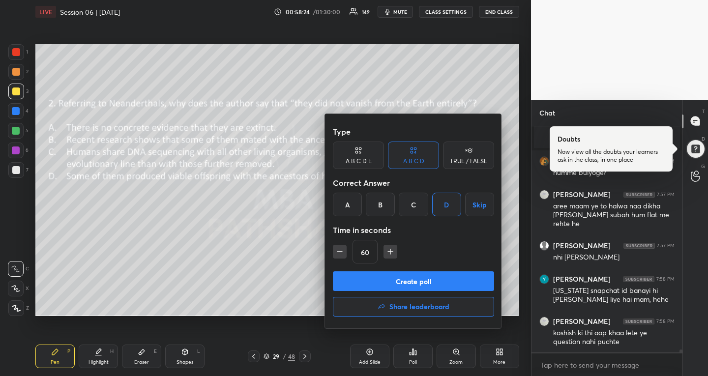
click at [407, 282] on button "Create poll" at bounding box center [413, 282] width 161 height 20
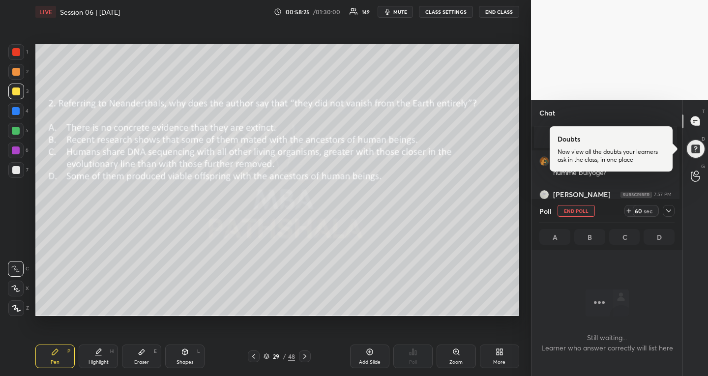
scroll to position [3, 3]
click at [670, 208] on icon at bounding box center [669, 211] width 8 height 8
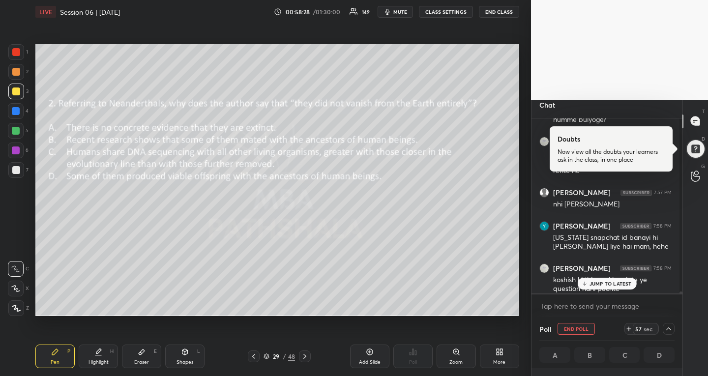
scroll to position [17787, 0]
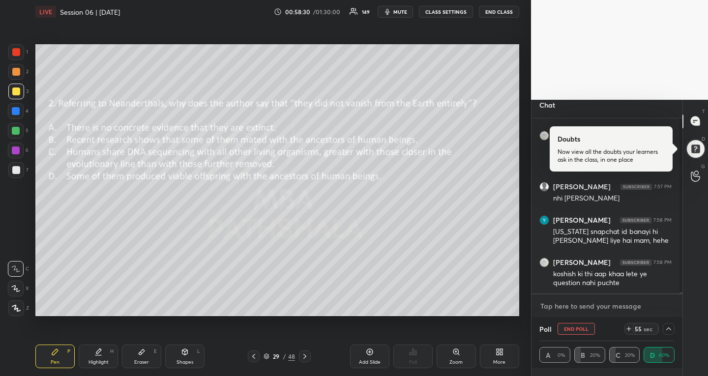
click at [574, 300] on textarea at bounding box center [607, 307] width 135 height 16
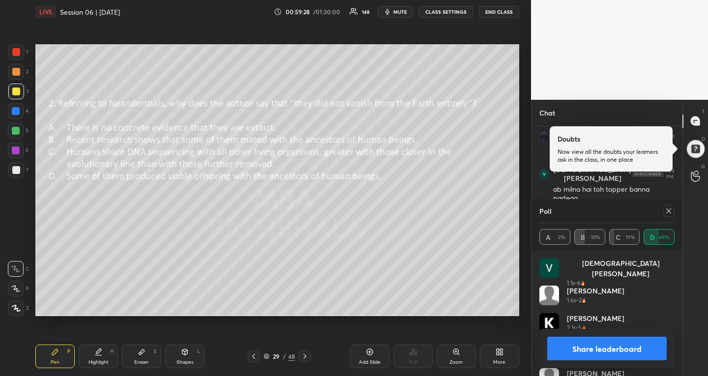
scroll to position [18060, 0]
click at [668, 208] on icon at bounding box center [669, 211] width 8 height 8
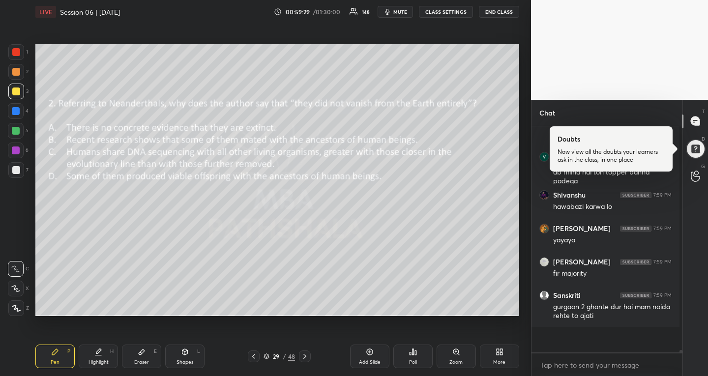
scroll to position [0, 0]
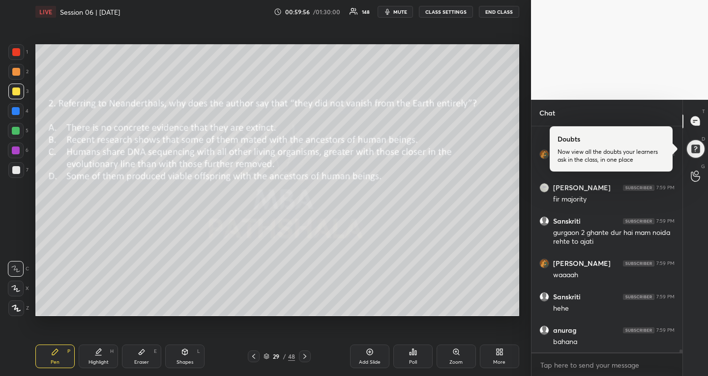
click at [307, 354] on icon at bounding box center [305, 357] width 8 height 8
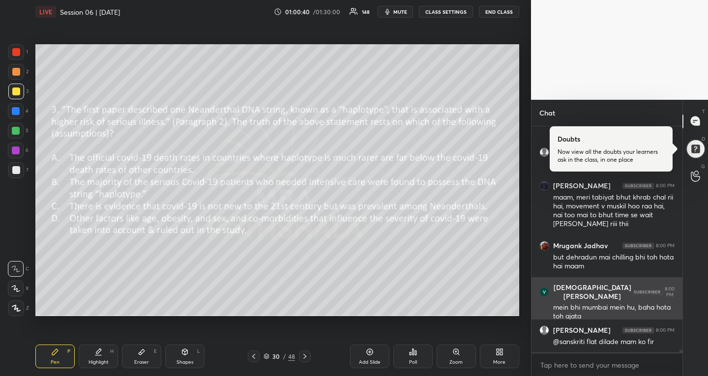
scroll to position [18488, 0]
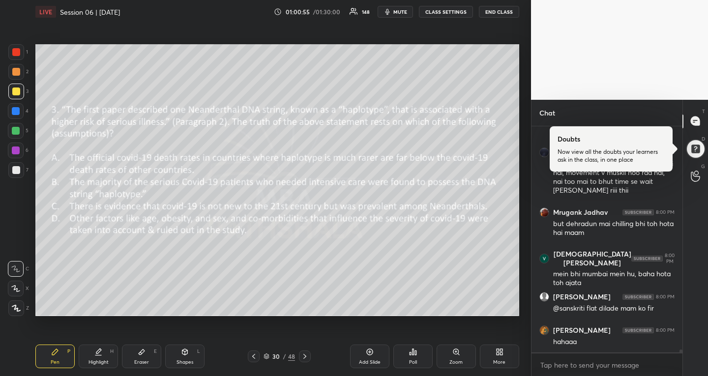
click at [414, 352] on icon at bounding box center [413, 352] width 1 height 6
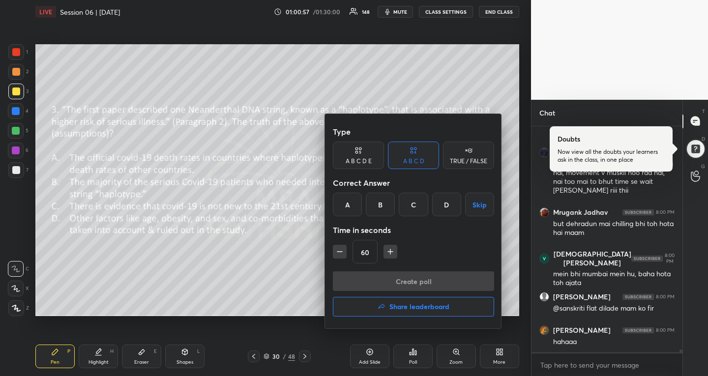
click at [451, 205] on div "D" at bounding box center [446, 205] width 29 height 24
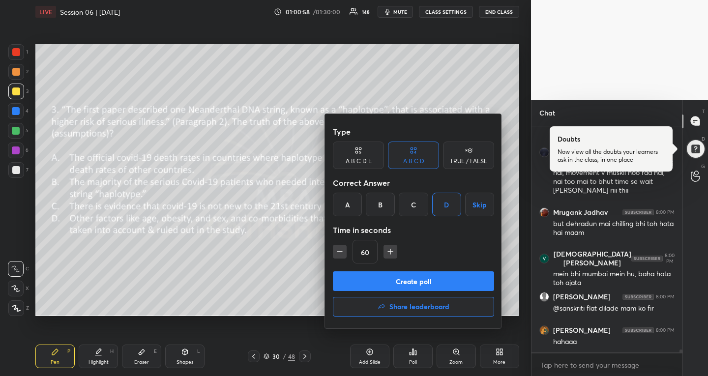
click at [357, 282] on button "Create poll" at bounding box center [413, 282] width 161 height 20
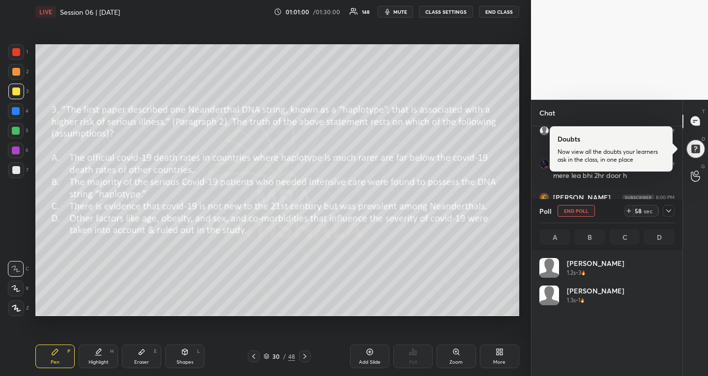
scroll to position [115, 132]
click at [675, 214] on div "Poll END POLL 57 sec A B C D" at bounding box center [607, 224] width 151 height 51
click at [670, 209] on icon at bounding box center [669, 211] width 8 height 8
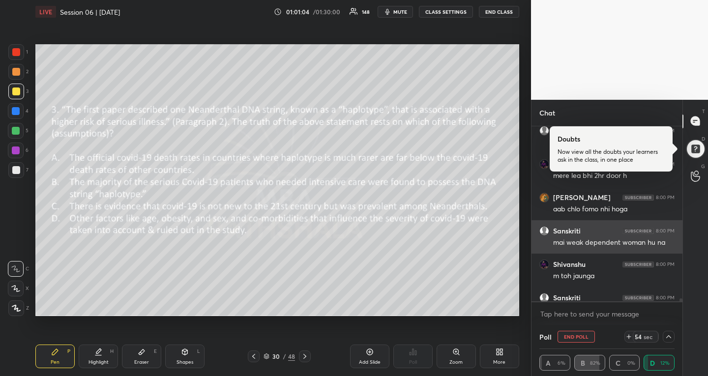
scroll to position [3, 3]
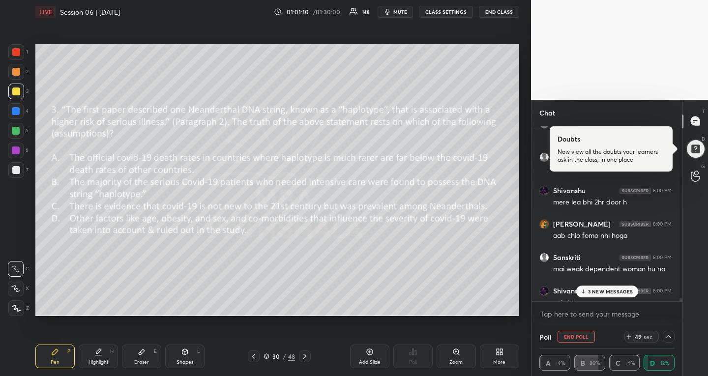
click at [597, 291] on p "3 NEW MESSAGES" at bounding box center [610, 292] width 45 height 6
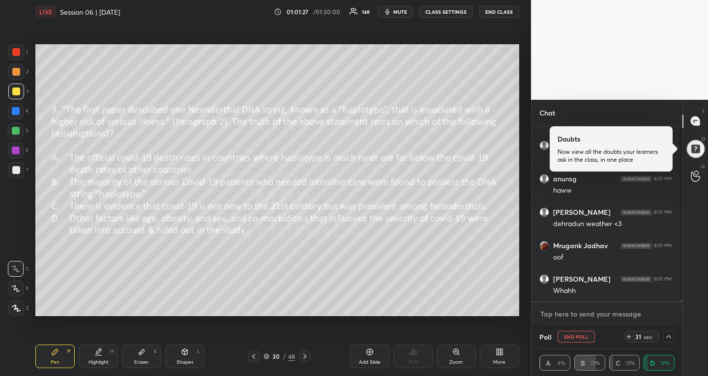
click at [613, 308] on textarea at bounding box center [607, 314] width 135 height 16
click at [603, 313] on textarea at bounding box center [607, 314] width 135 height 16
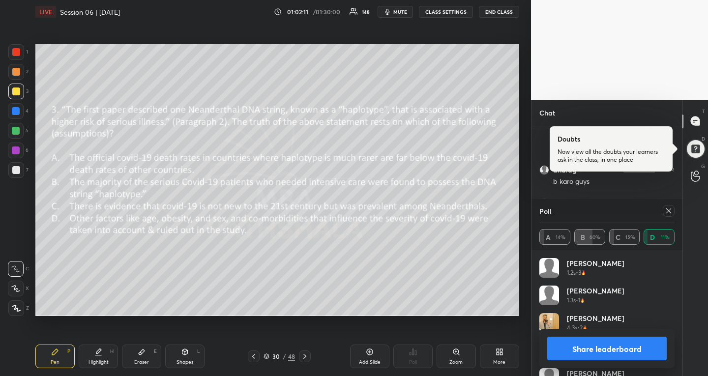
scroll to position [18829, 0]
click at [673, 214] on div at bounding box center [669, 211] width 12 height 12
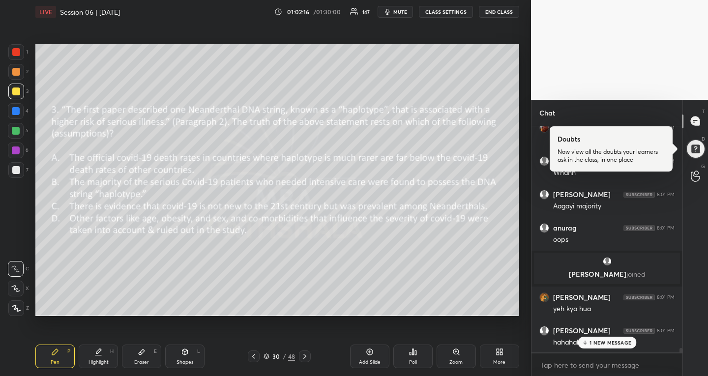
click at [607, 346] on div "1 NEW MESSAGE" at bounding box center [607, 343] width 59 height 12
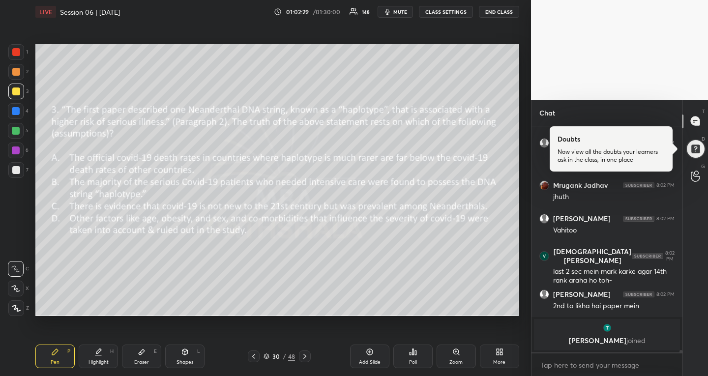
drag, startPoint x: 141, startPoint y: 358, endPoint x: 148, endPoint y: 355, distance: 7.0
click at [142, 358] on div "Eraser E" at bounding box center [141, 357] width 39 height 24
click at [59, 358] on div "Pen P" at bounding box center [54, 357] width 39 height 24
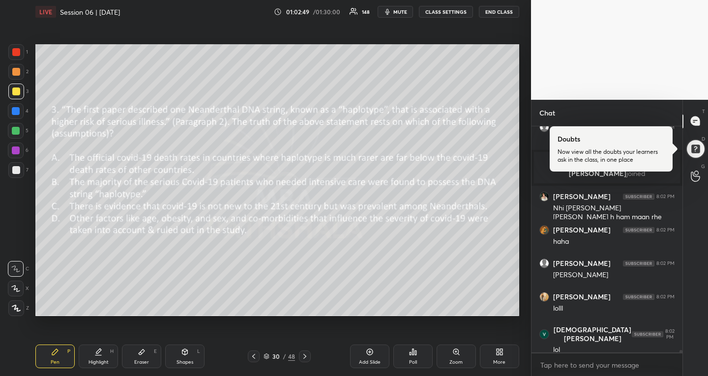
click at [306, 356] on icon at bounding box center [305, 356] width 3 height 5
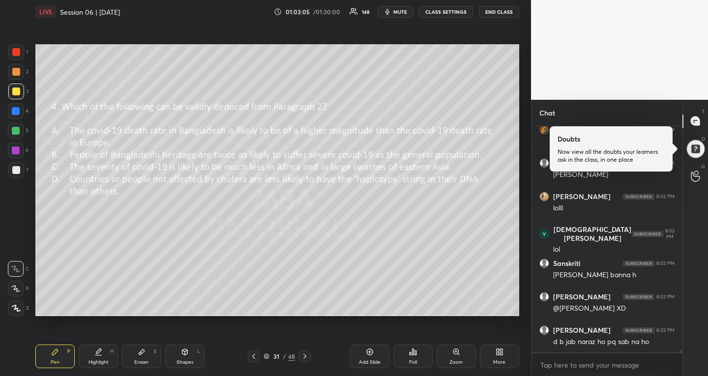
click at [409, 350] on div "Poll" at bounding box center [413, 357] width 39 height 24
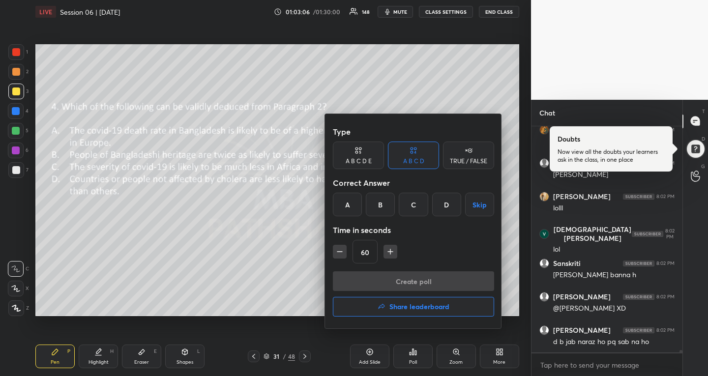
click at [376, 203] on div "B" at bounding box center [380, 205] width 29 height 24
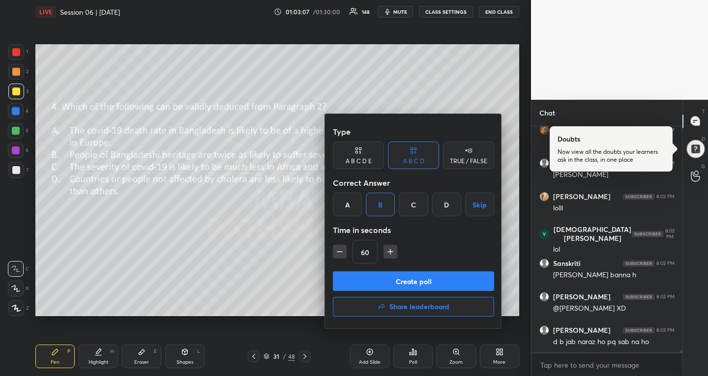
click at [355, 283] on button "Create poll" at bounding box center [413, 282] width 161 height 20
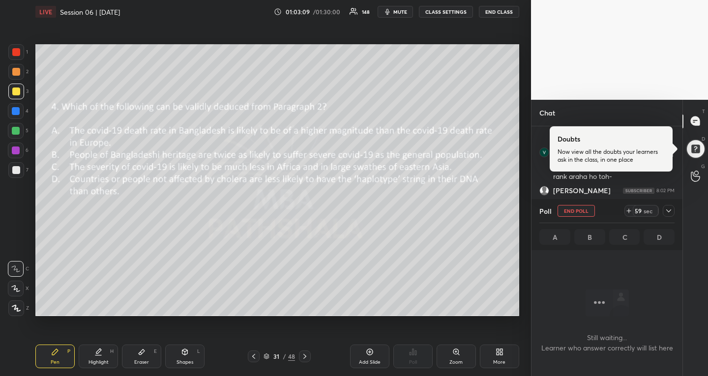
click at [672, 210] on icon at bounding box center [669, 211] width 8 height 8
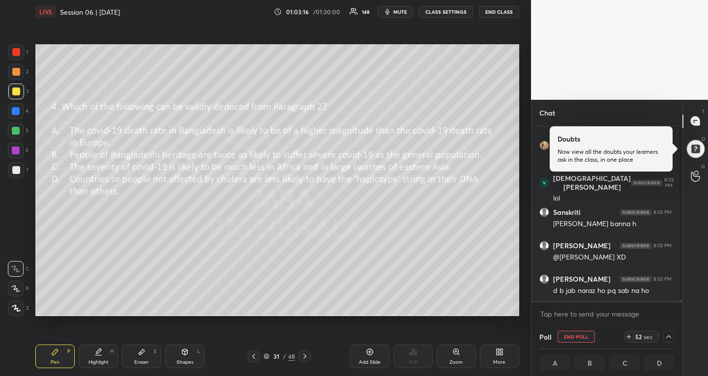
scroll to position [0, 3]
click at [255, 356] on icon at bounding box center [254, 357] width 8 height 8
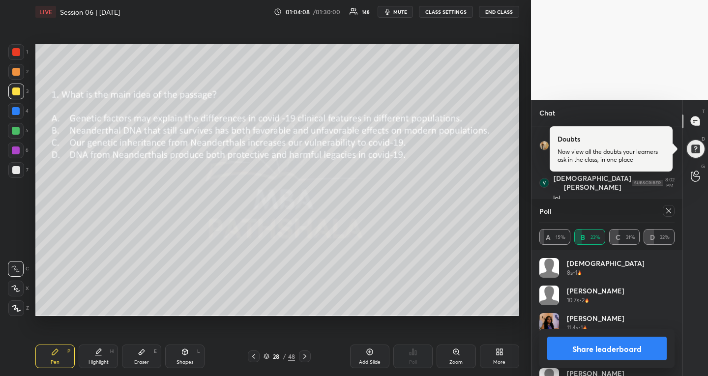
scroll to position [3, 3]
click at [255, 356] on icon at bounding box center [254, 357] width 8 height 8
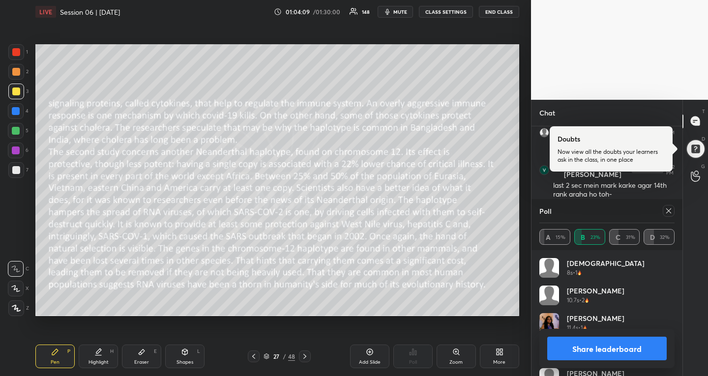
click at [255, 356] on icon at bounding box center [254, 357] width 8 height 8
click at [306, 357] on icon at bounding box center [305, 356] width 3 height 5
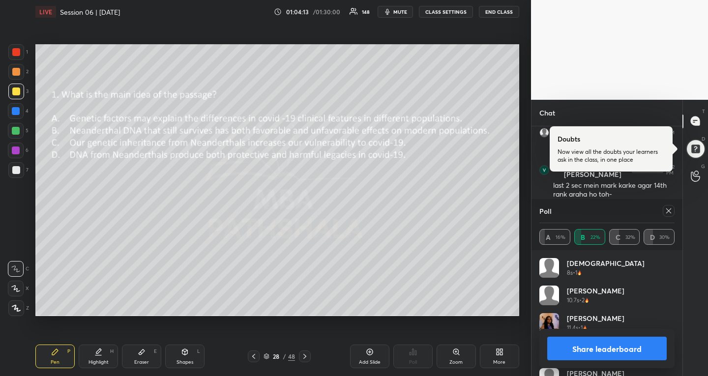
click at [306, 357] on icon at bounding box center [305, 356] width 3 height 5
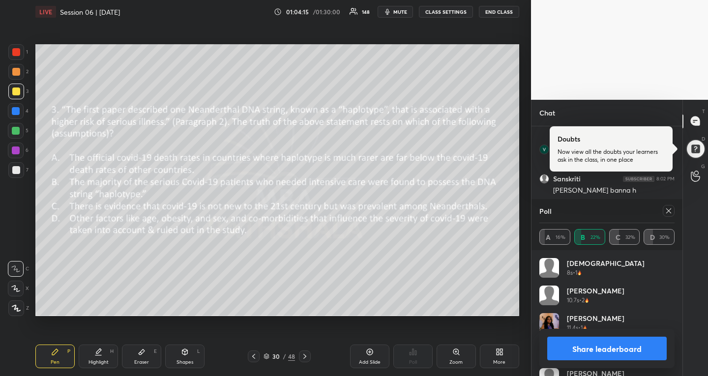
scroll to position [19138, 0]
click at [306, 357] on icon at bounding box center [305, 356] width 3 height 5
click at [673, 214] on icon at bounding box center [669, 211] width 8 height 8
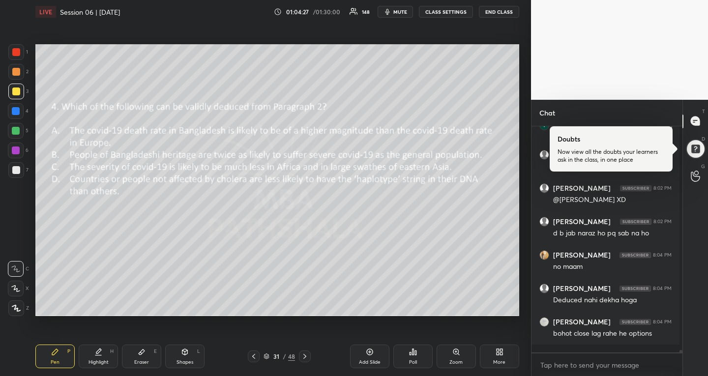
scroll to position [3, 3]
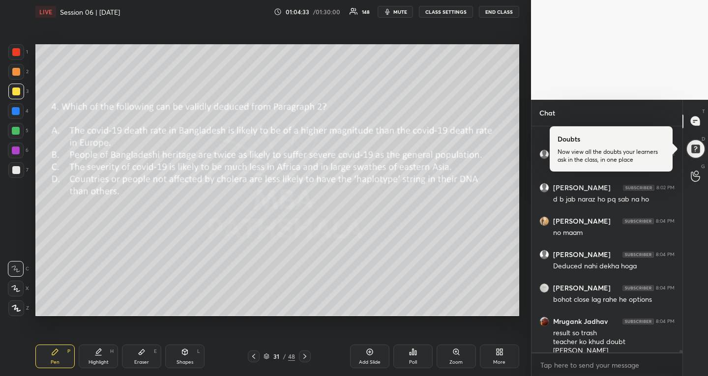
click at [301, 359] on icon at bounding box center [305, 357] width 8 height 8
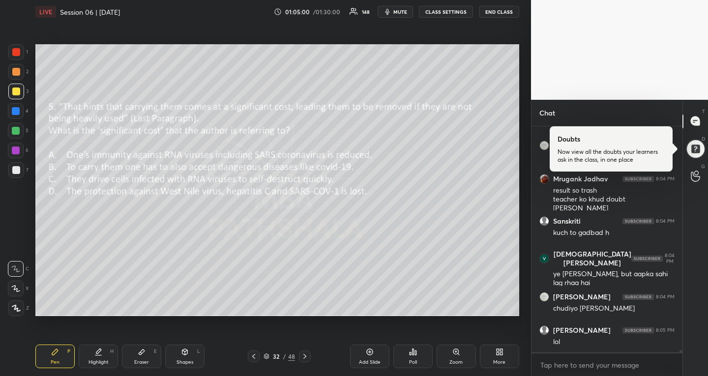
click at [418, 353] on div "Poll" at bounding box center [413, 357] width 39 height 24
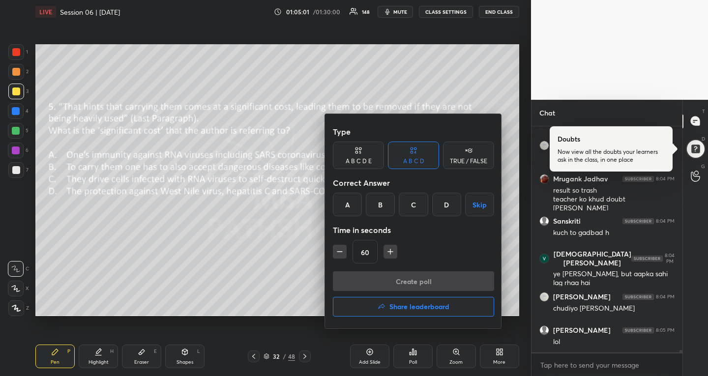
click at [378, 200] on div "B" at bounding box center [380, 205] width 29 height 24
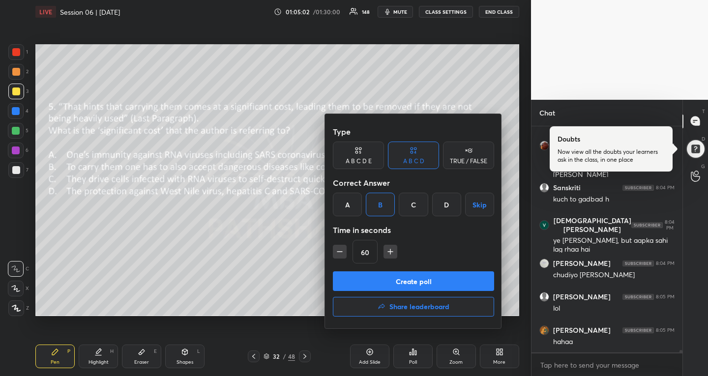
click at [361, 275] on button "Create poll" at bounding box center [413, 282] width 161 height 20
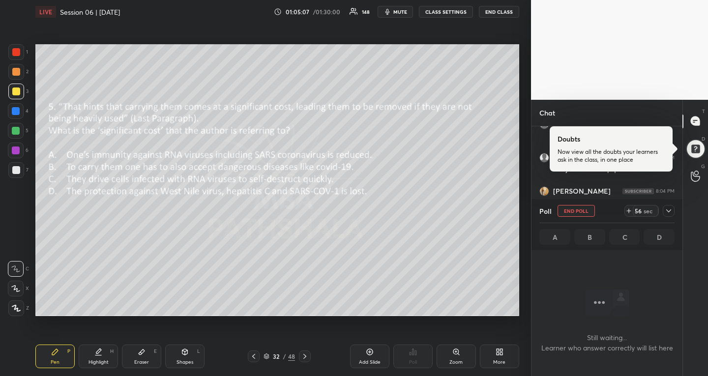
click at [670, 202] on div "Poll END POLL 56 sec" at bounding box center [607, 211] width 135 height 24
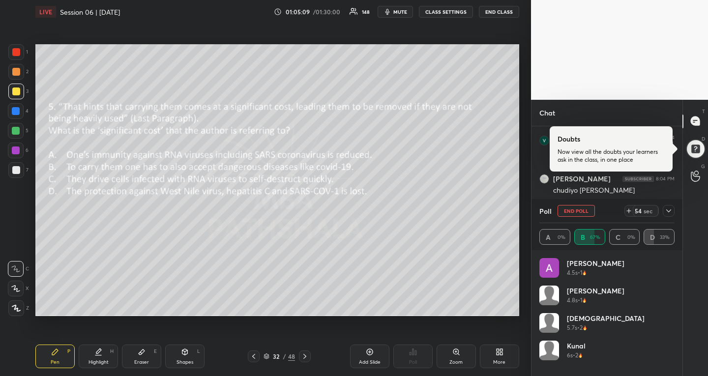
click at [669, 212] on icon at bounding box center [669, 211] width 8 height 8
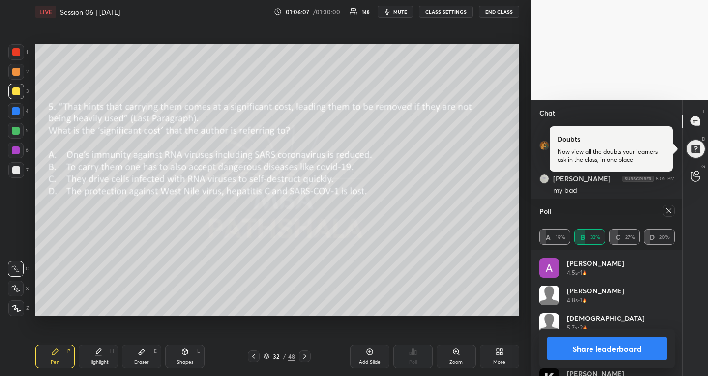
scroll to position [19415, 0]
click at [666, 211] on icon at bounding box center [669, 211] width 8 height 8
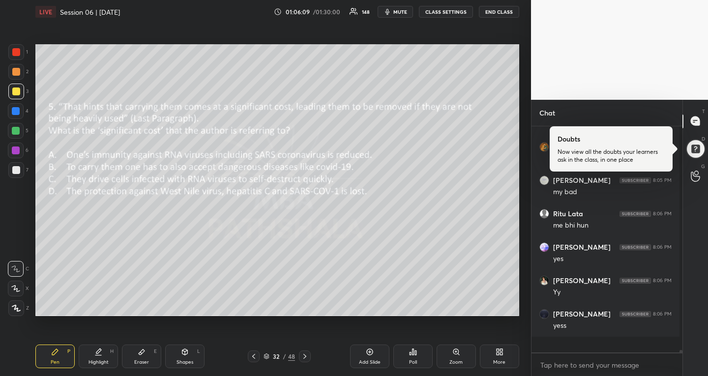
scroll to position [3, 3]
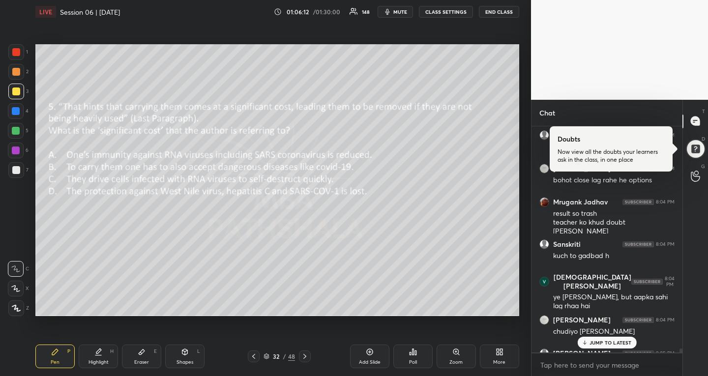
click at [615, 341] on p "JUMP TO LATEST" at bounding box center [611, 343] width 42 height 6
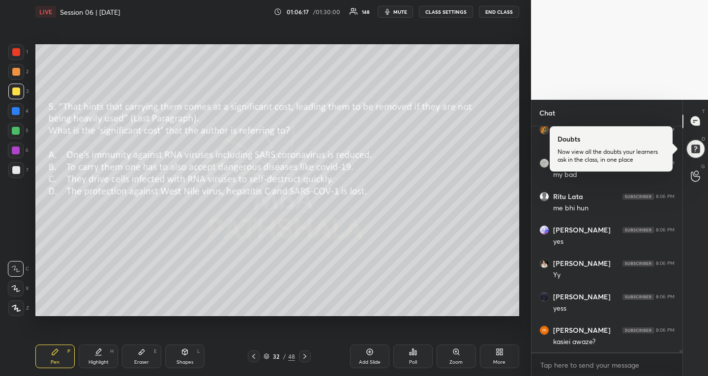
click at [252, 354] on icon at bounding box center [254, 357] width 8 height 8
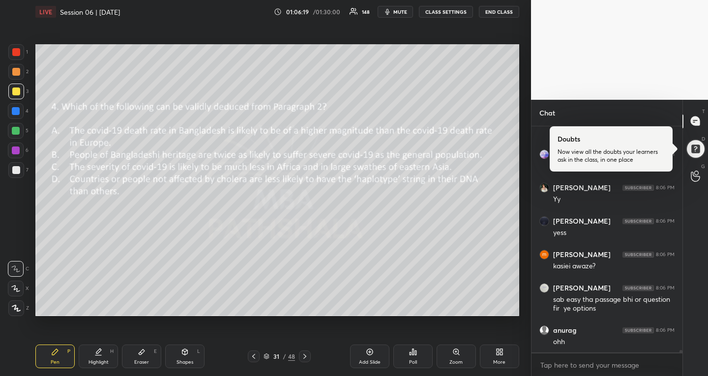
click at [252, 354] on icon at bounding box center [254, 357] width 8 height 8
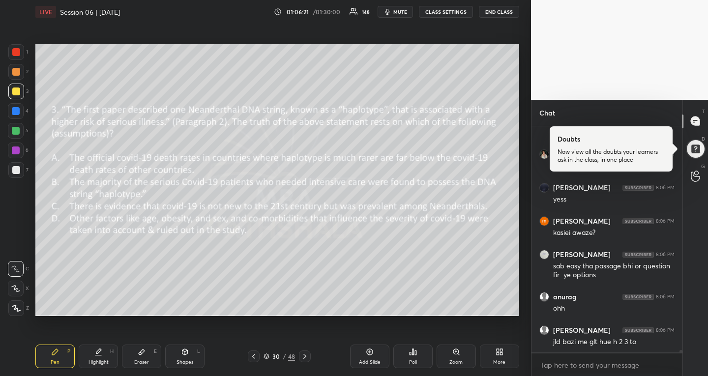
click at [252, 354] on icon at bounding box center [254, 357] width 8 height 8
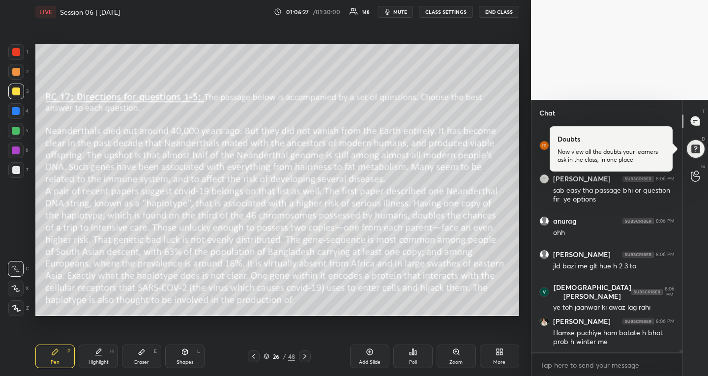
click at [14, 130] on div at bounding box center [16, 131] width 8 height 8
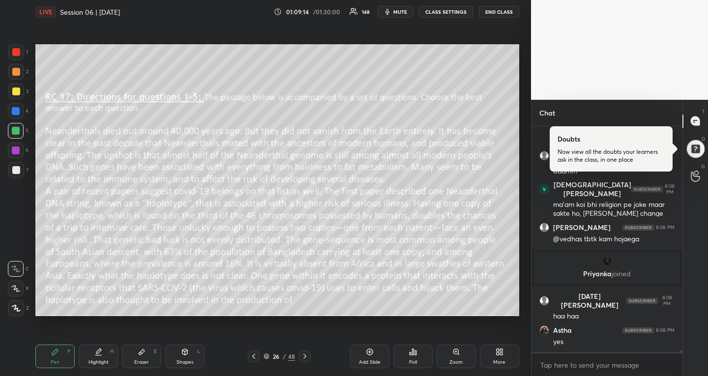
scroll to position [20060, 0]
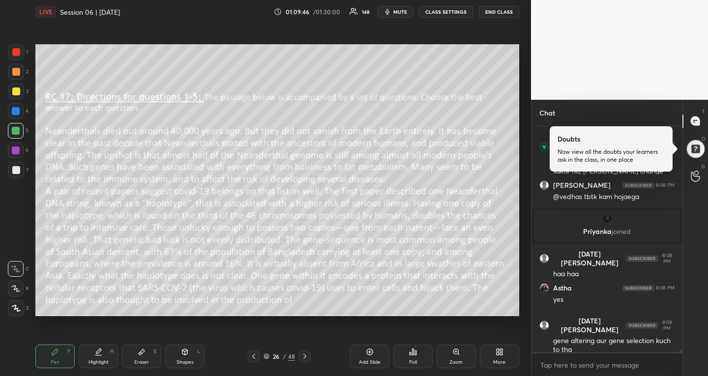
click at [305, 353] on icon at bounding box center [305, 357] width 8 height 8
click at [299, 346] on div "Pen P Highlight H Eraser E Shapes L 27 / 48 Add Slide Poll Zoom More" at bounding box center [277, 356] width 484 height 39
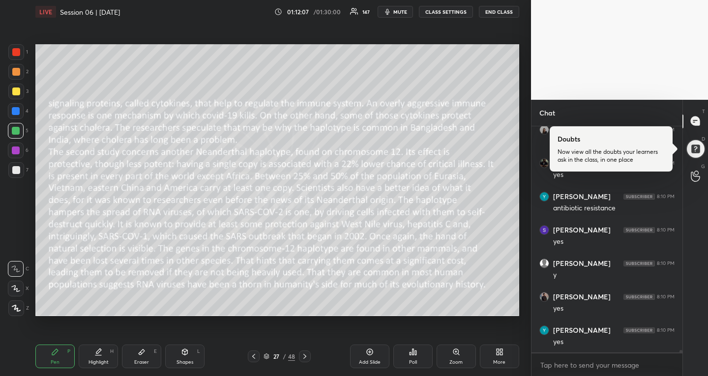
scroll to position [20478, 0]
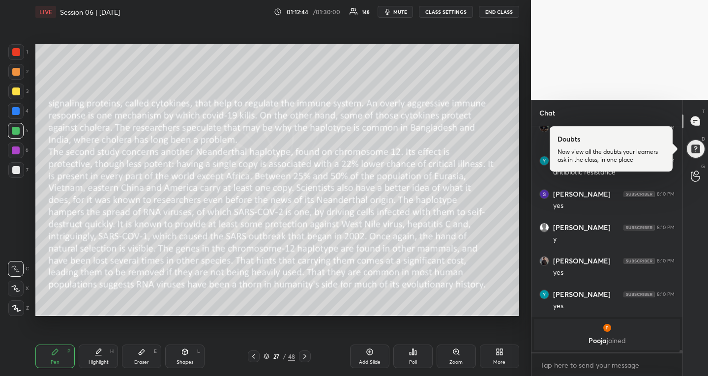
click at [306, 358] on icon at bounding box center [305, 357] width 8 height 8
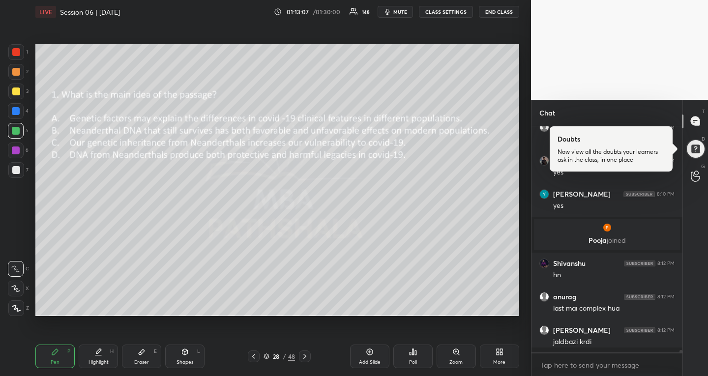
scroll to position [20400, 0]
drag, startPoint x: 305, startPoint y: 353, endPoint x: 308, endPoint y: 358, distance: 5.6
click at [305, 353] on icon at bounding box center [305, 357] width 8 height 8
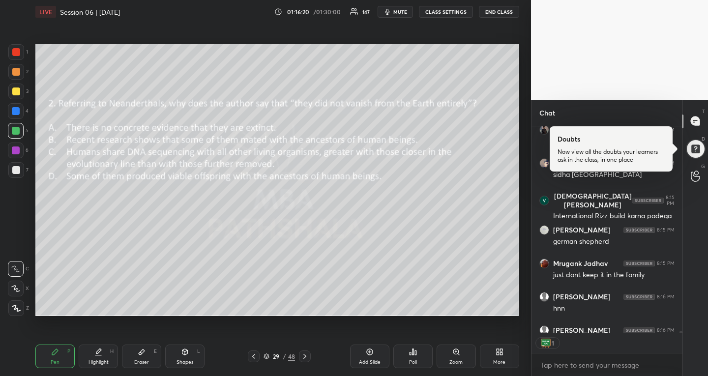
scroll to position [3, 3]
click at [303, 356] on icon at bounding box center [305, 357] width 8 height 8
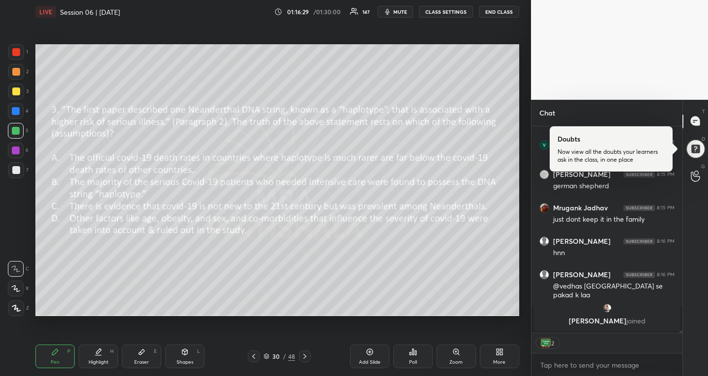
click at [140, 353] on icon at bounding box center [142, 352] width 6 height 5
click at [17, 307] on rect at bounding box center [17, 306] width 1 height 1
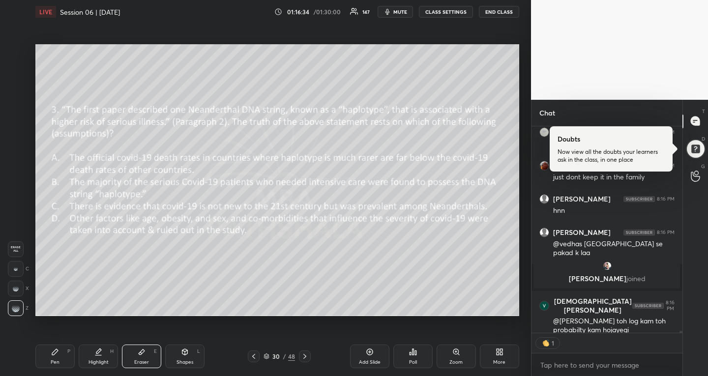
scroll to position [21806, 0]
drag, startPoint x: 67, startPoint y: 353, endPoint x: 76, endPoint y: 352, distance: 8.4
click at [68, 353] on div "P" at bounding box center [68, 351] width 3 height 5
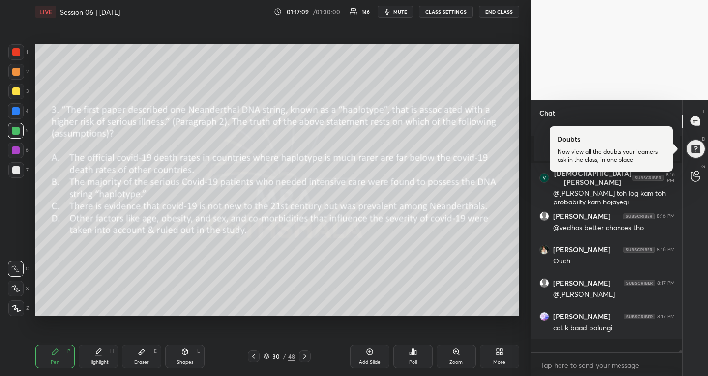
scroll to position [21920, 0]
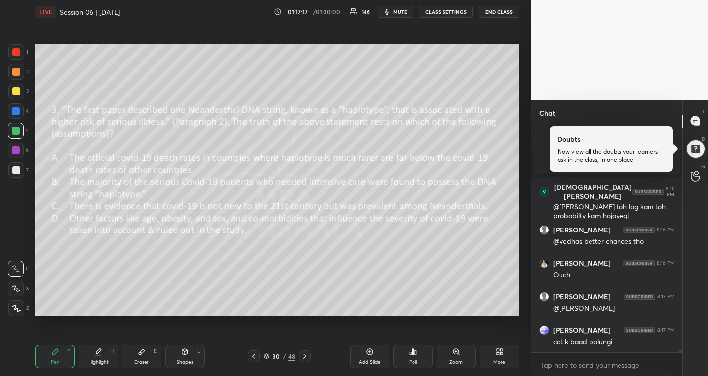
click at [254, 359] on icon at bounding box center [254, 357] width 8 height 8
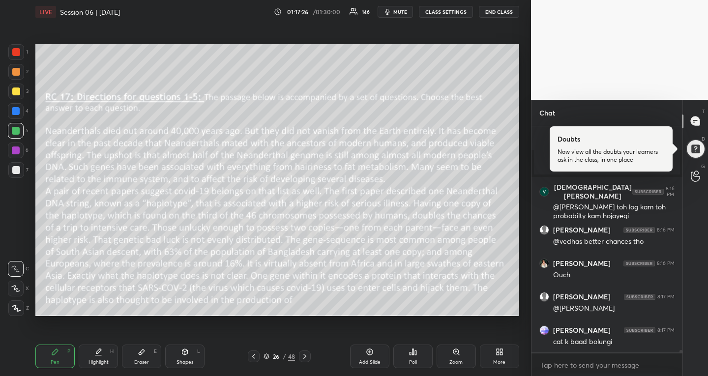
drag, startPoint x: 18, startPoint y: 94, endPoint x: 35, endPoint y: 109, distance: 23.0
click at [17, 94] on div at bounding box center [16, 92] width 8 height 8
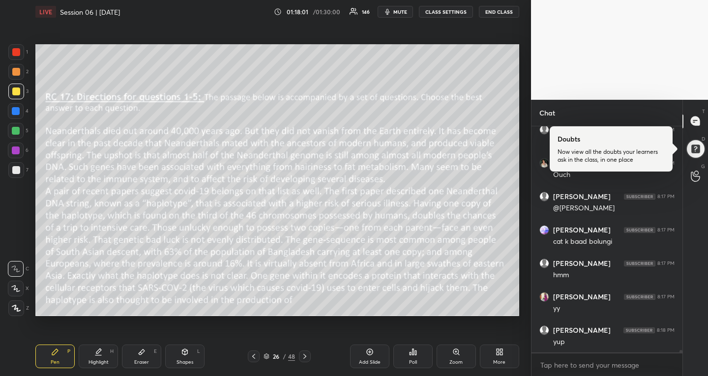
scroll to position [22031, 0]
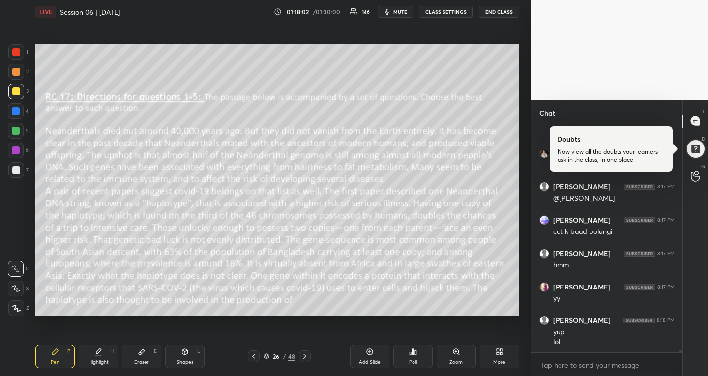
click at [307, 358] on icon at bounding box center [305, 357] width 8 height 8
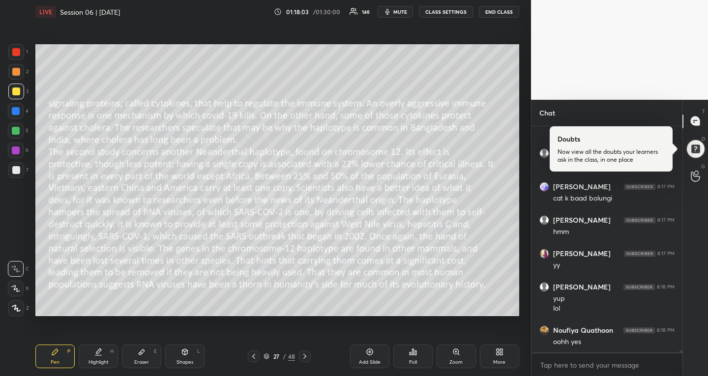
click at [307, 358] on icon at bounding box center [305, 357] width 8 height 8
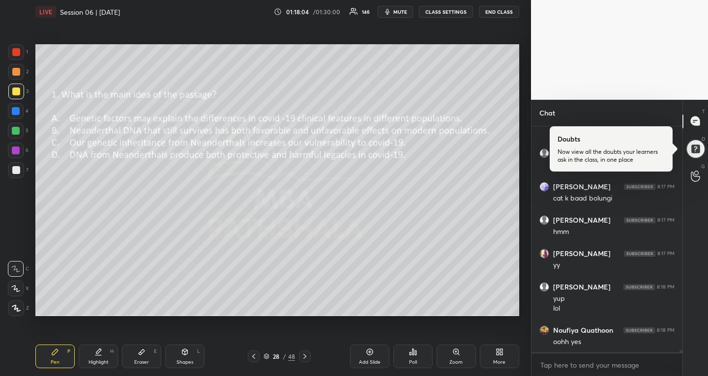
click at [307, 358] on icon at bounding box center [305, 357] width 8 height 8
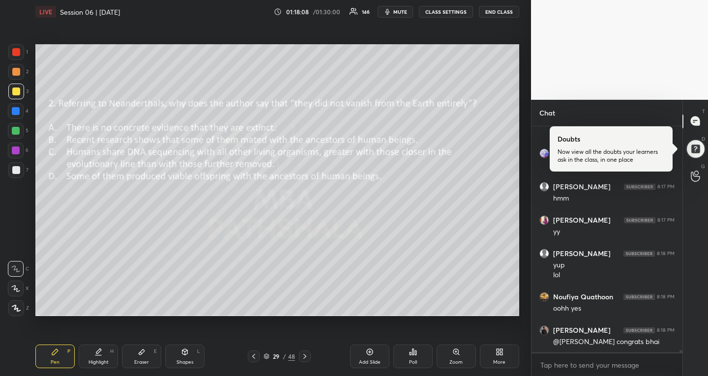
scroll to position [22131, 0]
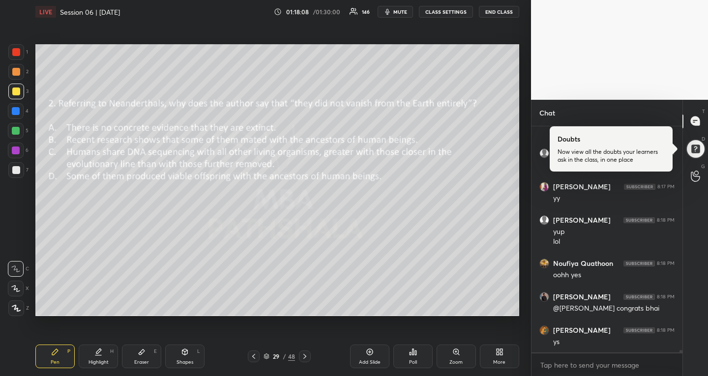
click at [307, 352] on div at bounding box center [305, 357] width 12 height 12
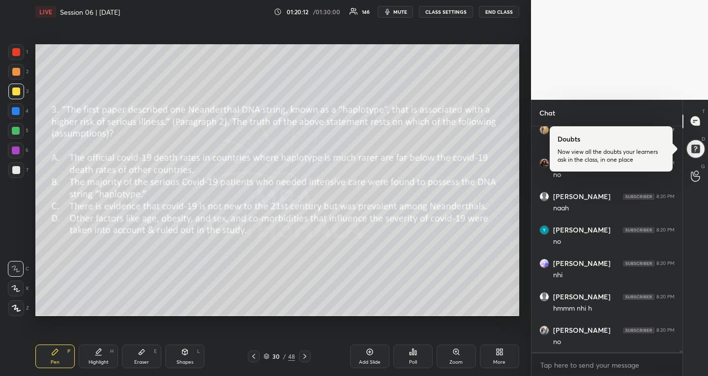
scroll to position [23197, 0]
click at [254, 359] on icon at bounding box center [254, 357] width 8 height 8
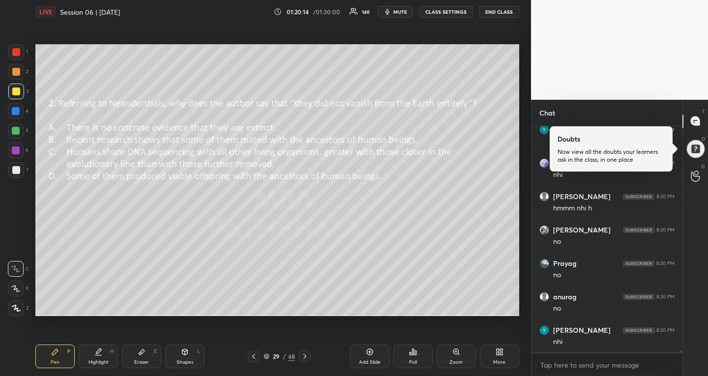
click at [254, 359] on icon at bounding box center [254, 357] width 8 height 8
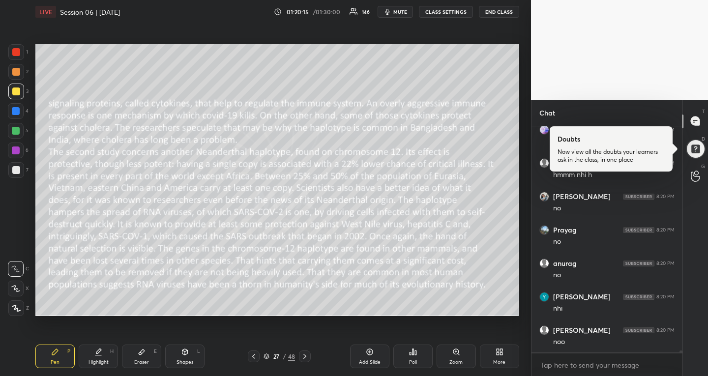
scroll to position [23330, 0]
click at [254, 359] on icon at bounding box center [254, 357] width 8 height 8
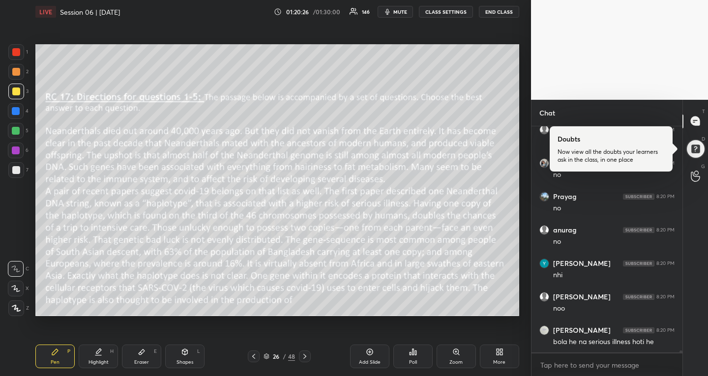
click at [305, 357] on icon at bounding box center [305, 357] width 8 height 8
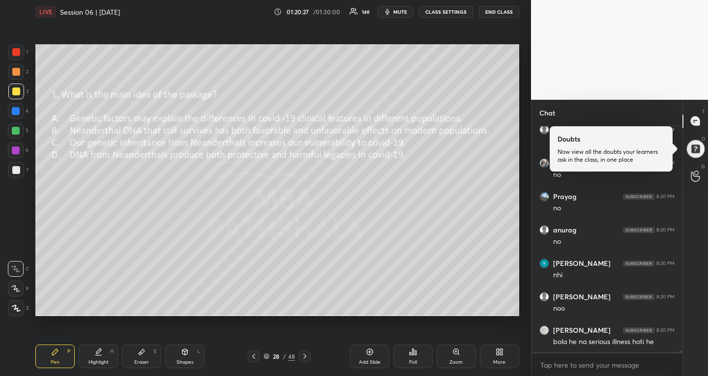
click at [305, 357] on icon at bounding box center [305, 357] width 8 height 8
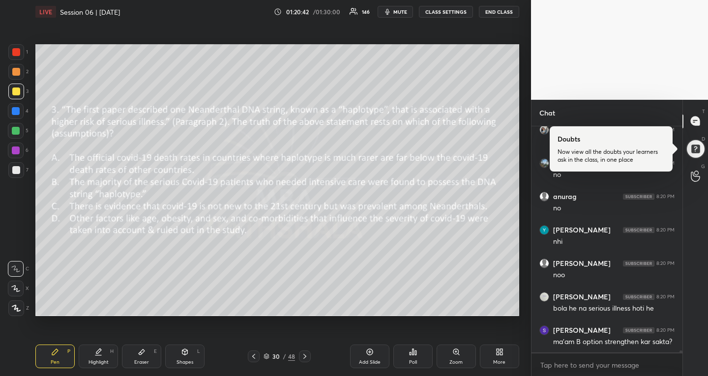
scroll to position [23374, 0]
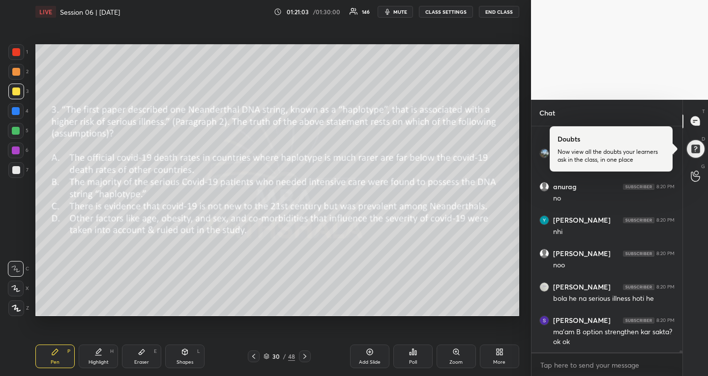
click at [251, 353] on icon at bounding box center [254, 357] width 8 height 8
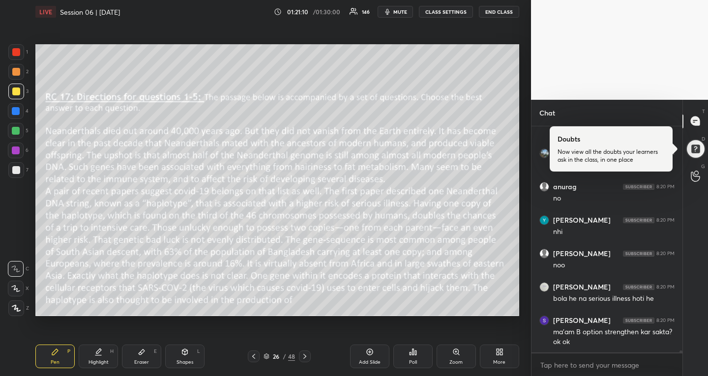
scroll to position [23416, 0]
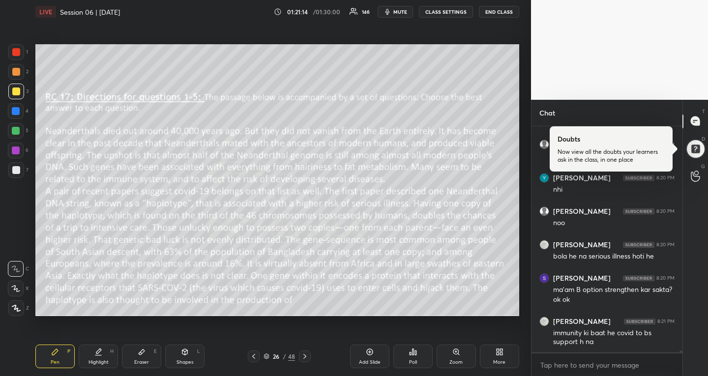
click at [306, 351] on div at bounding box center [305, 357] width 12 height 12
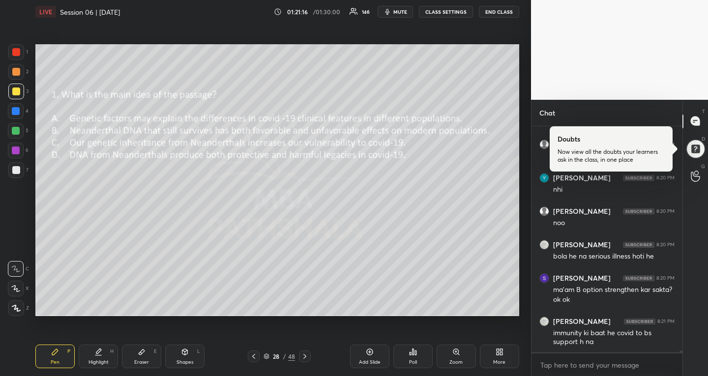
click at [306, 351] on div at bounding box center [305, 357] width 12 height 12
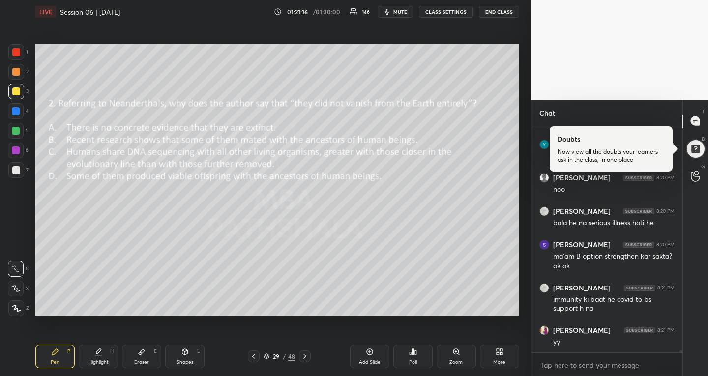
click at [306, 351] on div at bounding box center [305, 357] width 12 height 12
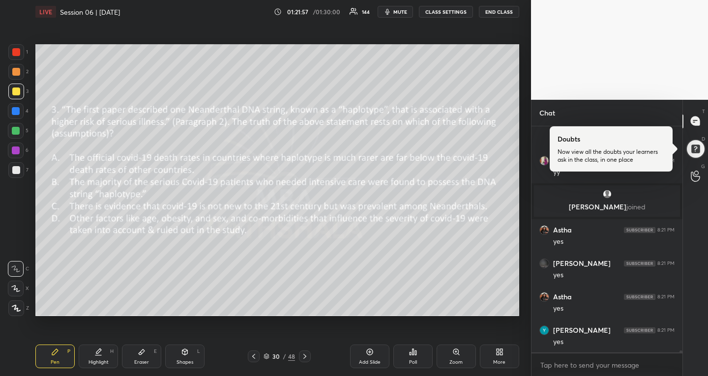
scroll to position [23473, 0]
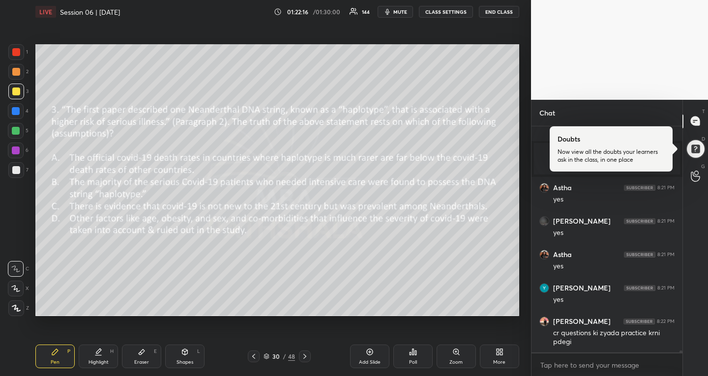
click at [309, 359] on div at bounding box center [305, 357] width 12 height 12
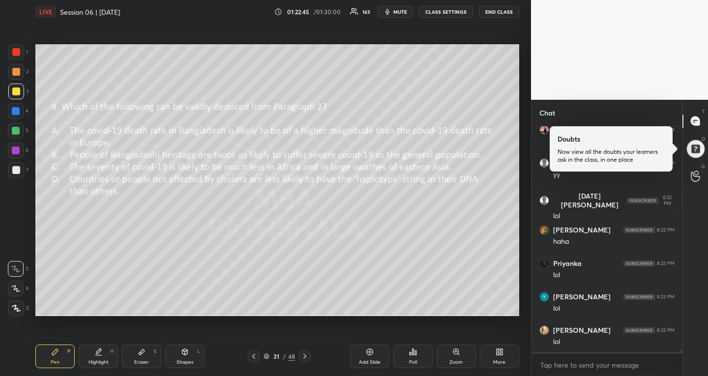
scroll to position [23783, 0]
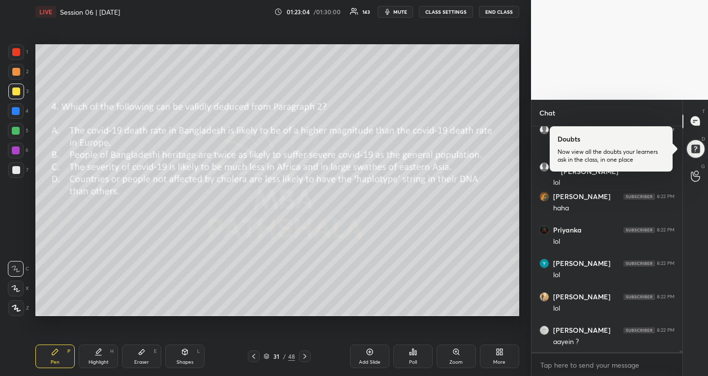
click at [253, 353] on icon at bounding box center [254, 357] width 8 height 8
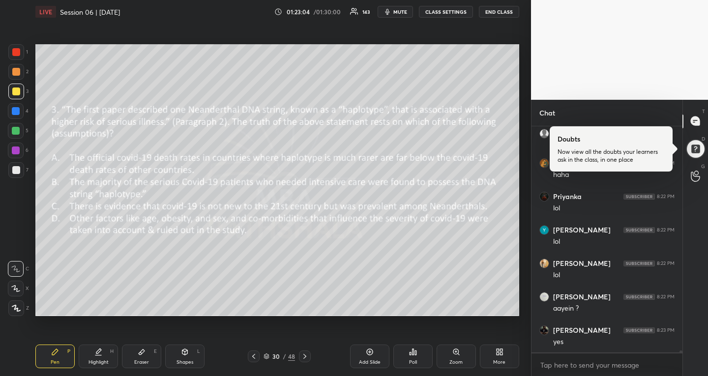
click at [253, 353] on icon at bounding box center [254, 357] width 8 height 8
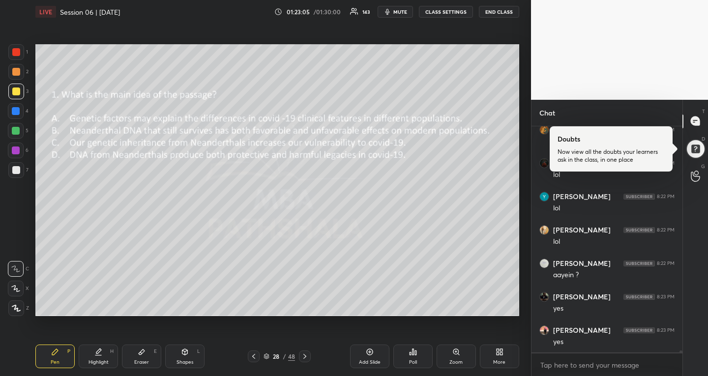
click at [253, 353] on icon at bounding box center [254, 357] width 8 height 8
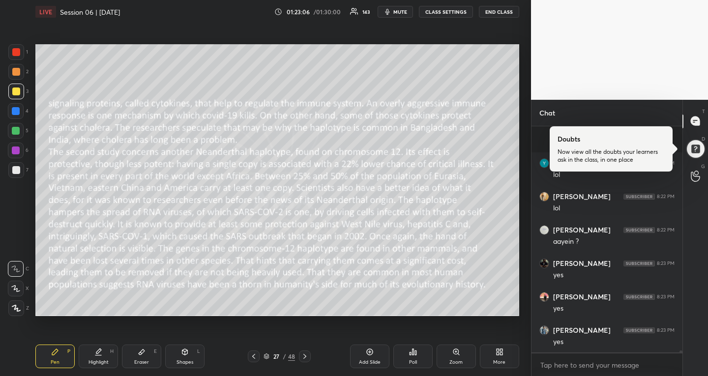
scroll to position [23950, 0]
click at [253, 353] on icon at bounding box center [254, 357] width 8 height 8
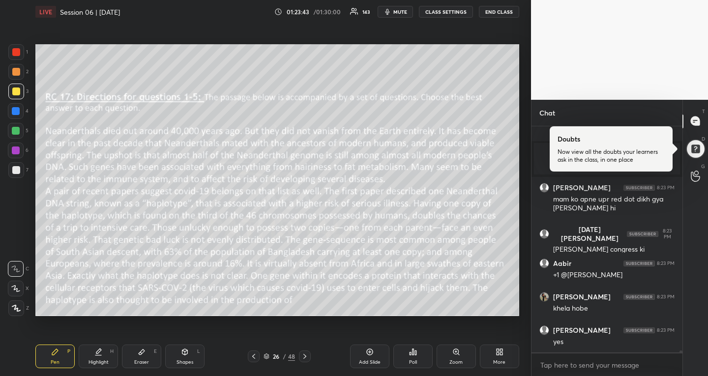
scroll to position [24439, 0]
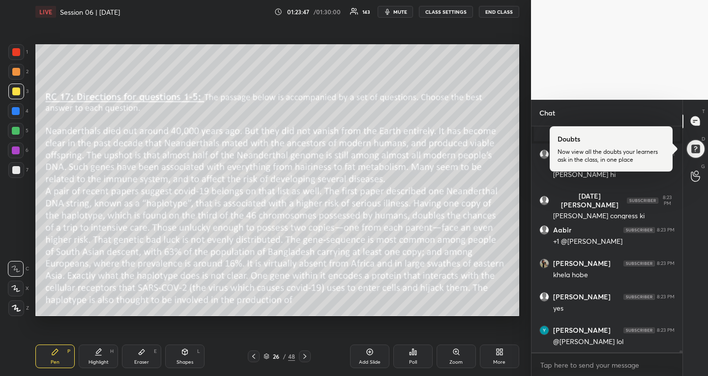
click at [305, 356] on icon at bounding box center [305, 357] width 8 height 8
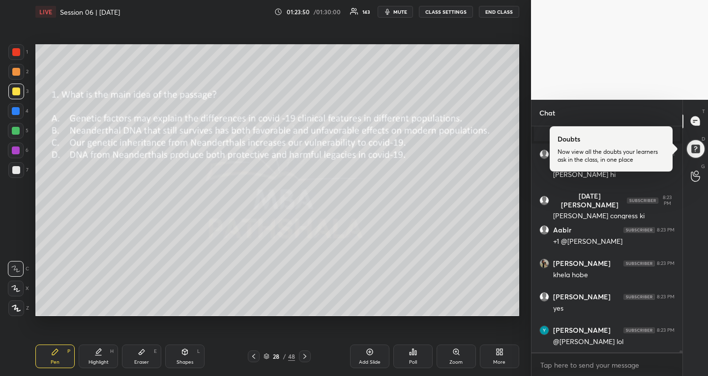
scroll to position [24473, 0]
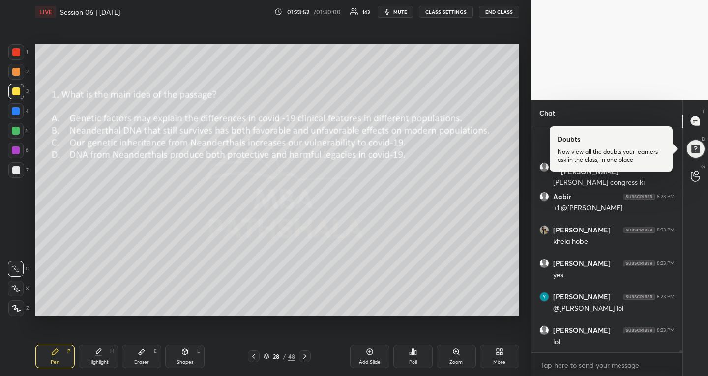
click at [305, 356] on icon at bounding box center [305, 357] width 8 height 8
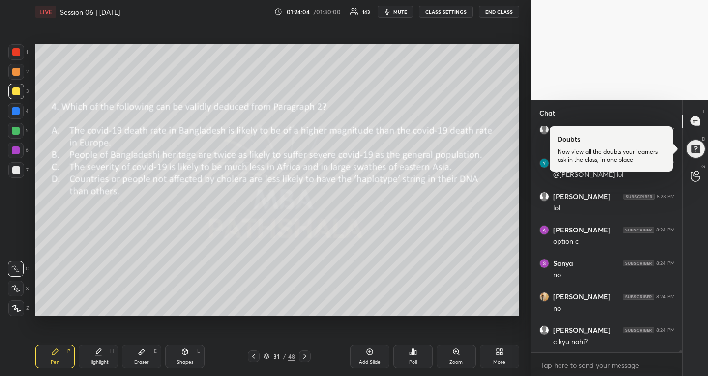
scroll to position [24640, 0]
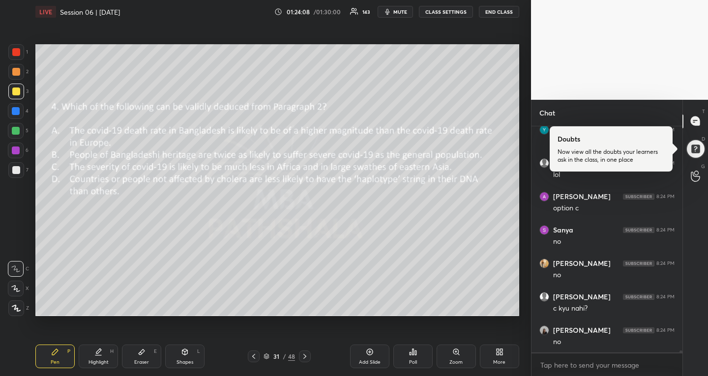
click at [256, 357] on icon at bounding box center [254, 357] width 8 height 8
click at [256, 356] on icon at bounding box center [254, 357] width 8 height 8
click at [257, 356] on icon at bounding box center [254, 357] width 8 height 8
click at [258, 354] on div at bounding box center [254, 357] width 12 height 12
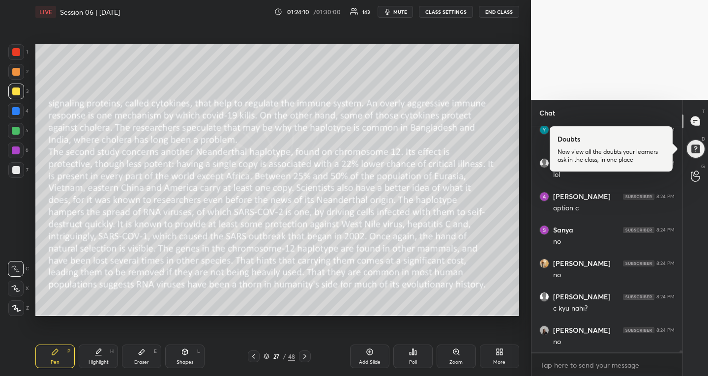
click at [257, 354] on icon at bounding box center [254, 357] width 8 height 8
click at [18, 129] on div at bounding box center [16, 131] width 8 height 8
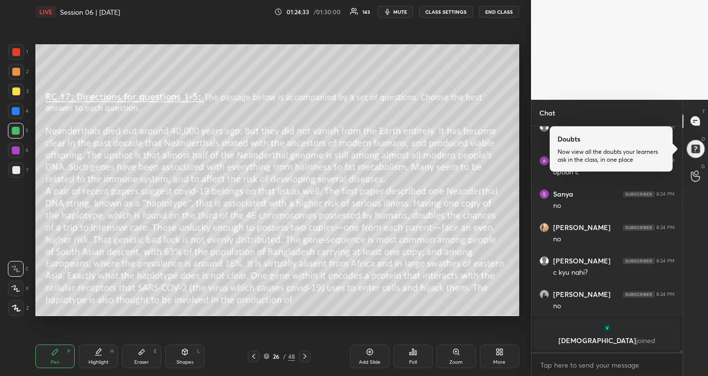
scroll to position [24586, 0]
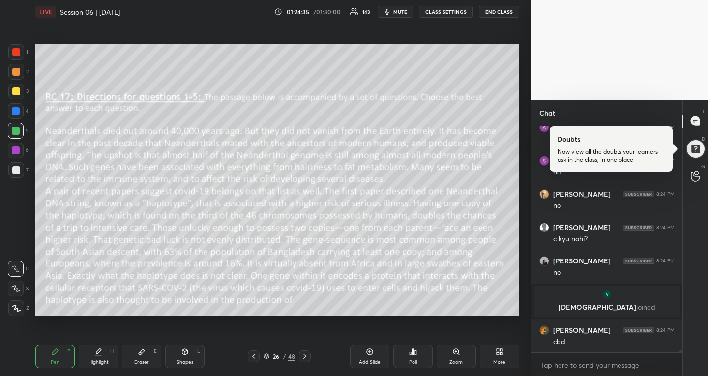
click at [306, 357] on icon at bounding box center [305, 356] width 3 height 5
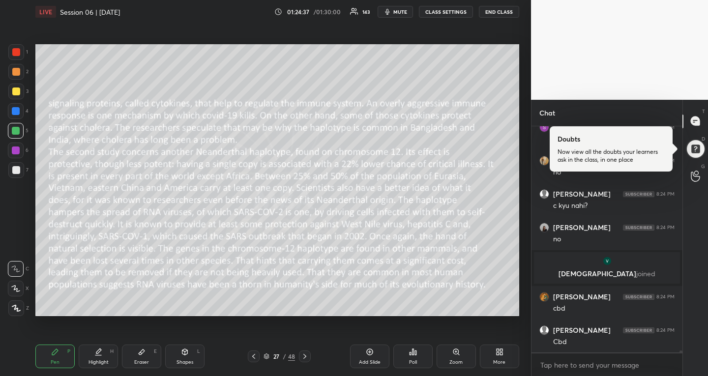
scroll to position [24687, 0]
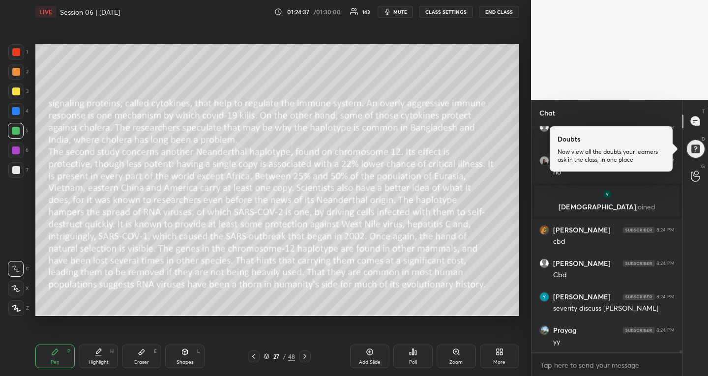
click at [306, 357] on icon at bounding box center [305, 356] width 3 height 5
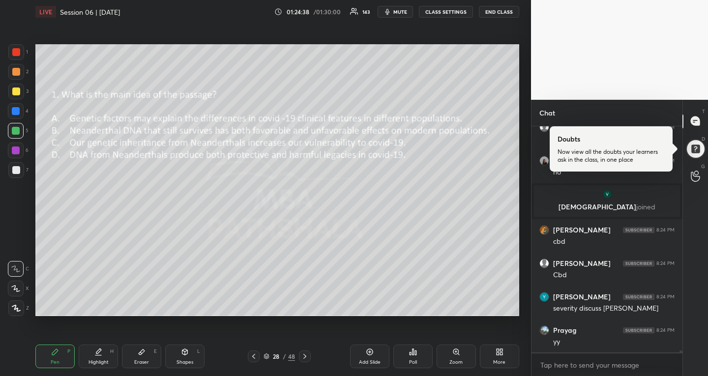
scroll to position [24720, 0]
click at [306, 357] on icon at bounding box center [305, 356] width 3 height 5
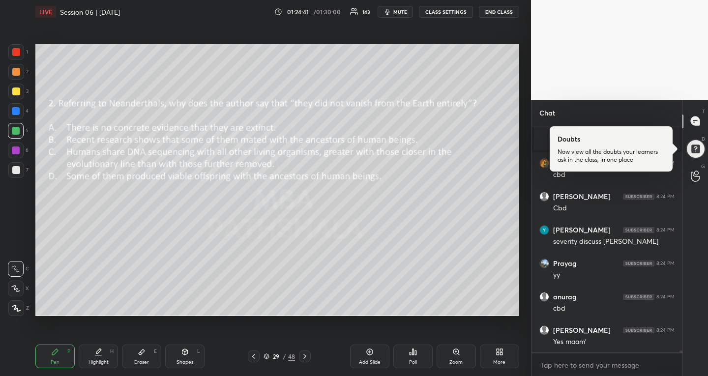
scroll to position [24814, 0]
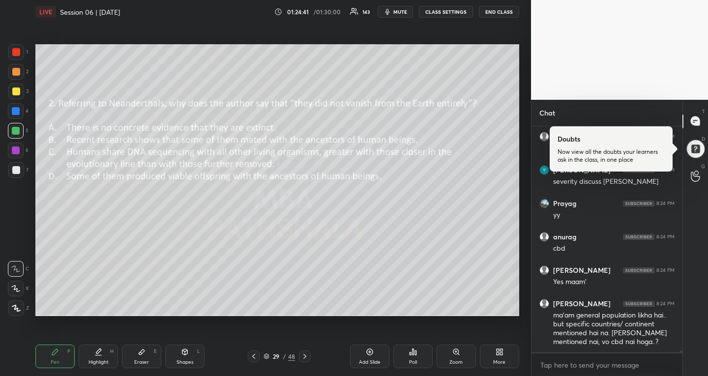
click at [306, 357] on icon at bounding box center [305, 356] width 3 height 5
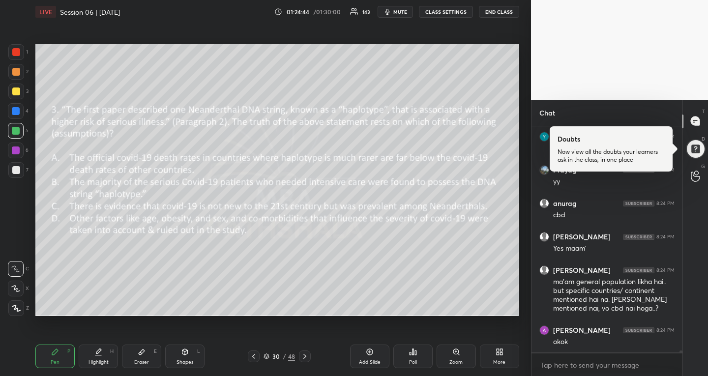
click at [306, 357] on icon at bounding box center [305, 356] width 3 height 5
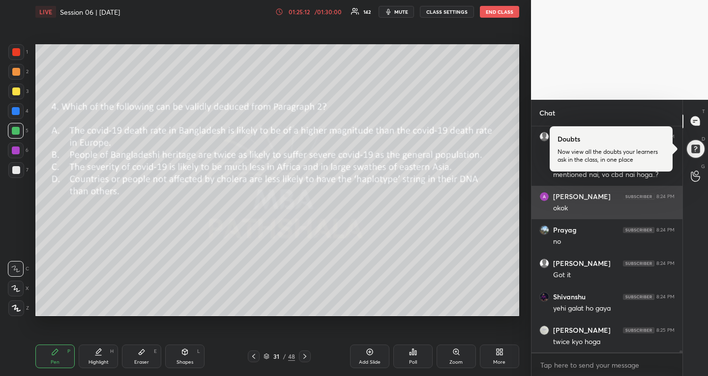
scroll to position [25014, 0]
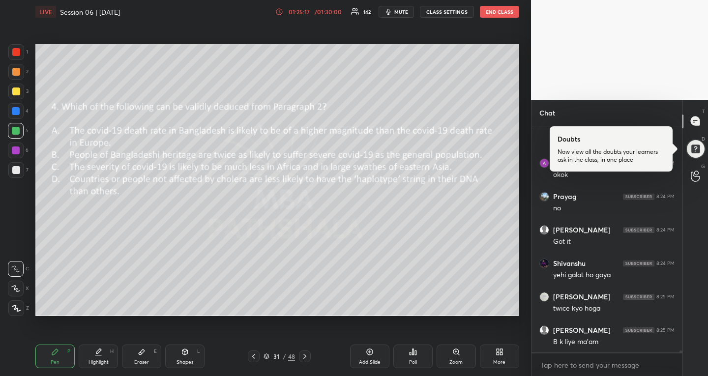
click at [254, 359] on icon at bounding box center [254, 357] width 8 height 8
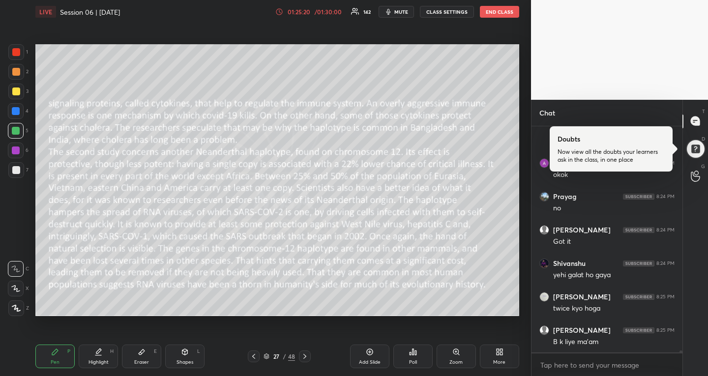
click at [254, 359] on icon at bounding box center [254, 357] width 8 height 8
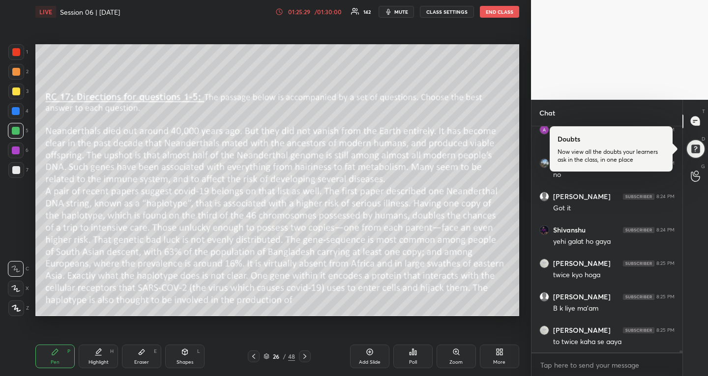
scroll to position [25081, 0]
click at [306, 360] on icon at bounding box center [305, 357] width 8 height 8
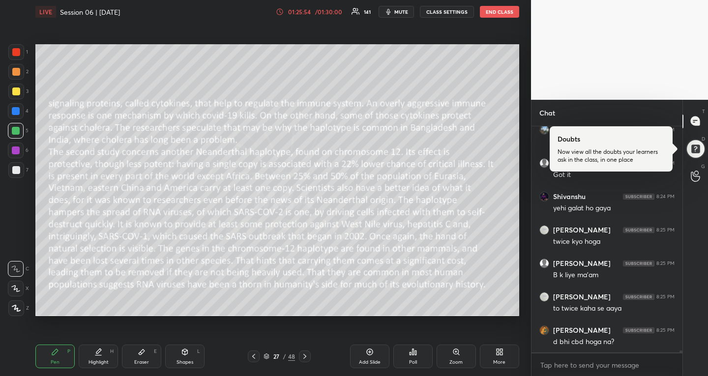
click at [306, 360] on icon at bounding box center [305, 357] width 8 height 8
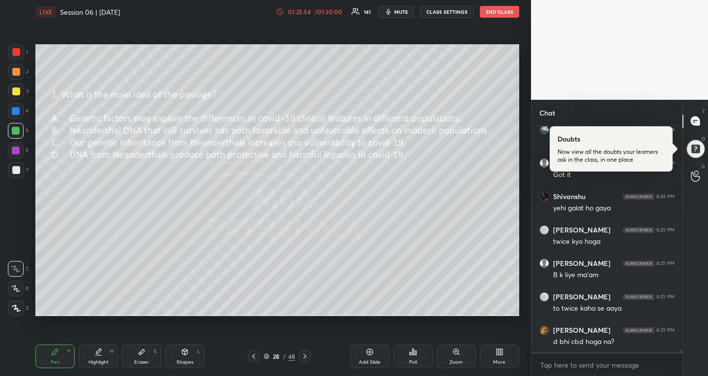
click at [306, 360] on icon at bounding box center [305, 357] width 8 height 8
click at [251, 355] on icon at bounding box center [254, 357] width 8 height 8
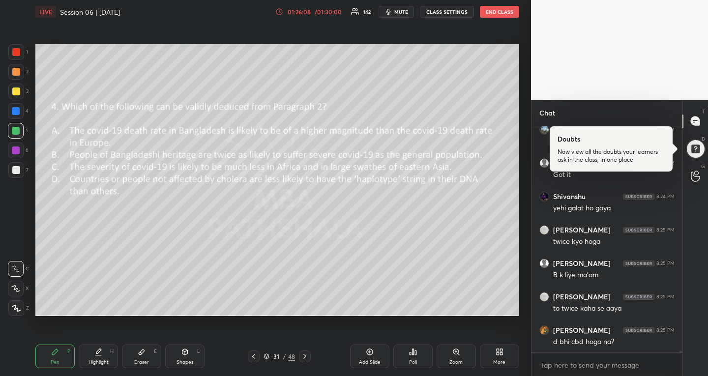
click at [255, 356] on icon at bounding box center [254, 357] width 8 height 8
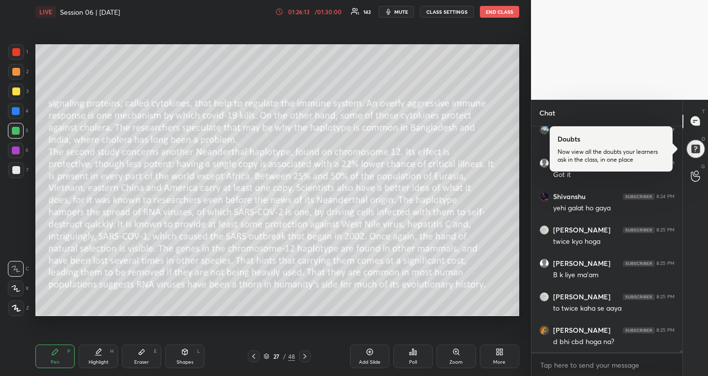
click at [252, 355] on icon at bounding box center [254, 357] width 8 height 8
click at [308, 356] on icon at bounding box center [305, 357] width 8 height 8
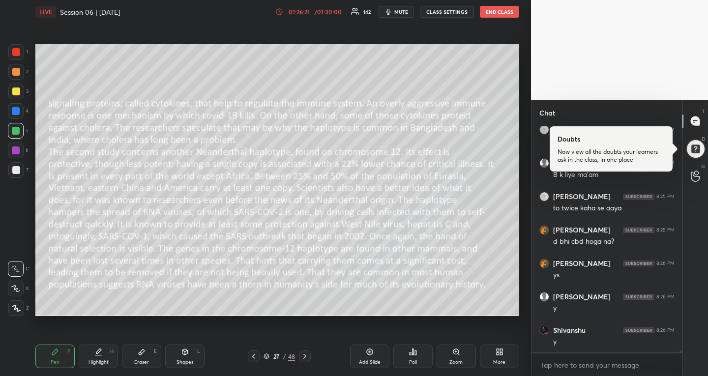
scroll to position [25215, 0]
click at [306, 355] on icon at bounding box center [305, 357] width 8 height 8
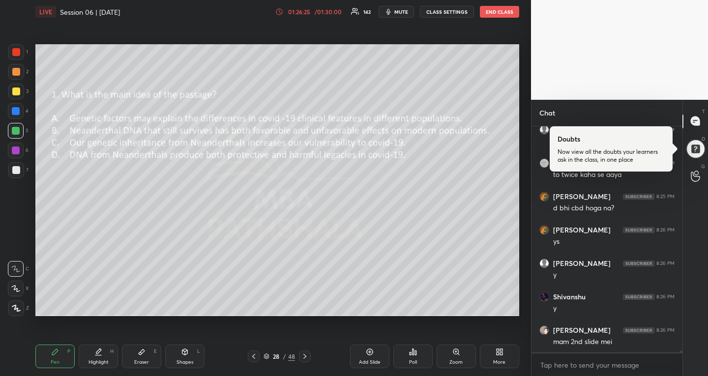
click at [306, 355] on icon at bounding box center [305, 357] width 8 height 8
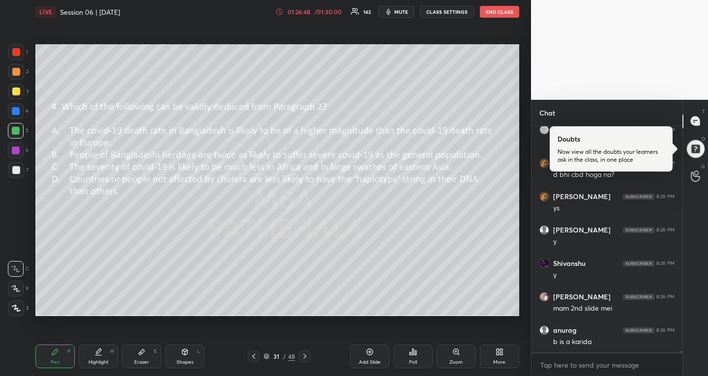
click at [256, 360] on icon at bounding box center [254, 357] width 8 height 8
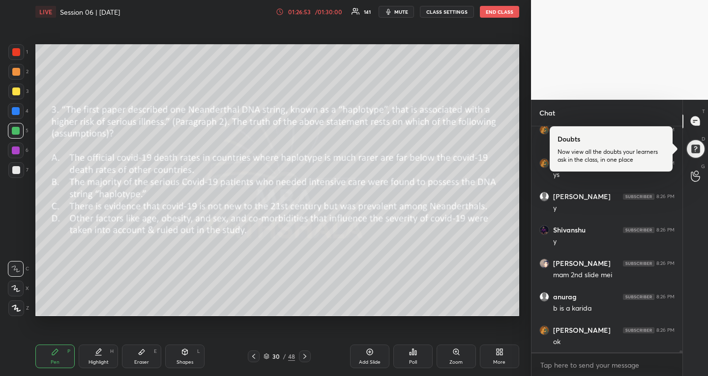
click at [309, 356] on div at bounding box center [305, 357] width 12 height 12
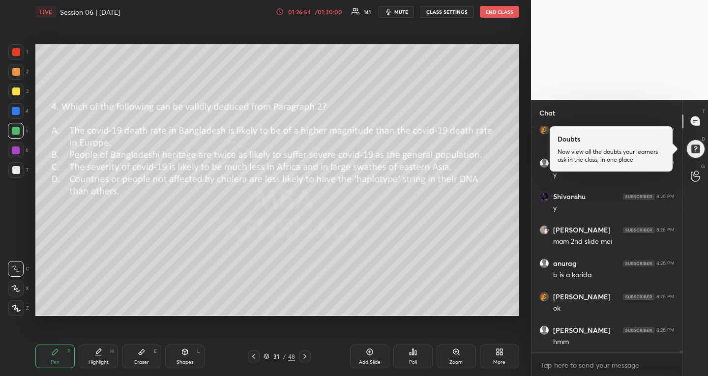
click at [309, 356] on div at bounding box center [305, 357] width 12 height 12
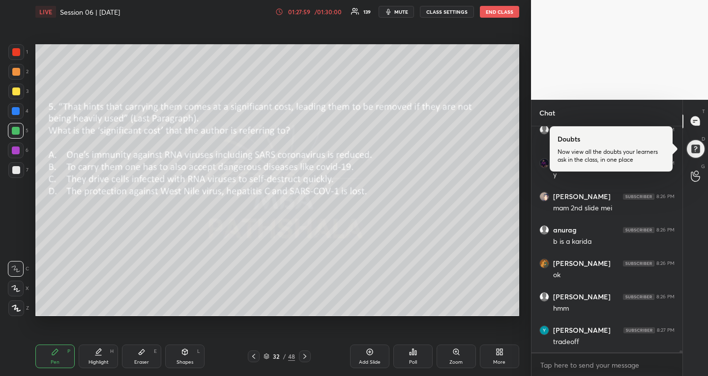
click at [253, 361] on div at bounding box center [254, 357] width 12 height 12
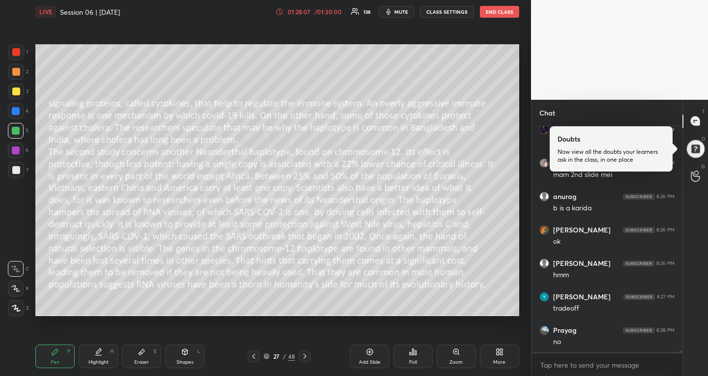
scroll to position [25425, 0]
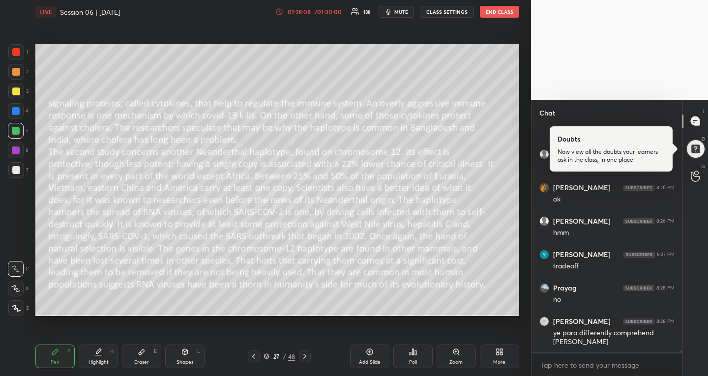
click at [298, 355] on div "27 / 48" at bounding box center [279, 357] width 63 height 12
click at [309, 355] on div at bounding box center [305, 357] width 12 height 12
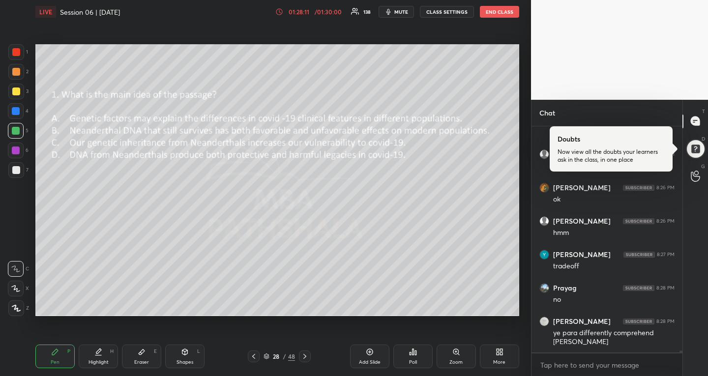
click at [309, 355] on div at bounding box center [305, 357] width 12 height 12
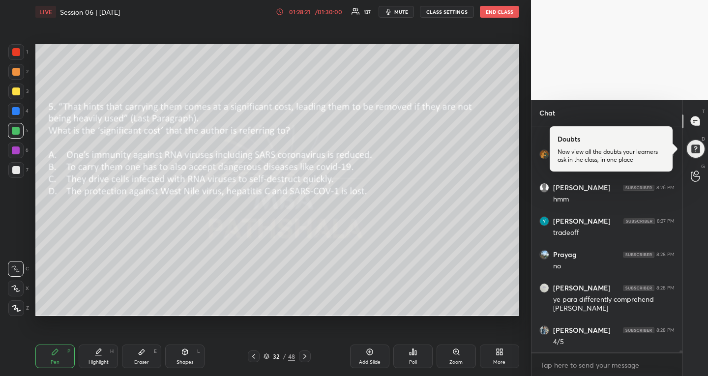
scroll to position [25492, 0]
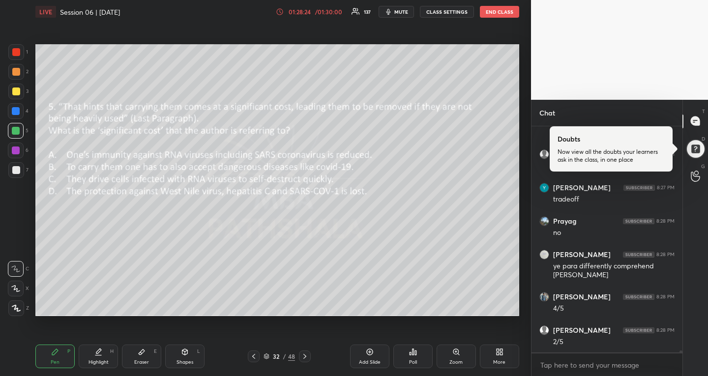
click at [254, 355] on icon at bounding box center [253, 356] width 3 height 5
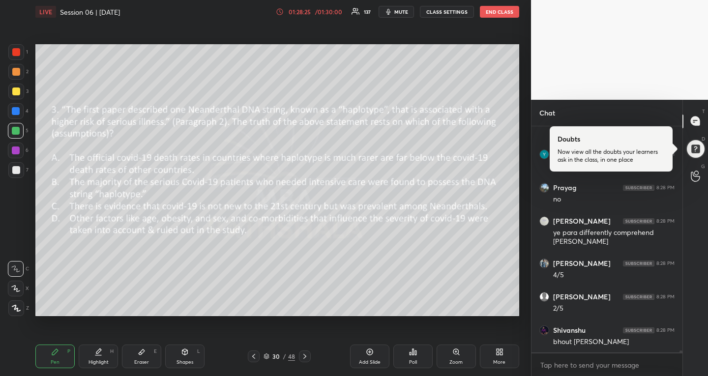
click at [254, 355] on icon at bounding box center [253, 356] width 3 height 5
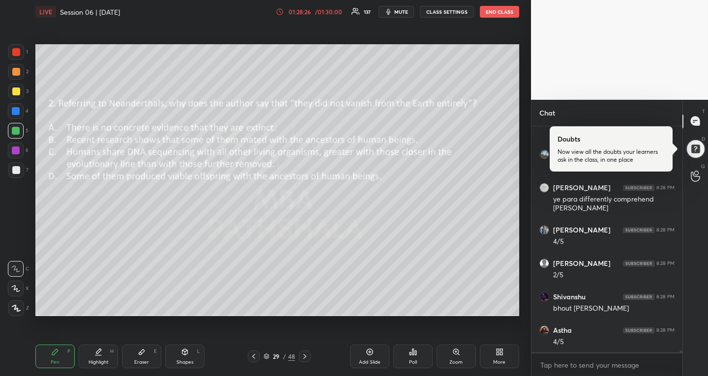
click at [254, 355] on icon at bounding box center [253, 356] width 3 height 5
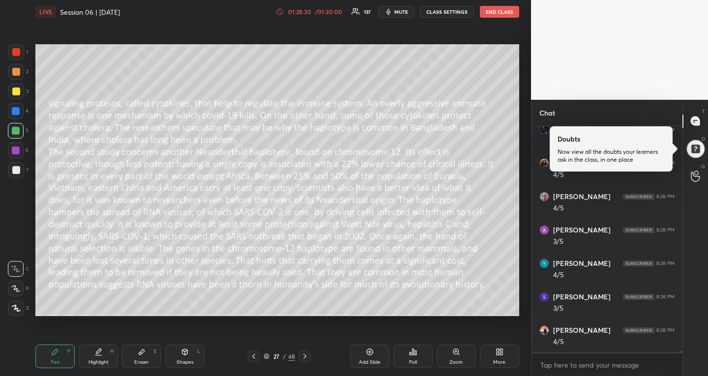
scroll to position [25759, 0]
click at [306, 359] on icon at bounding box center [305, 357] width 8 height 8
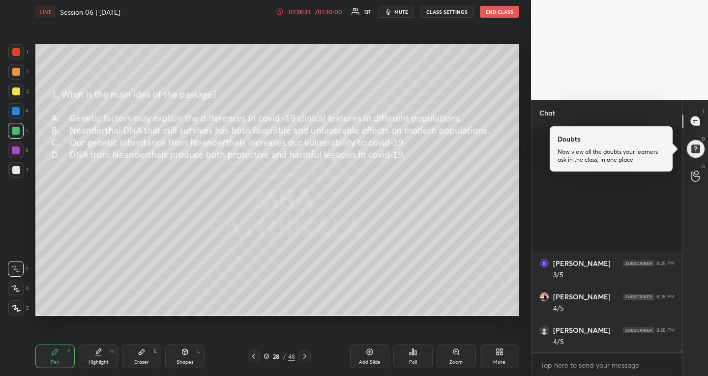
click at [306, 359] on icon at bounding box center [305, 357] width 8 height 8
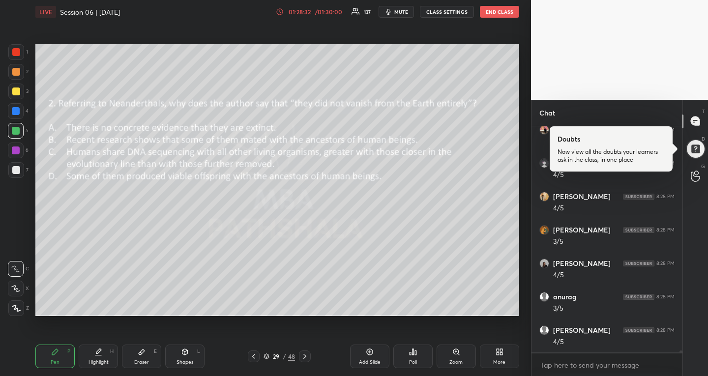
click at [306, 359] on icon at bounding box center [305, 357] width 8 height 8
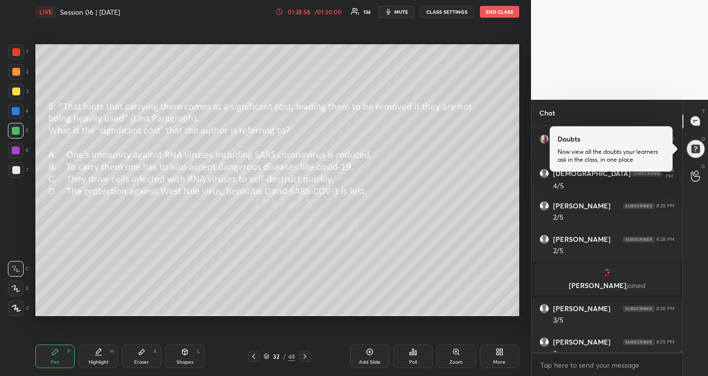
scroll to position [26100, 0]
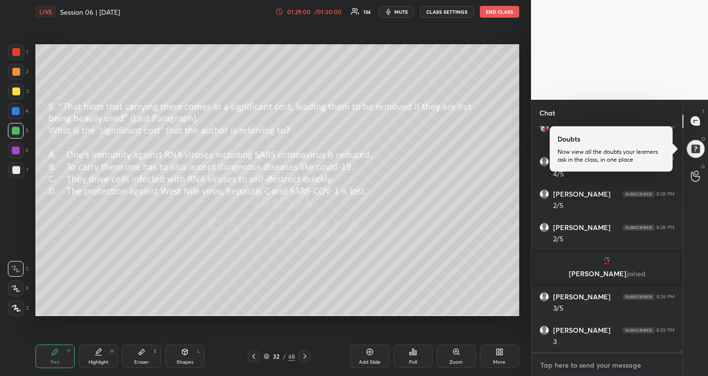
click at [613, 366] on textarea at bounding box center [607, 366] width 135 height 16
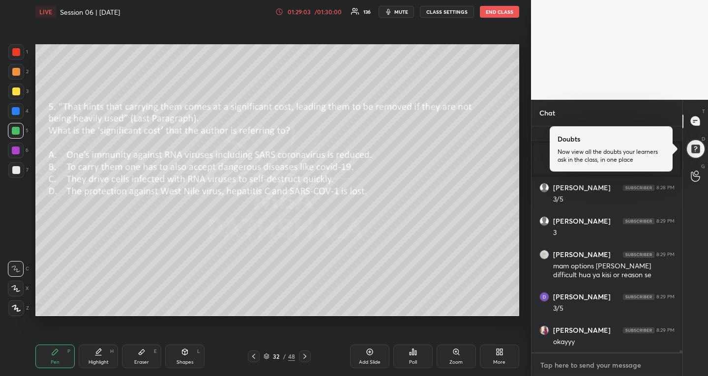
scroll to position [26242, 0]
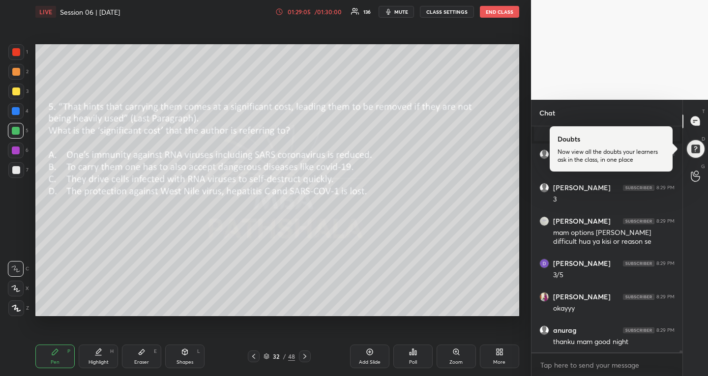
click at [267, 358] on icon at bounding box center [267, 357] width 6 height 6
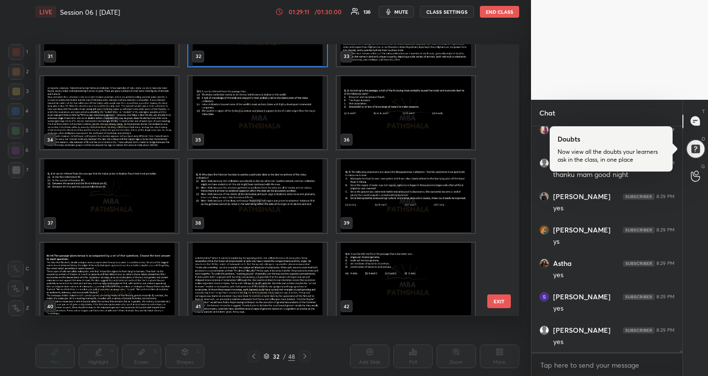
scroll to position [989, 0]
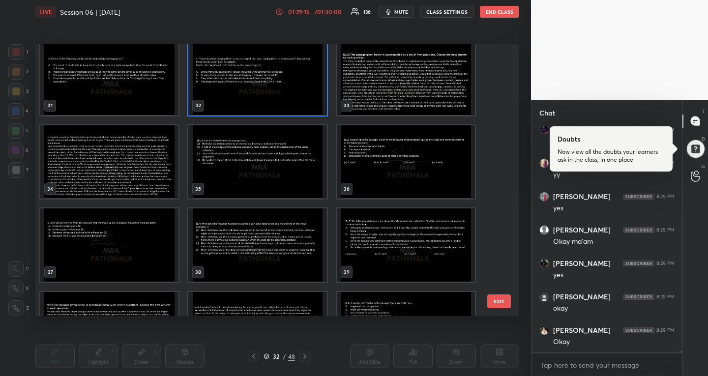
click at [379, 63] on img "grid" at bounding box center [406, 79] width 138 height 74
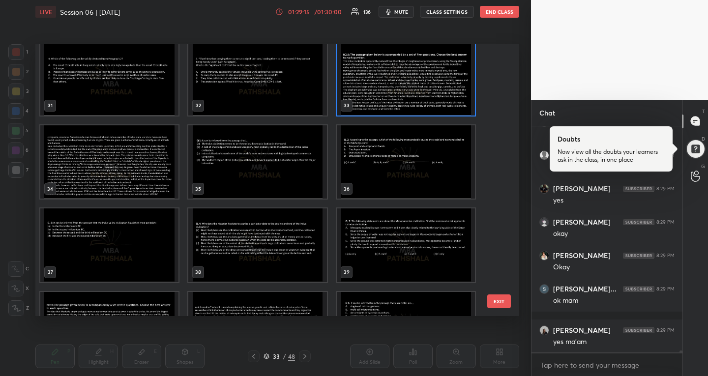
click at [379, 63] on img "grid" at bounding box center [406, 79] width 138 height 74
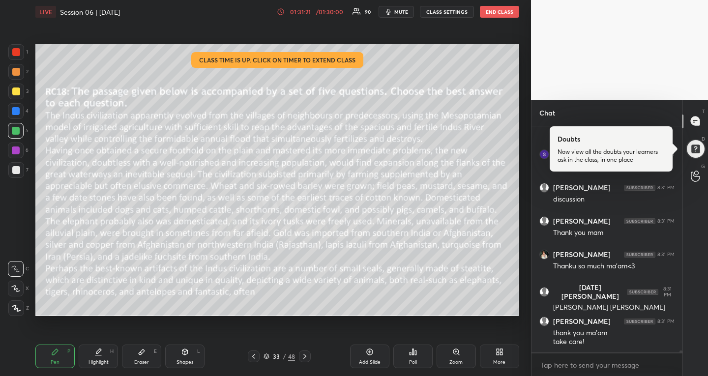
scroll to position [3, 3]
click at [314, 12] on div "01:31:25" at bounding box center [301, 12] width 28 height 6
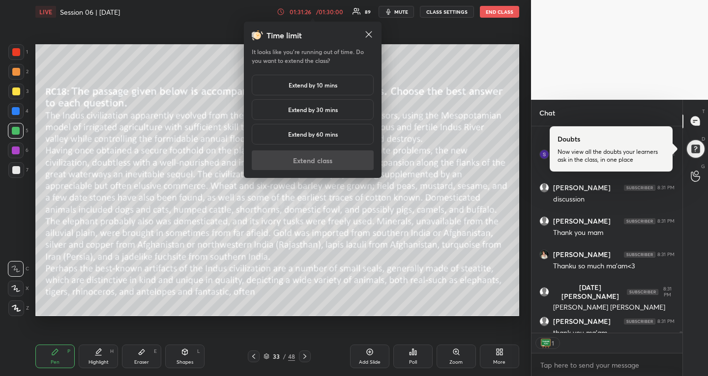
click at [338, 92] on div "Extend by 10 mins" at bounding box center [313, 85] width 122 height 21
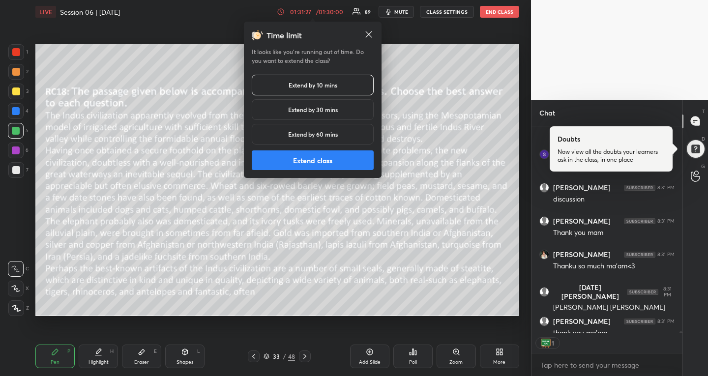
click at [344, 167] on button "Extend class" at bounding box center [313, 161] width 122 height 20
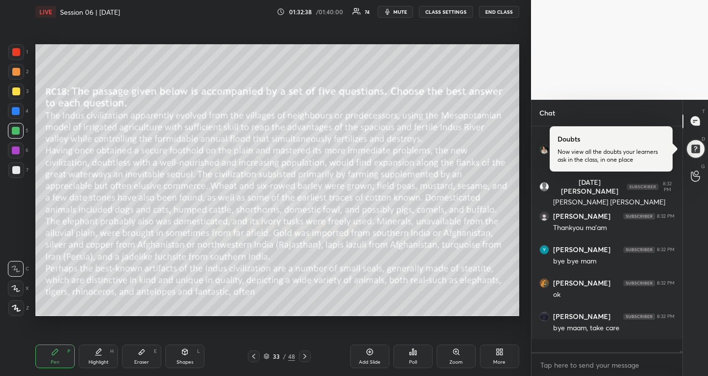
scroll to position [29339, 0]
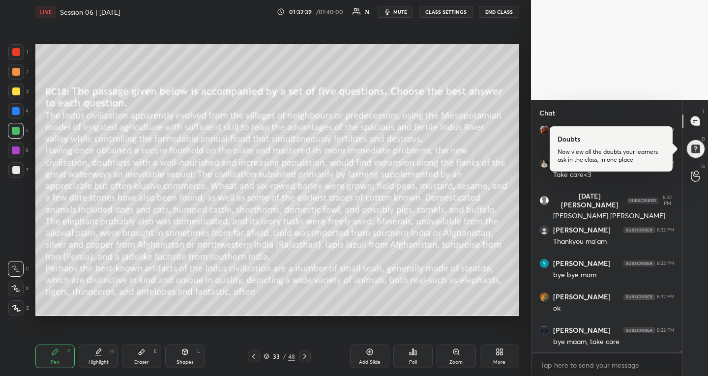
click at [495, 9] on button "END CLASS" at bounding box center [499, 12] width 40 height 12
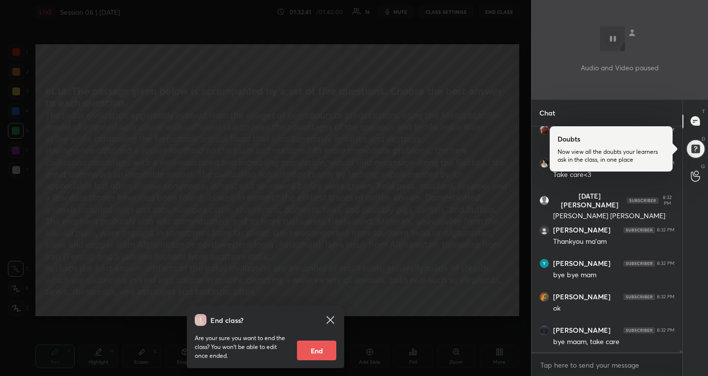
click at [319, 348] on button "End" at bounding box center [316, 351] width 39 height 20
type textarea "x"
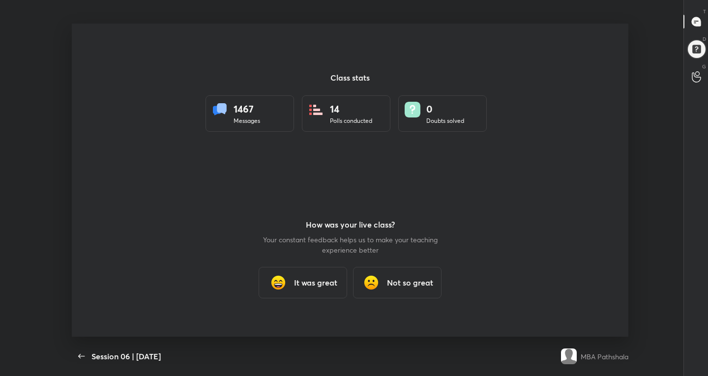
scroll to position [0, 0]
